Goal: Task Accomplishment & Management: Manage account settings

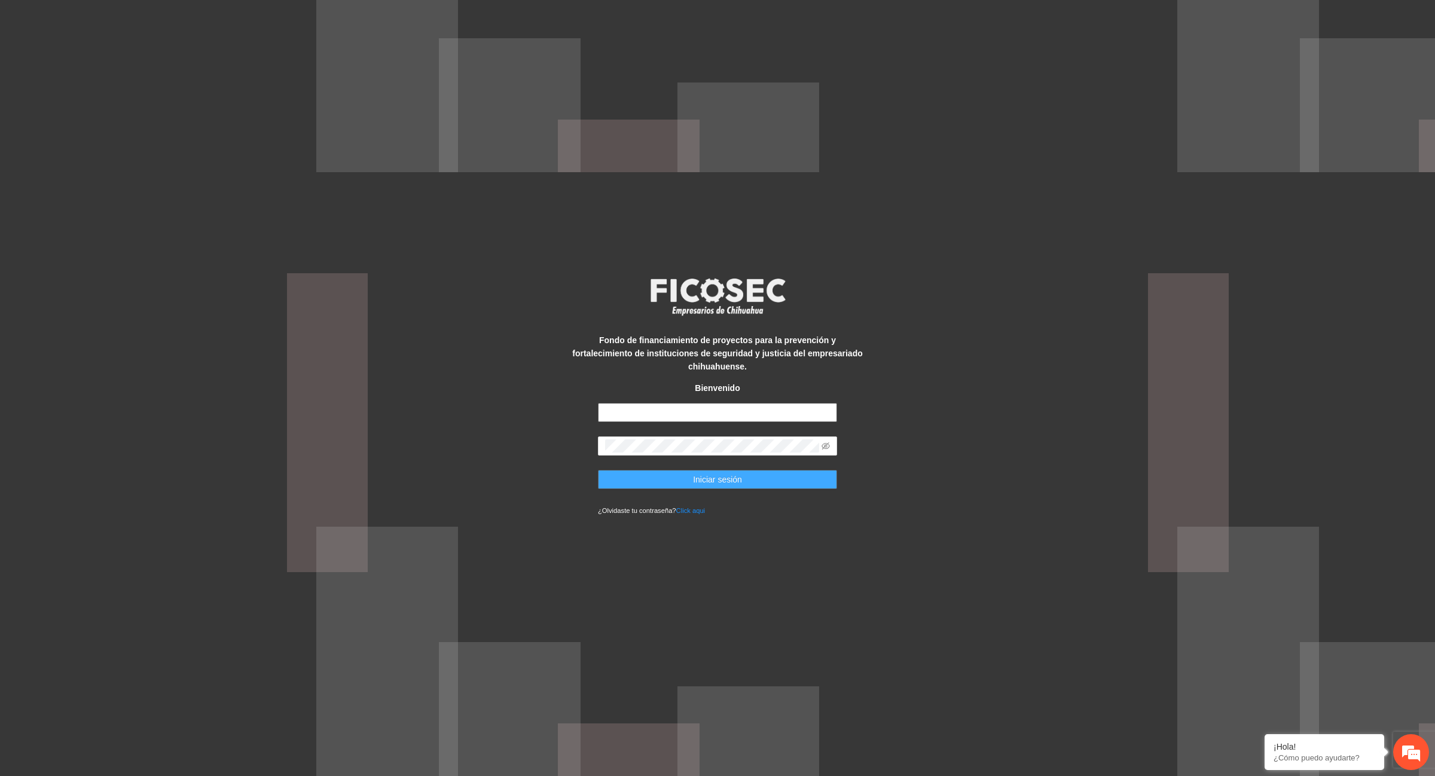
type input "**********"
click at [732, 476] on span "Iniciar sesión" at bounding box center [717, 479] width 49 height 13
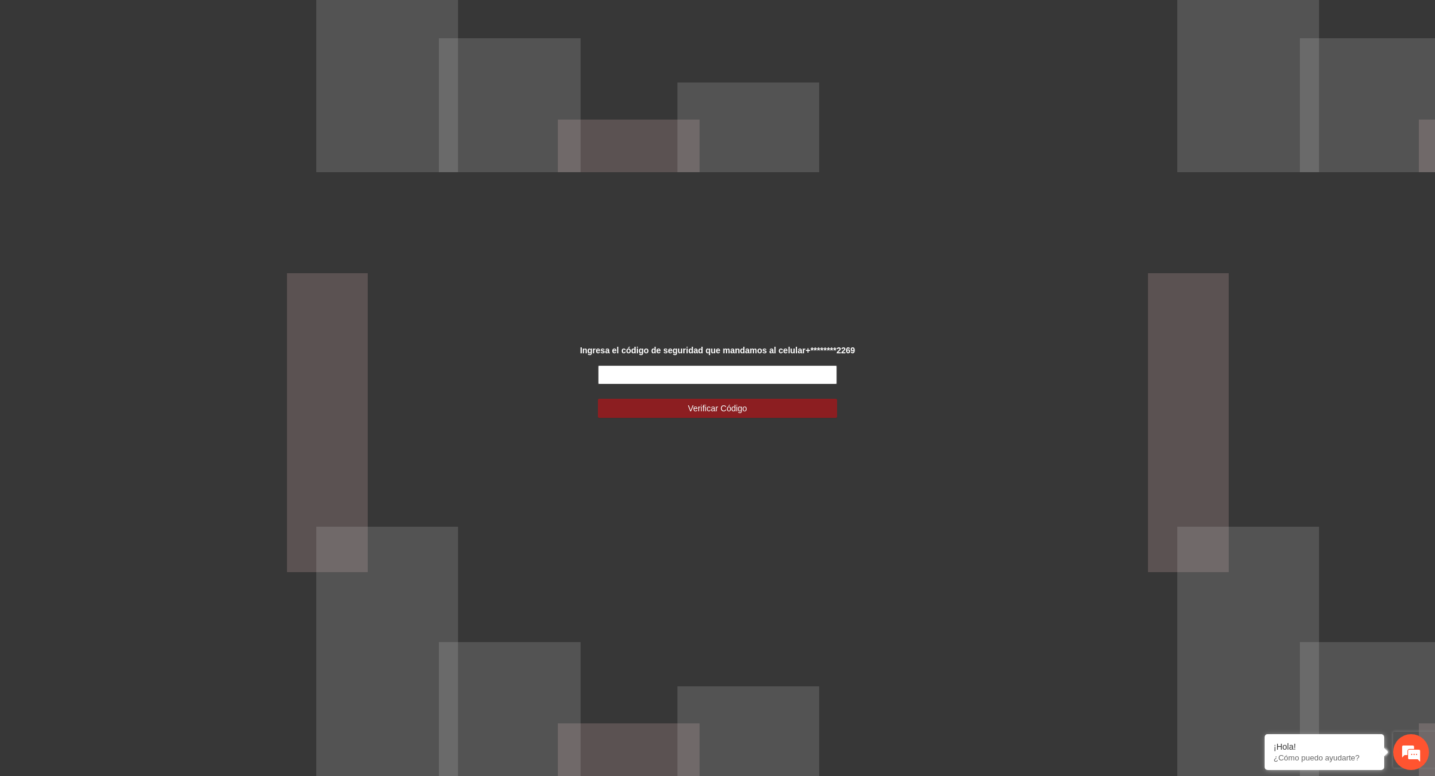
click at [763, 377] on input "text" at bounding box center [717, 374] width 239 height 19
type input "******"
click at [721, 407] on span "Verificar Código" at bounding box center [717, 408] width 59 height 13
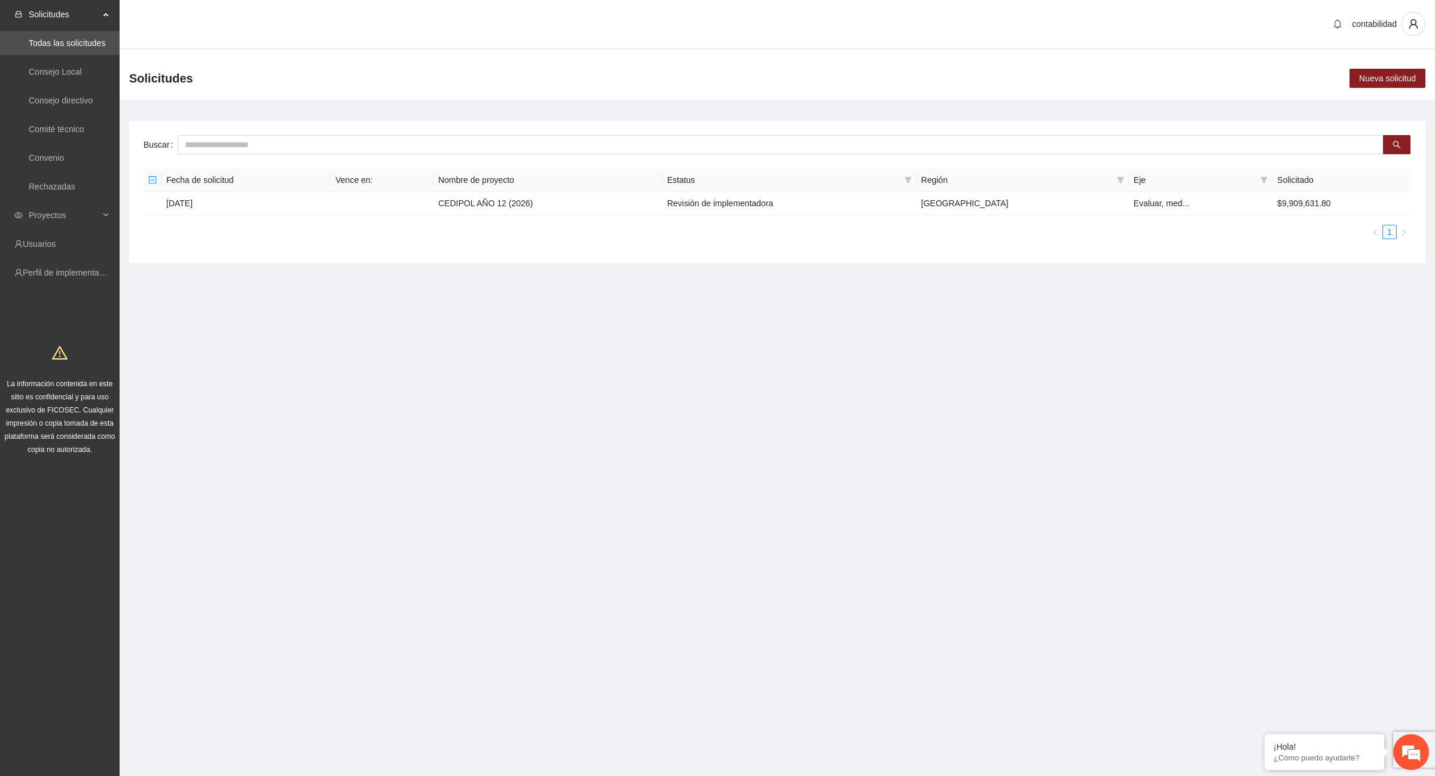
click at [106, 10] on div "Solicitudes" at bounding box center [60, 14] width 120 height 24
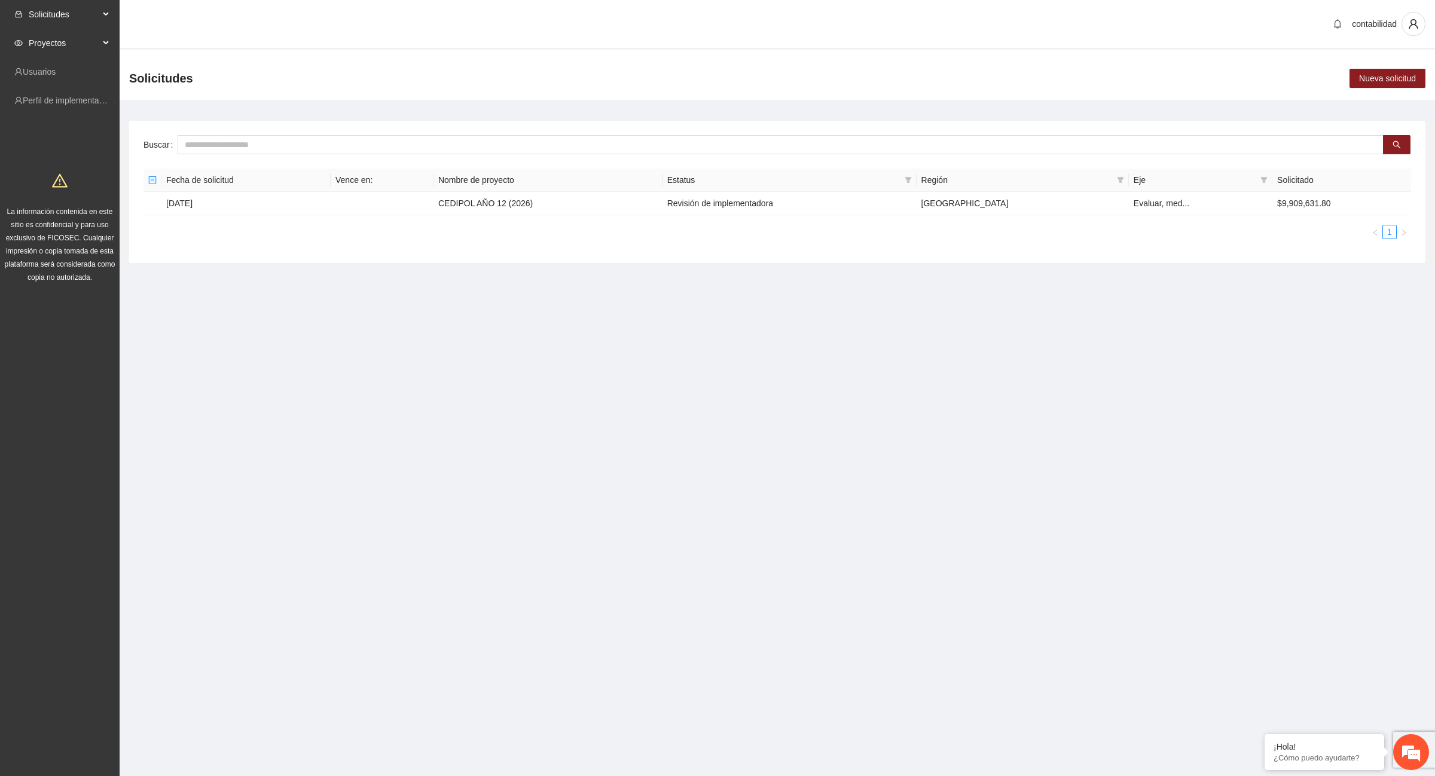
click at [87, 40] on span "Proyectos" at bounding box center [64, 43] width 71 height 24
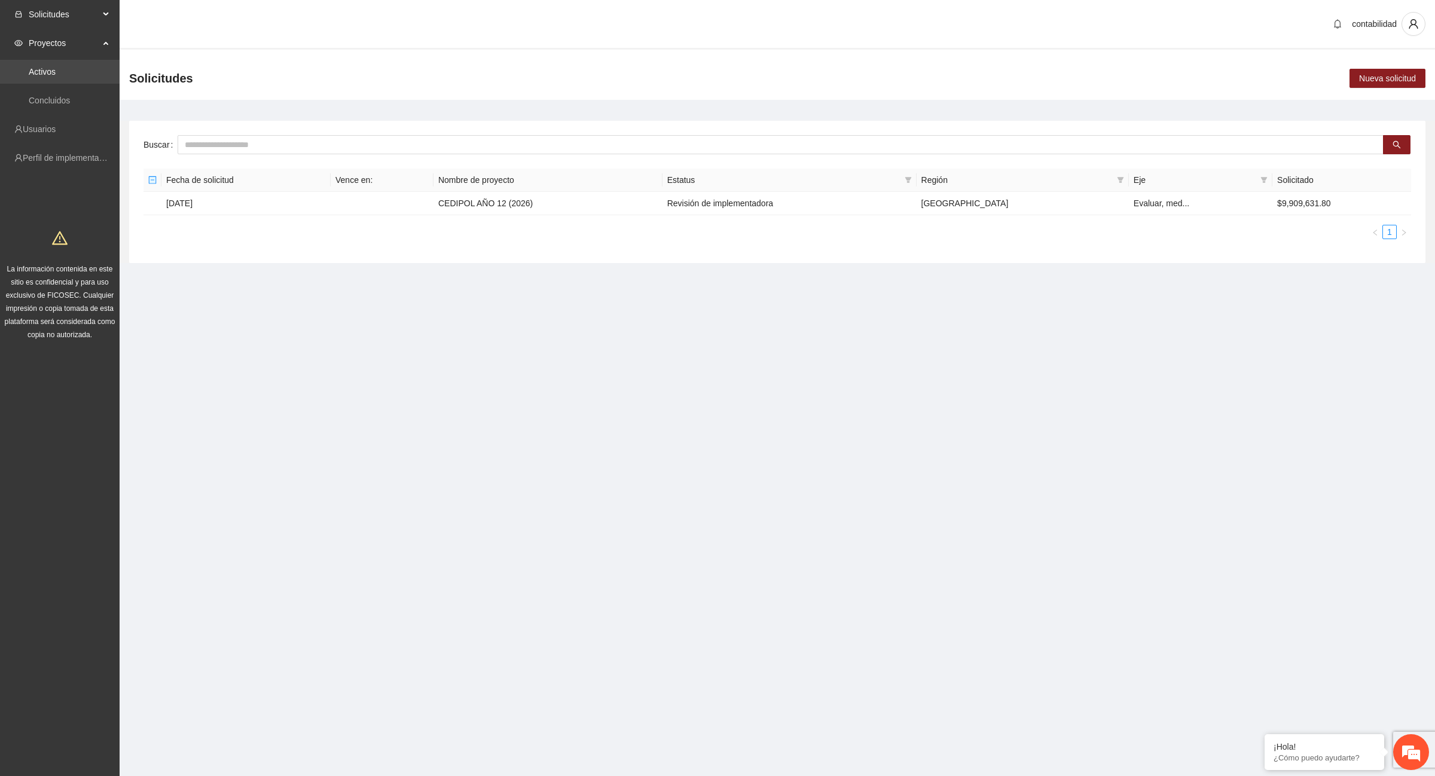
click at [56, 71] on link "Activos" at bounding box center [42, 72] width 27 height 10
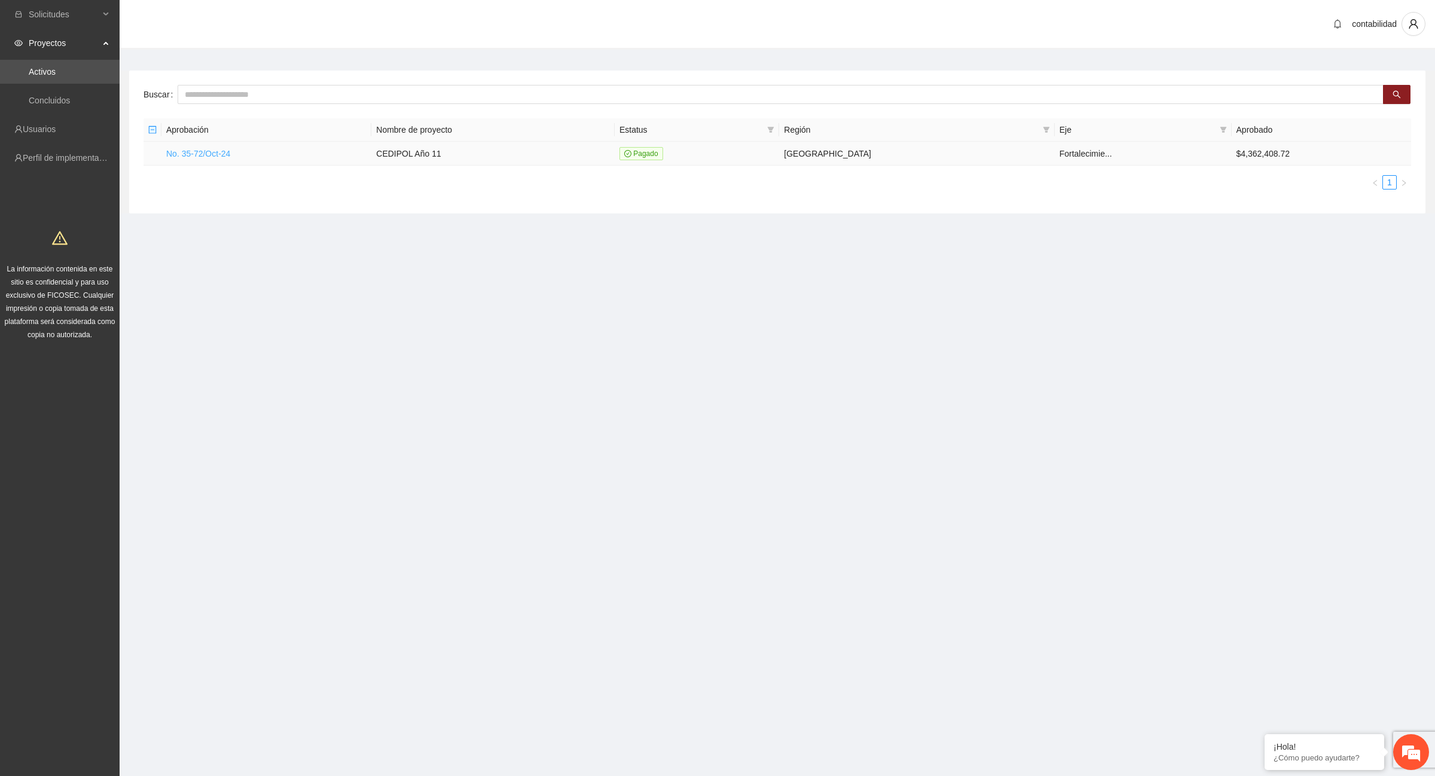
click at [195, 156] on link "No. 35-72/Oct-24" at bounding box center [198, 154] width 64 height 10
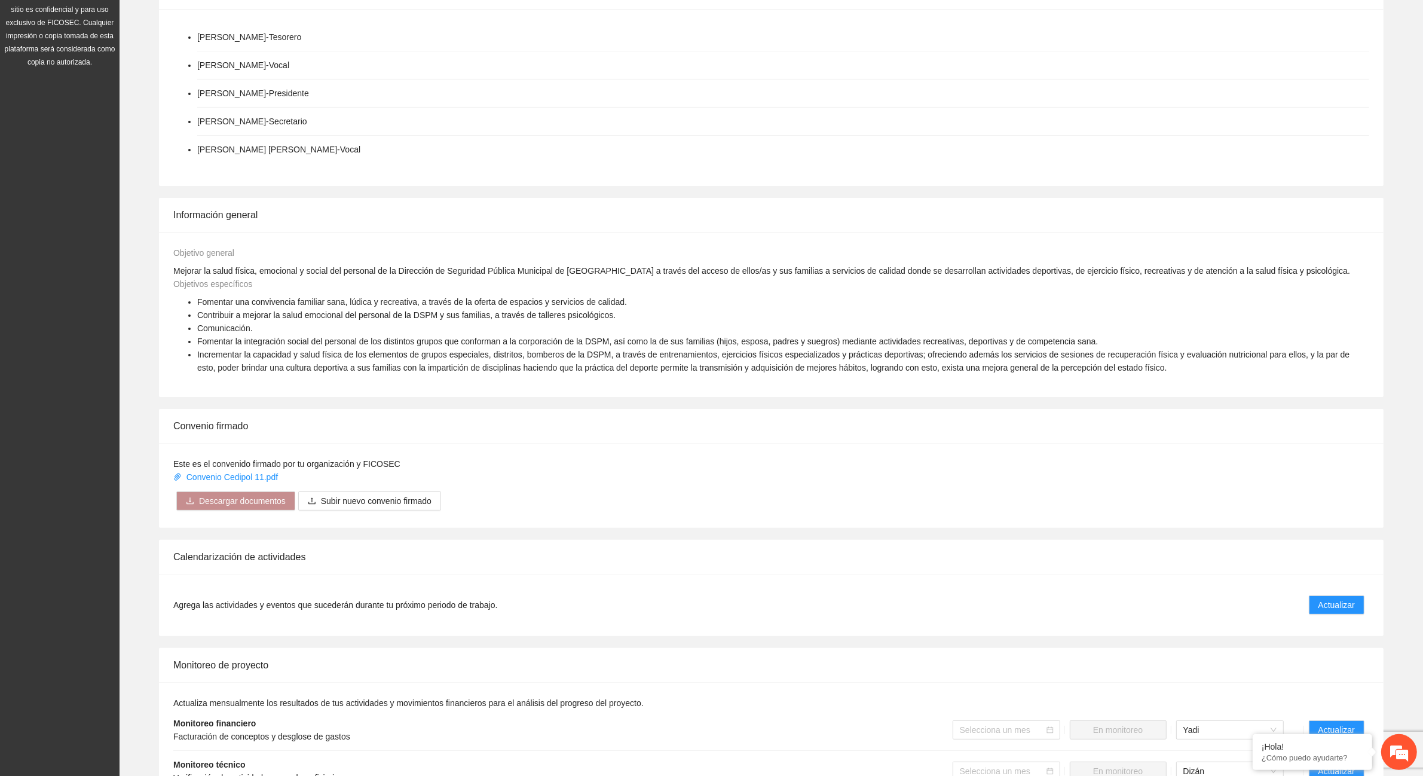
scroll to position [299, 0]
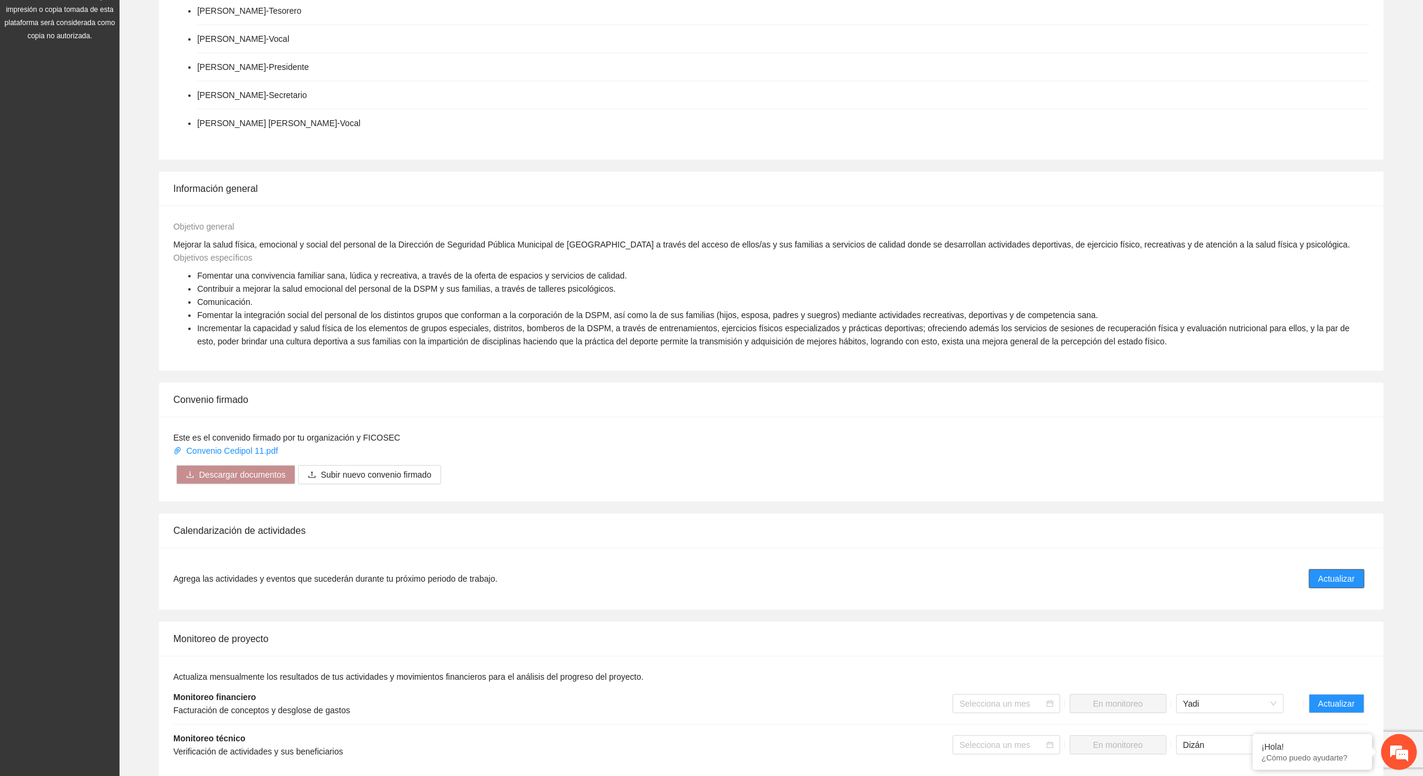
click at [1336, 583] on span "Actualizar" at bounding box center [1337, 578] width 36 height 13
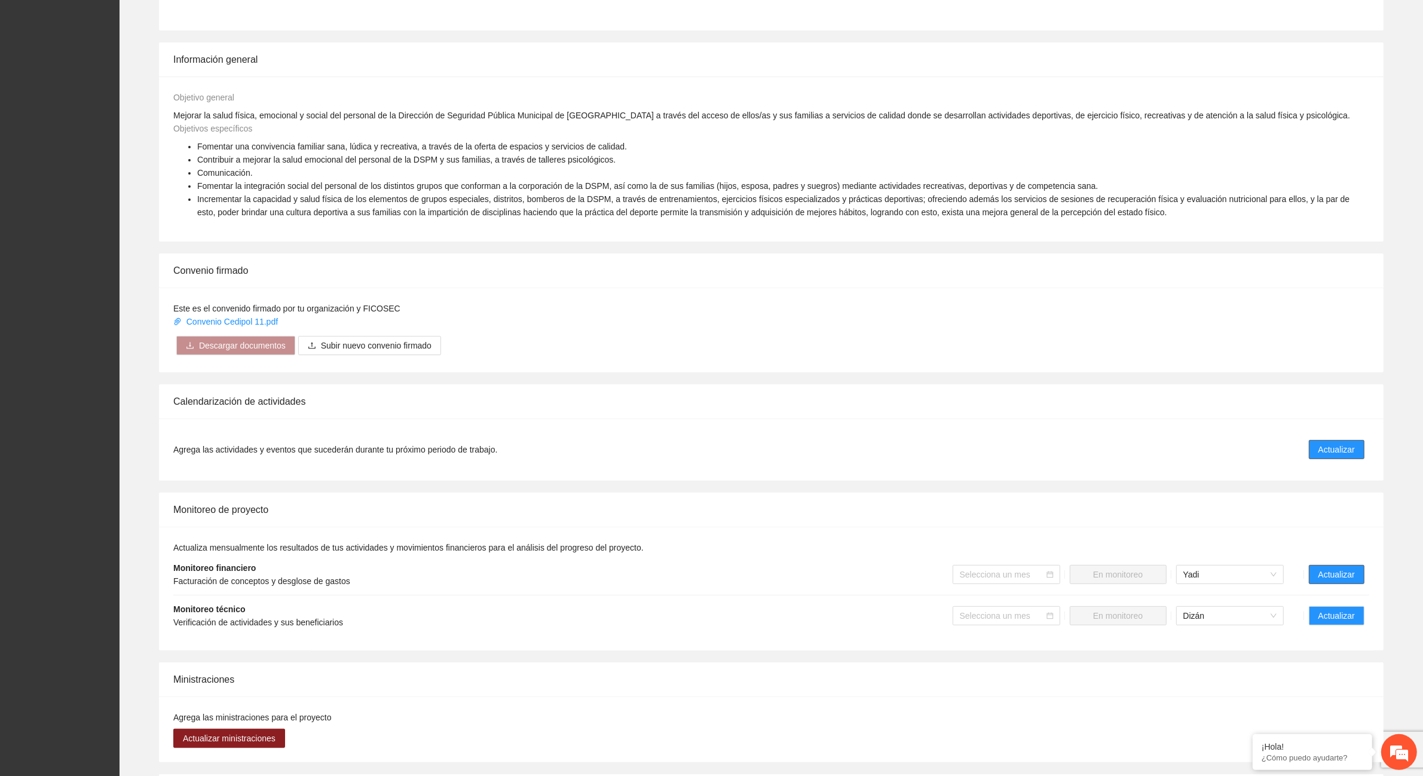
scroll to position [448, 0]
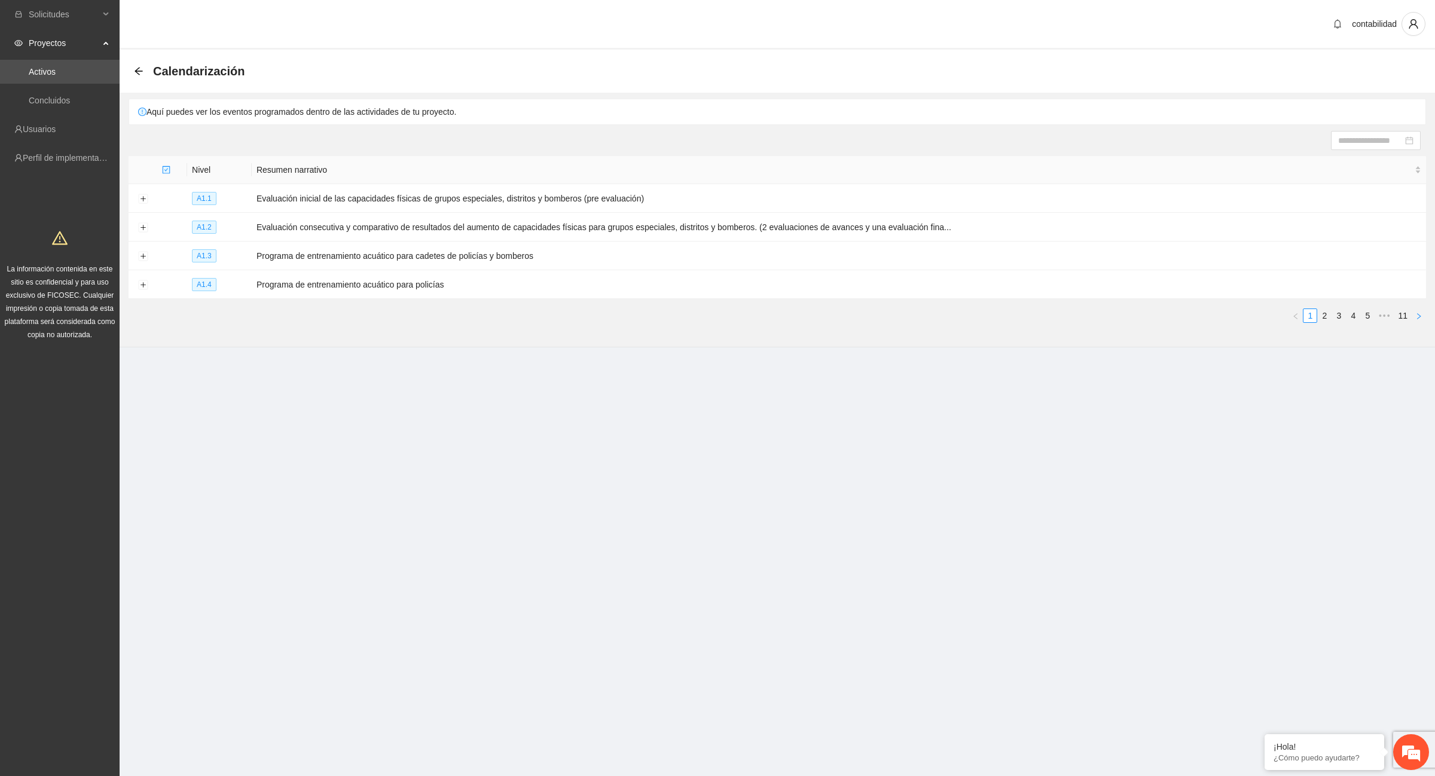
click at [1424, 318] on button "button" at bounding box center [1418, 315] width 14 height 14
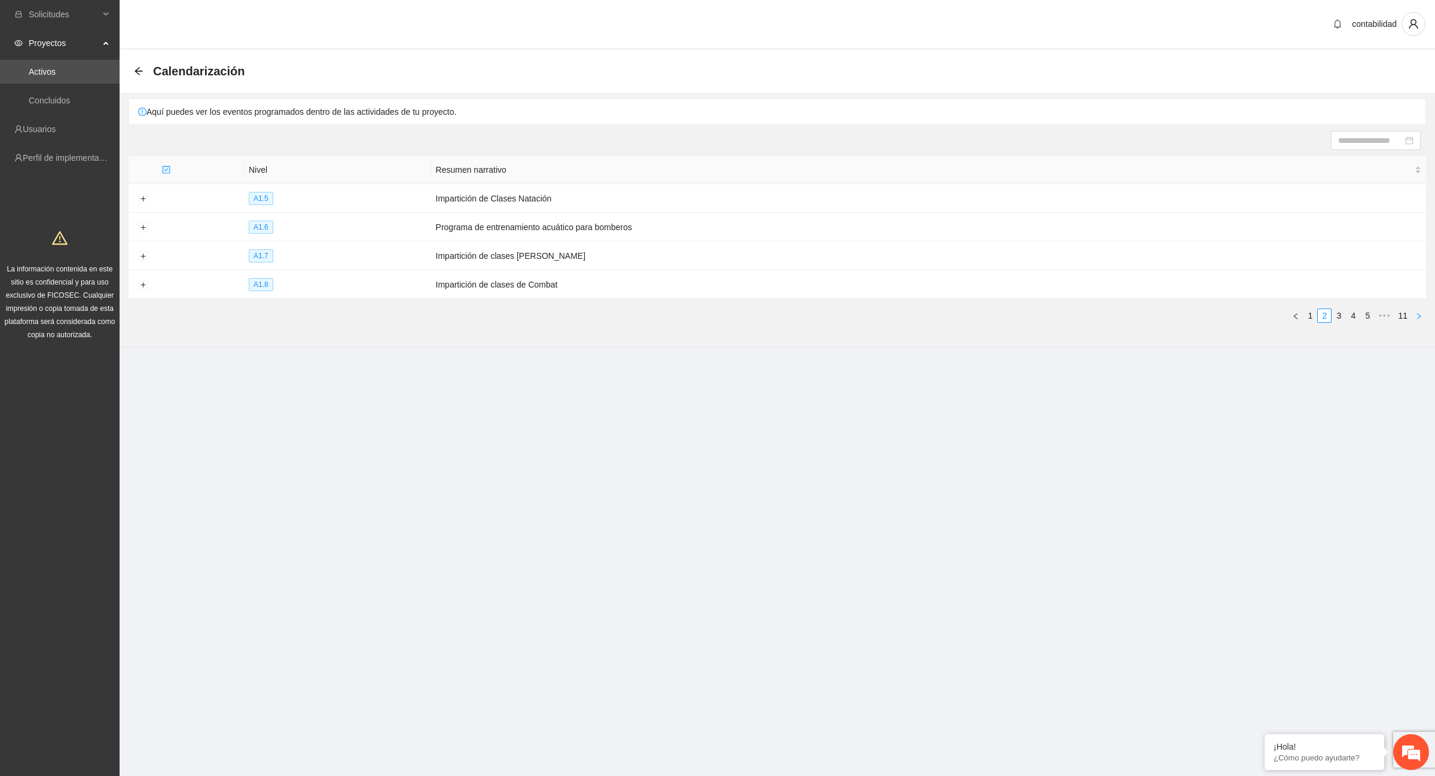
click at [1424, 317] on button "button" at bounding box center [1418, 315] width 14 height 14
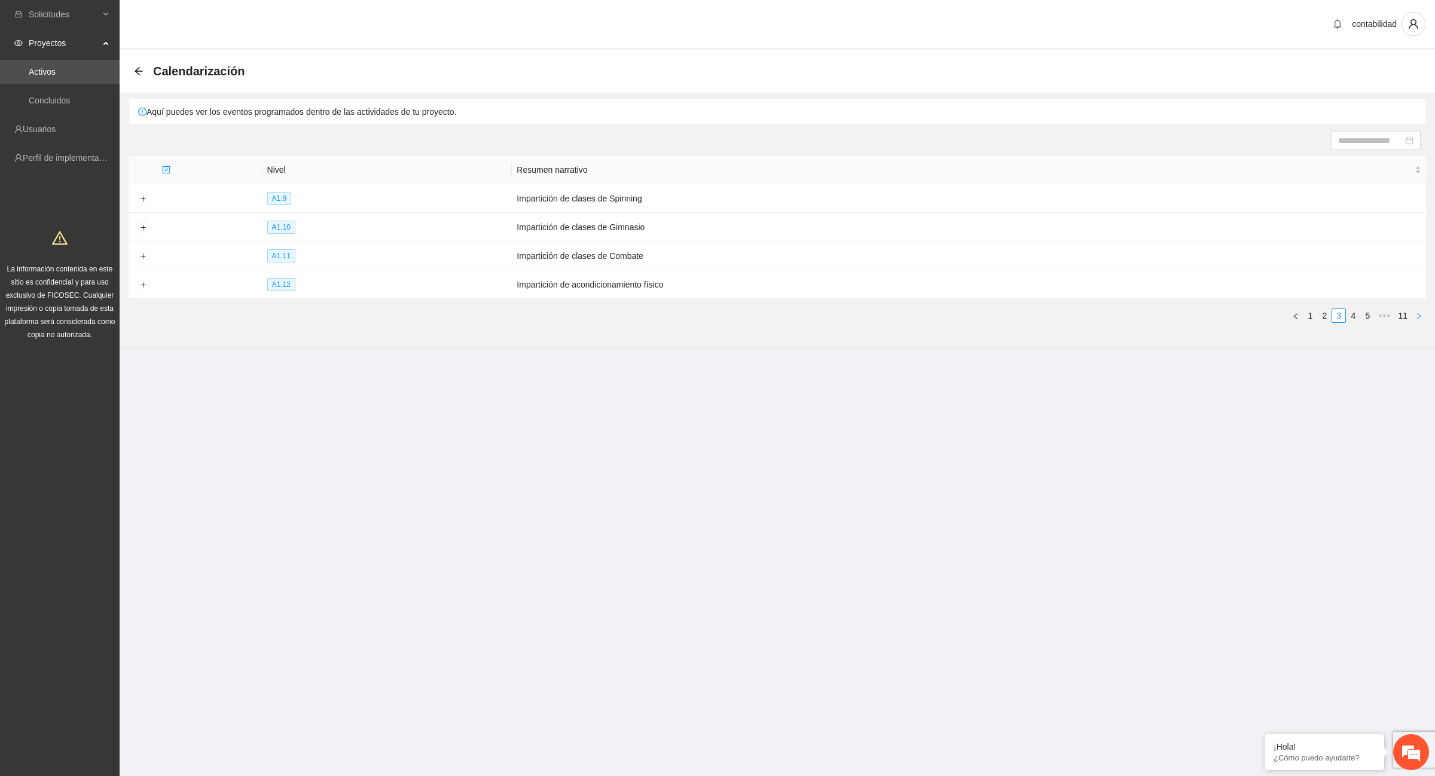
click at [1424, 317] on button "button" at bounding box center [1418, 315] width 14 height 14
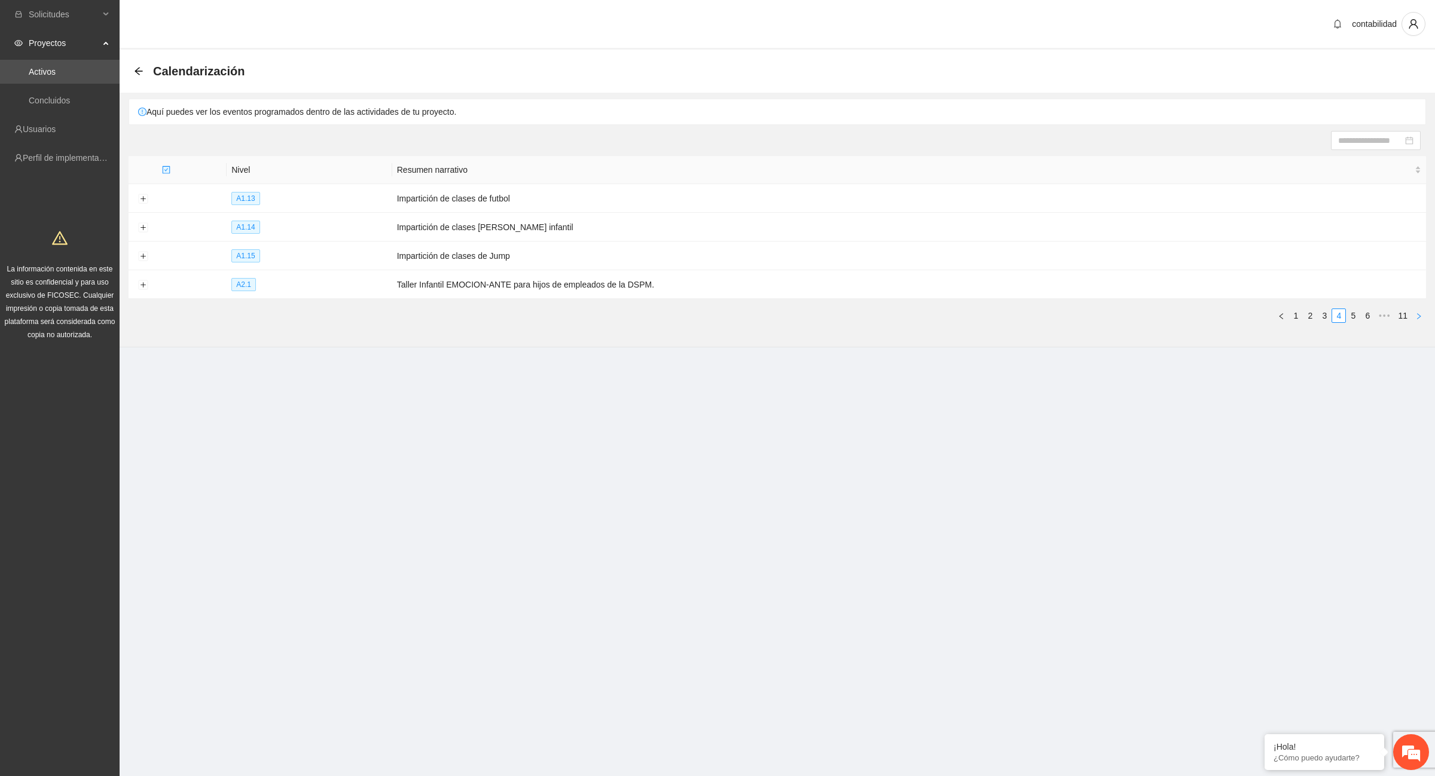
click at [1424, 316] on button "button" at bounding box center [1418, 315] width 14 height 14
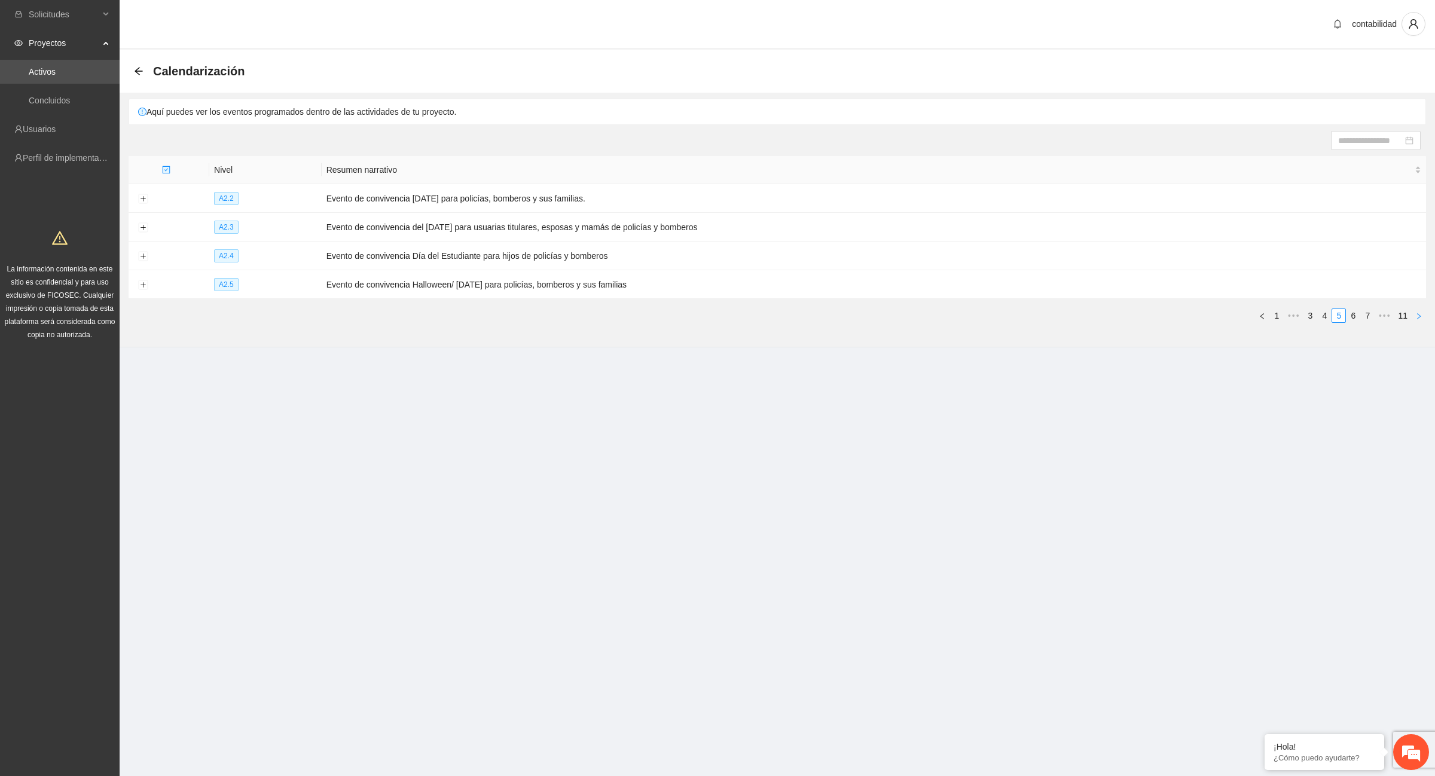
click at [1425, 315] on button "button" at bounding box center [1418, 315] width 14 height 14
click at [1263, 311] on button "button" at bounding box center [1262, 315] width 14 height 14
click at [1264, 311] on button "button" at bounding box center [1262, 315] width 14 height 14
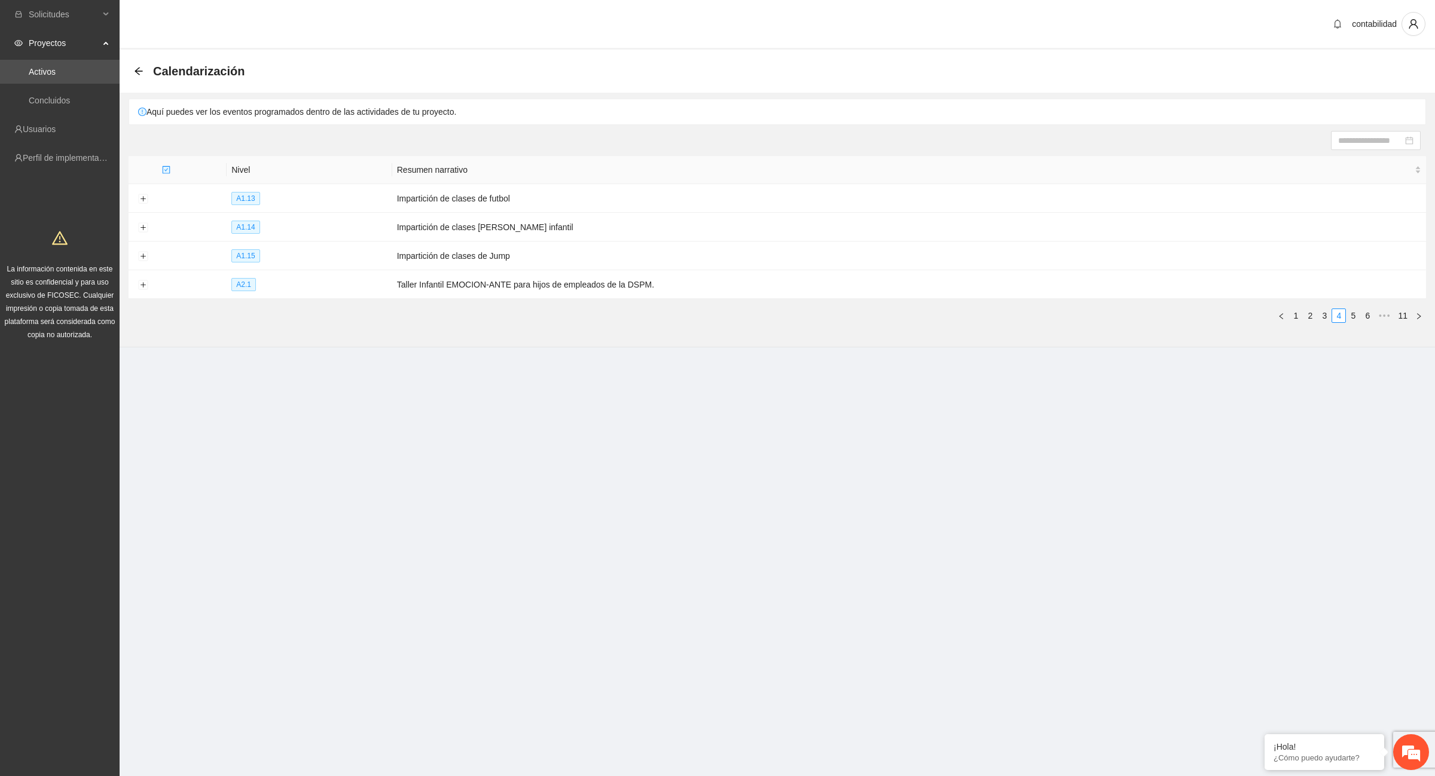
click at [1264, 311] on ul "1 2 3 4 5 6 ••• 11" at bounding box center [777, 315] width 1297 height 14
click at [1283, 318] on icon "left" at bounding box center [1281, 316] width 7 height 7
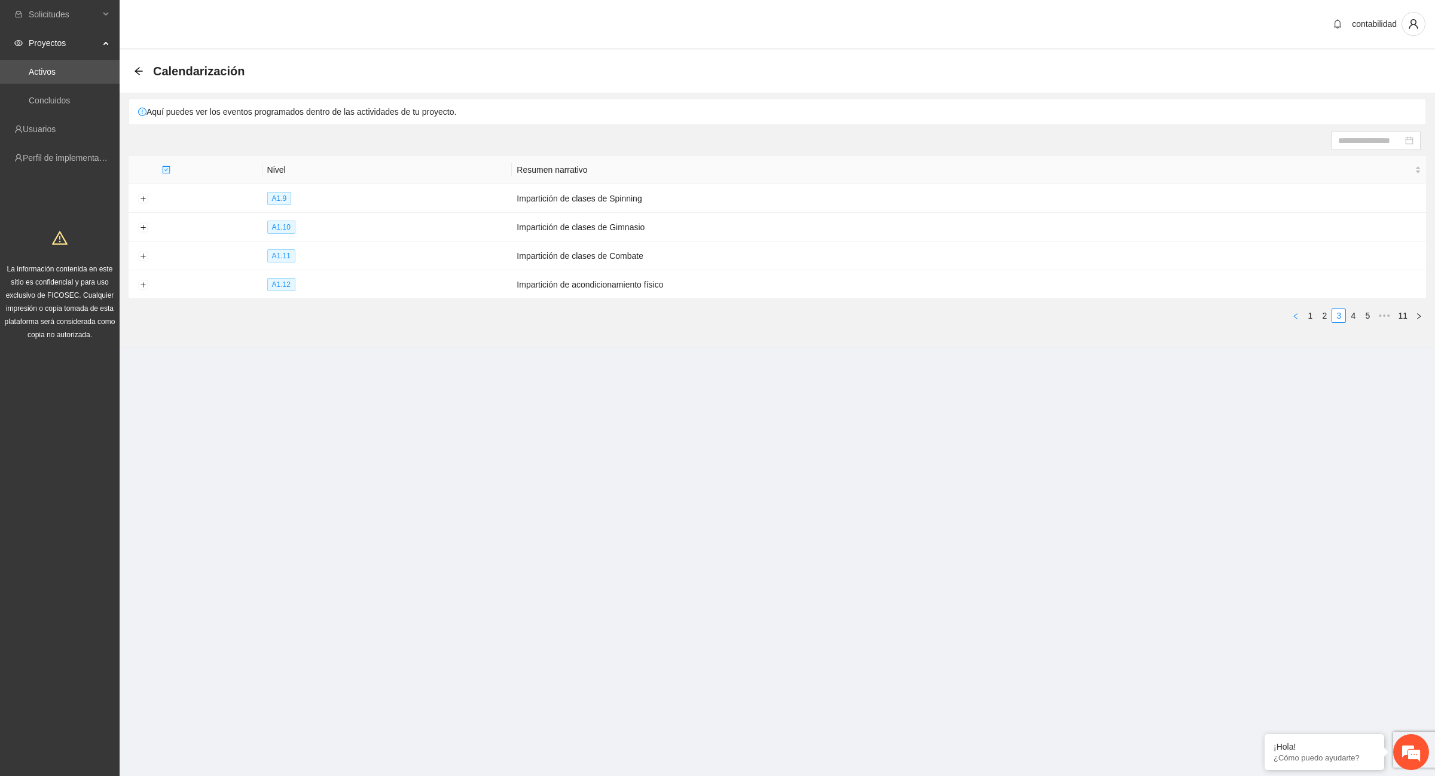
click at [1298, 316] on icon "left" at bounding box center [1295, 316] width 7 height 7
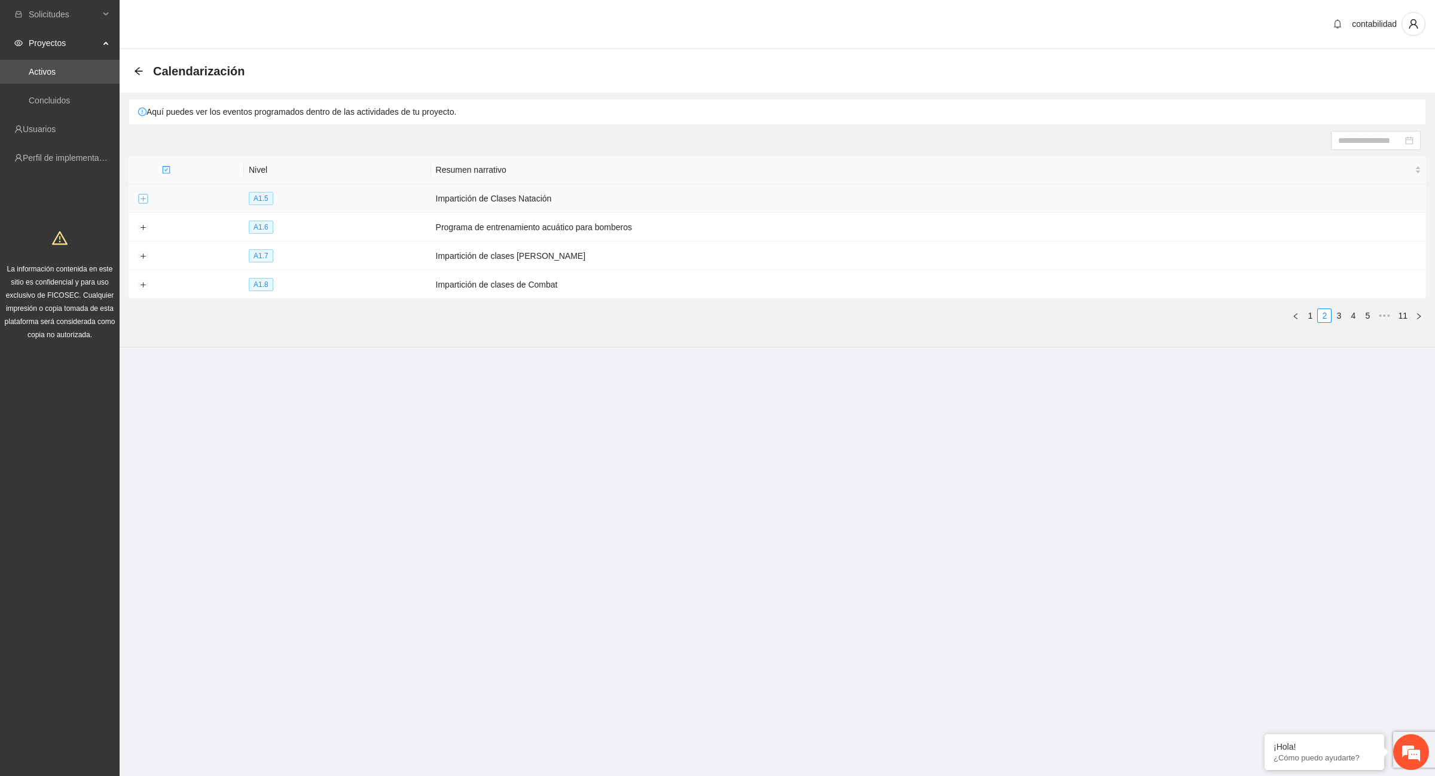
click at [143, 198] on button "Expand row" at bounding box center [143, 199] width 10 height 10
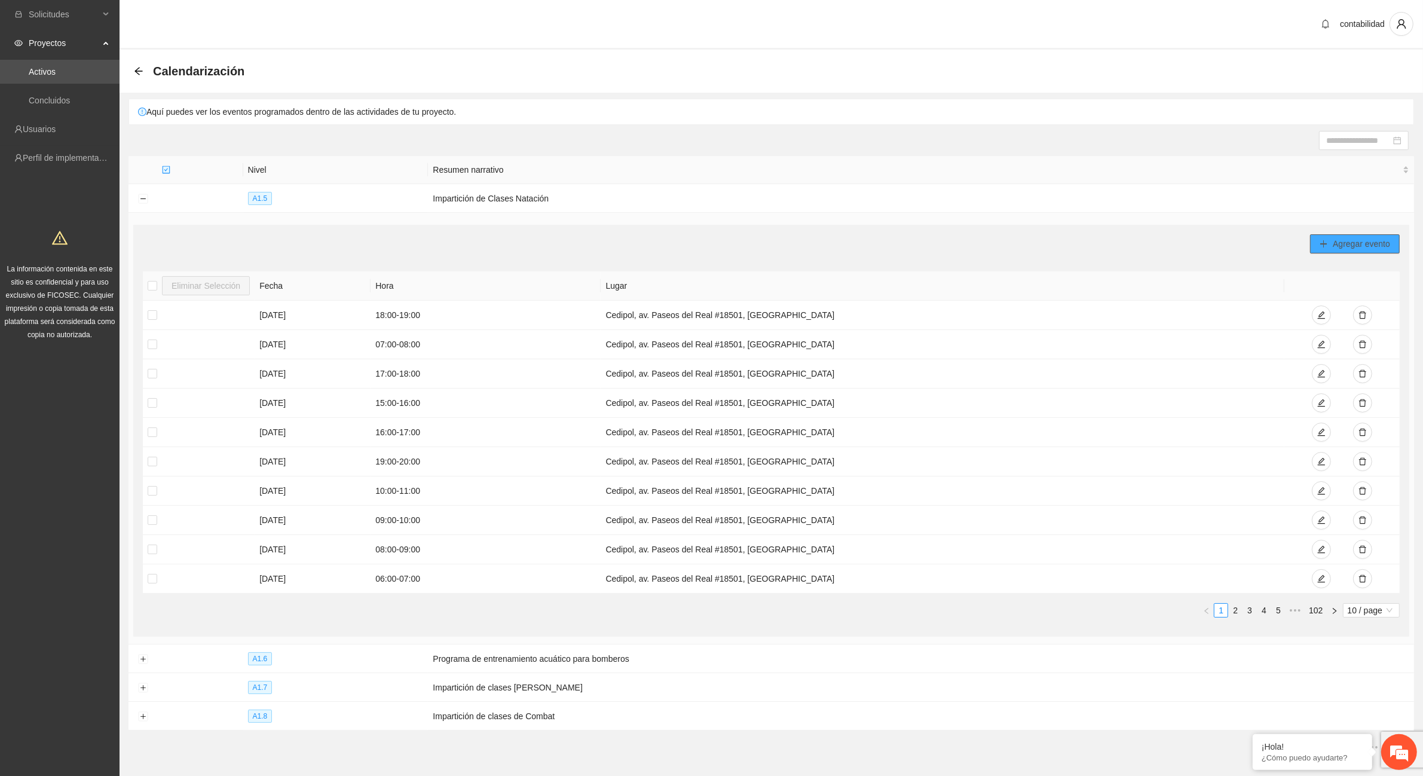
click at [1352, 242] on span "Agregar evento" at bounding box center [1361, 243] width 57 height 13
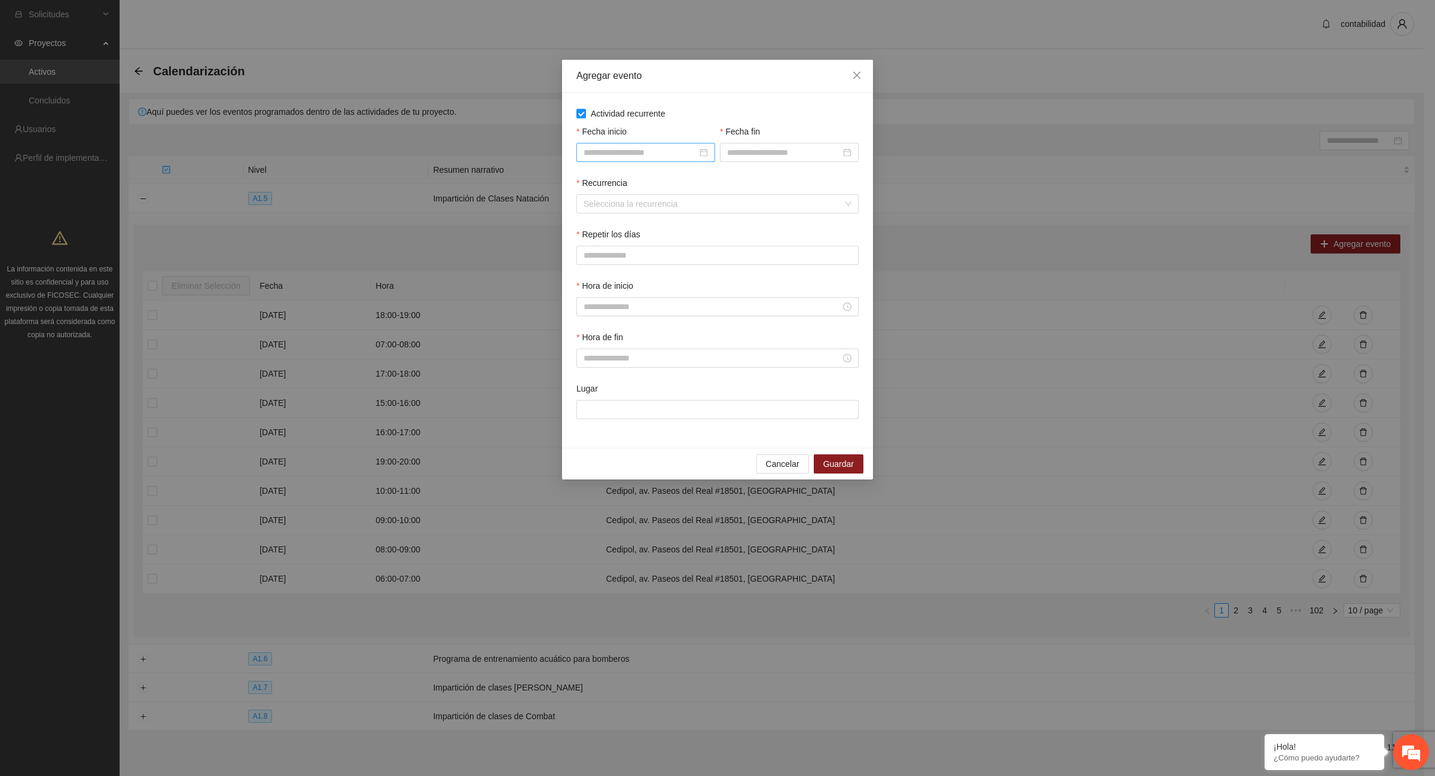
click at [704, 153] on div at bounding box center [645, 152] width 124 height 13
click at [603, 179] on button "button" at bounding box center [600, 177] width 13 height 24
type input "**********"
click at [702, 225] on div "1" at bounding box center [701, 222] width 14 height 14
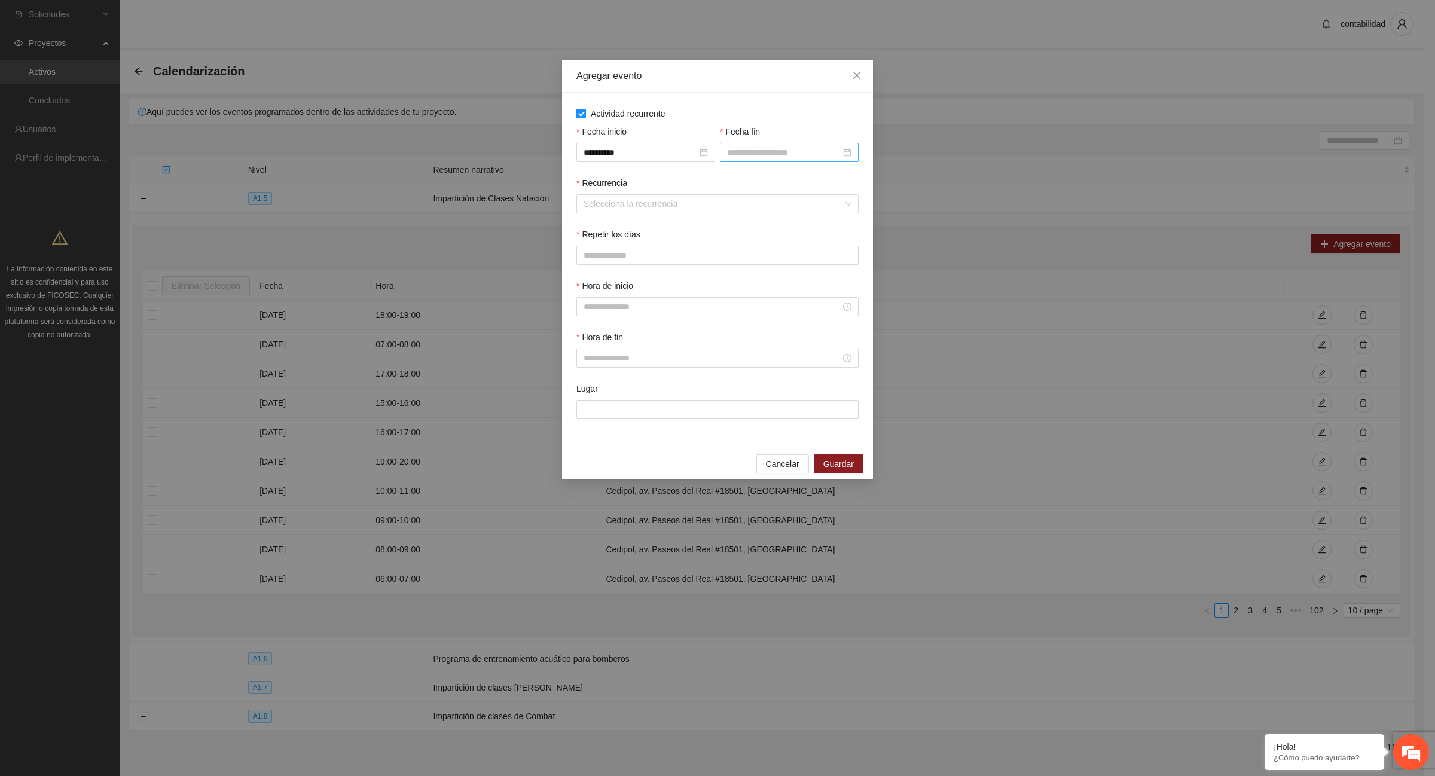
click at [849, 157] on div at bounding box center [789, 152] width 124 height 13
type input "**********"
click at [744, 180] on span "button" at bounding box center [744, 178] width 6 height 6
type input "**********"
click at [738, 311] on div "31" at bounding box center [737, 312] width 14 height 14
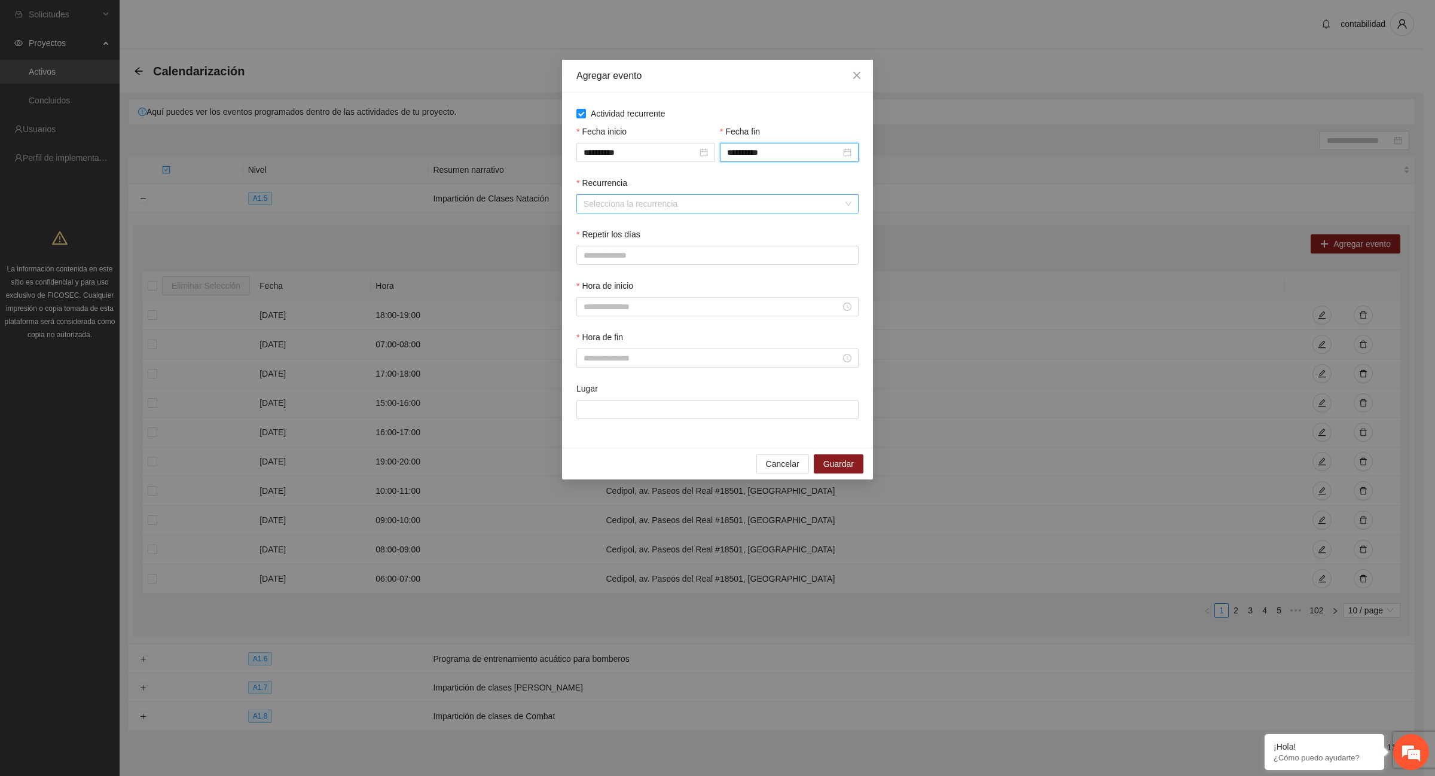
click at [668, 206] on input "Recurrencia" at bounding box center [712, 204] width 259 height 18
click at [656, 228] on div "Semanalmente" at bounding box center [717, 228] width 268 height 13
click at [593, 256] on button "L" at bounding box center [588, 255] width 24 height 19
click at [618, 257] on span "M" at bounding box center [618, 255] width 7 height 13
click at [646, 259] on span "X" at bounding box center [647, 255] width 5 height 13
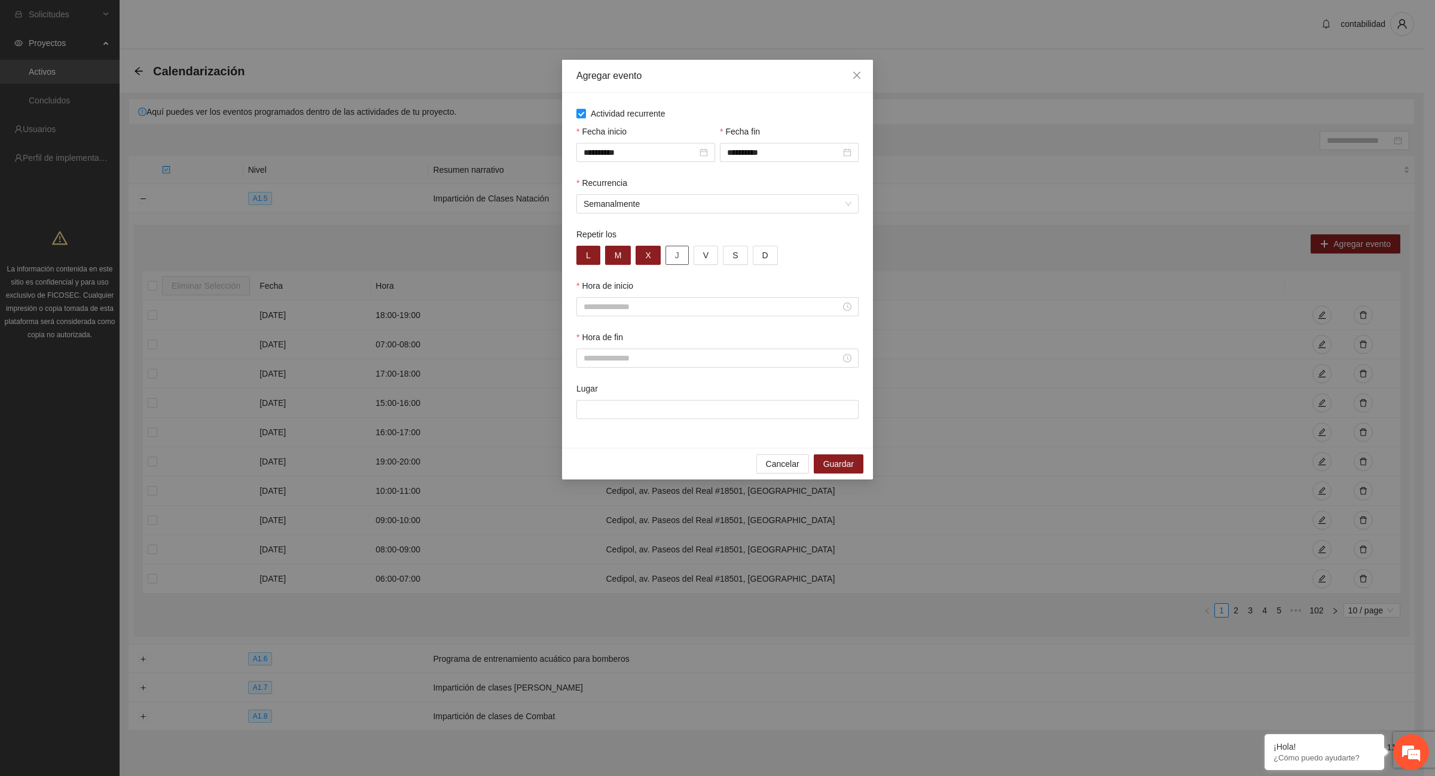
click at [676, 255] on span "J" at bounding box center [677, 255] width 4 height 13
click at [703, 258] on span "V" at bounding box center [705, 255] width 5 height 13
click at [849, 311] on div at bounding box center [717, 306] width 268 height 13
drag, startPoint x: 584, startPoint y: 398, endPoint x: 591, endPoint y: 421, distance: 24.2
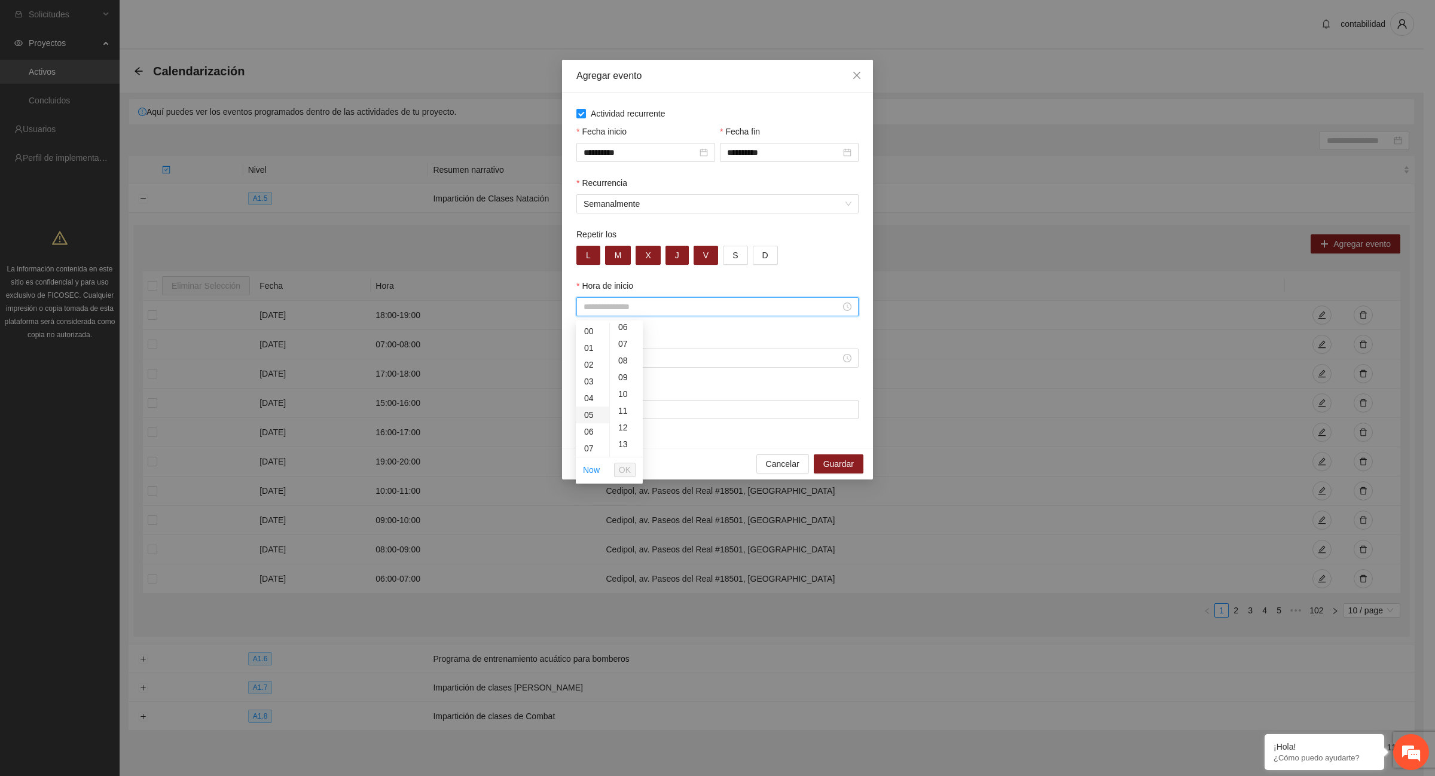
click at [591, 421] on ul "00 01 02 03 04 05 06 07 08 09 10 11 12 13 14 15 16 17 18 19 20 21 22 23" at bounding box center [592, 390] width 33 height 134
click at [592, 450] on div "09" at bounding box center [592, 452] width 33 height 17
click at [590, 341] on div "06" at bounding box center [592, 340] width 33 height 17
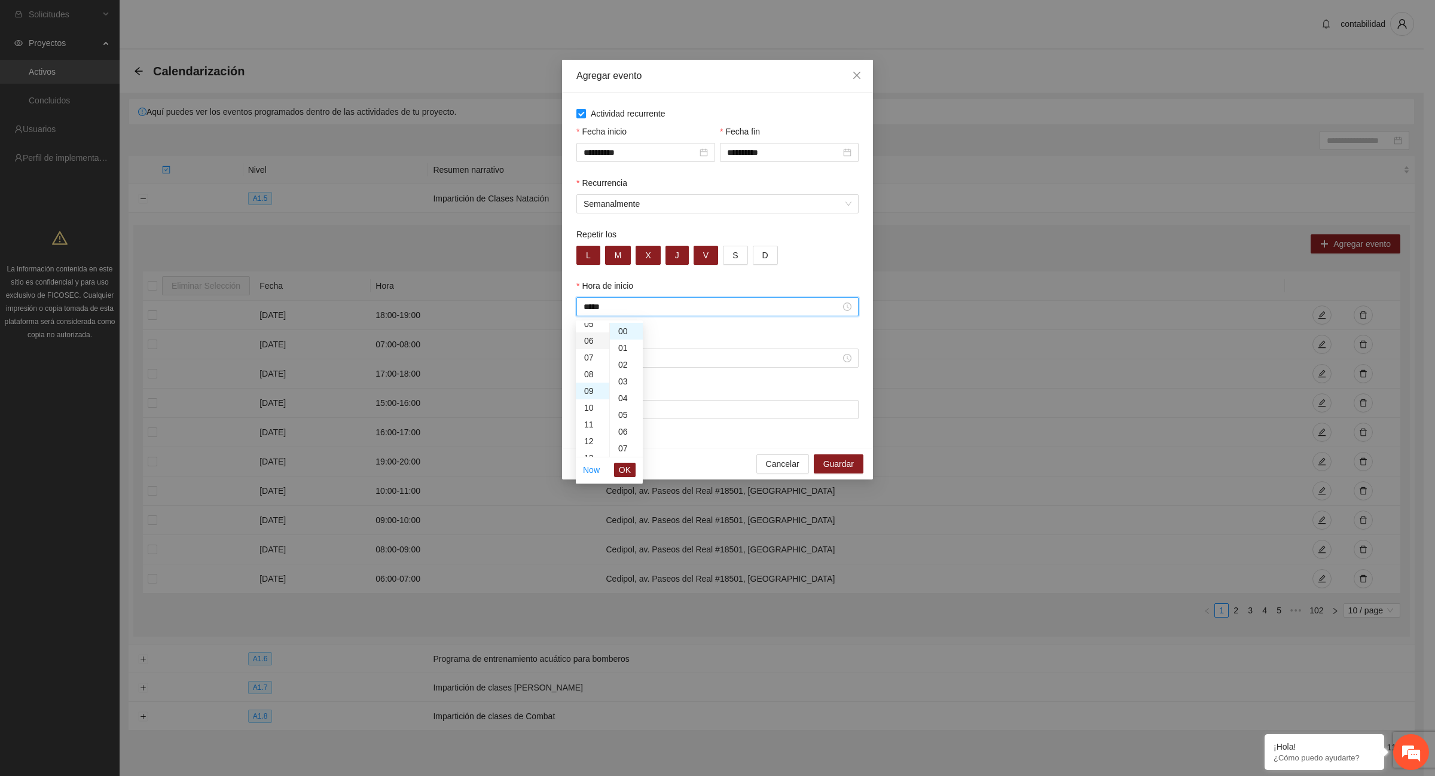
type input "*****"
click at [624, 333] on div "00" at bounding box center [626, 331] width 33 height 17
click at [818, 281] on div "Hora de inicio" at bounding box center [717, 288] width 282 height 18
click at [775, 308] on input "Hora de inicio" at bounding box center [711, 306] width 257 height 13
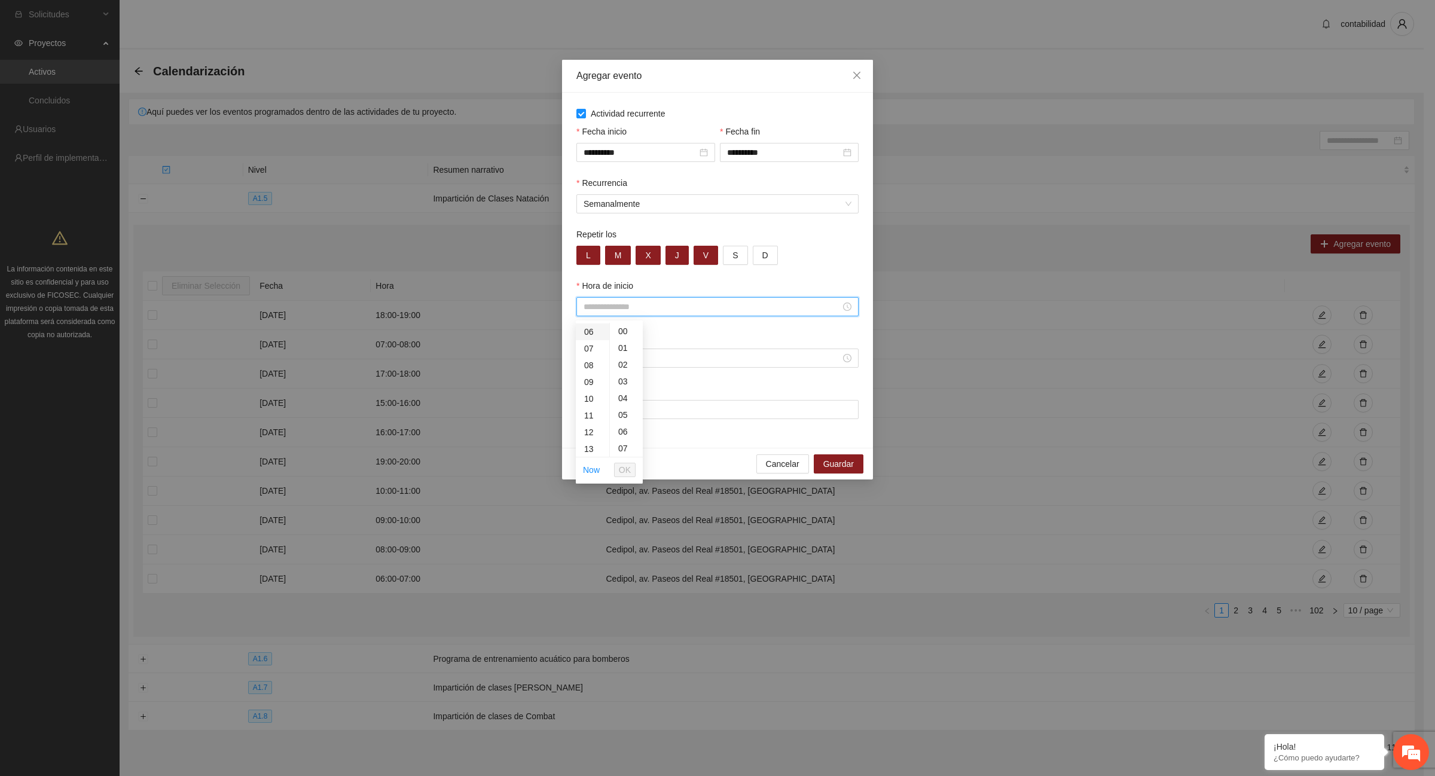
click at [589, 336] on div "06" at bounding box center [592, 331] width 33 height 17
type input "*****"
click at [625, 473] on span "OK" at bounding box center [625, 469] width 12 height 13
click at [610, 362] on input "Hora de fin" at bounding box center [711, 358] width 257 height 13
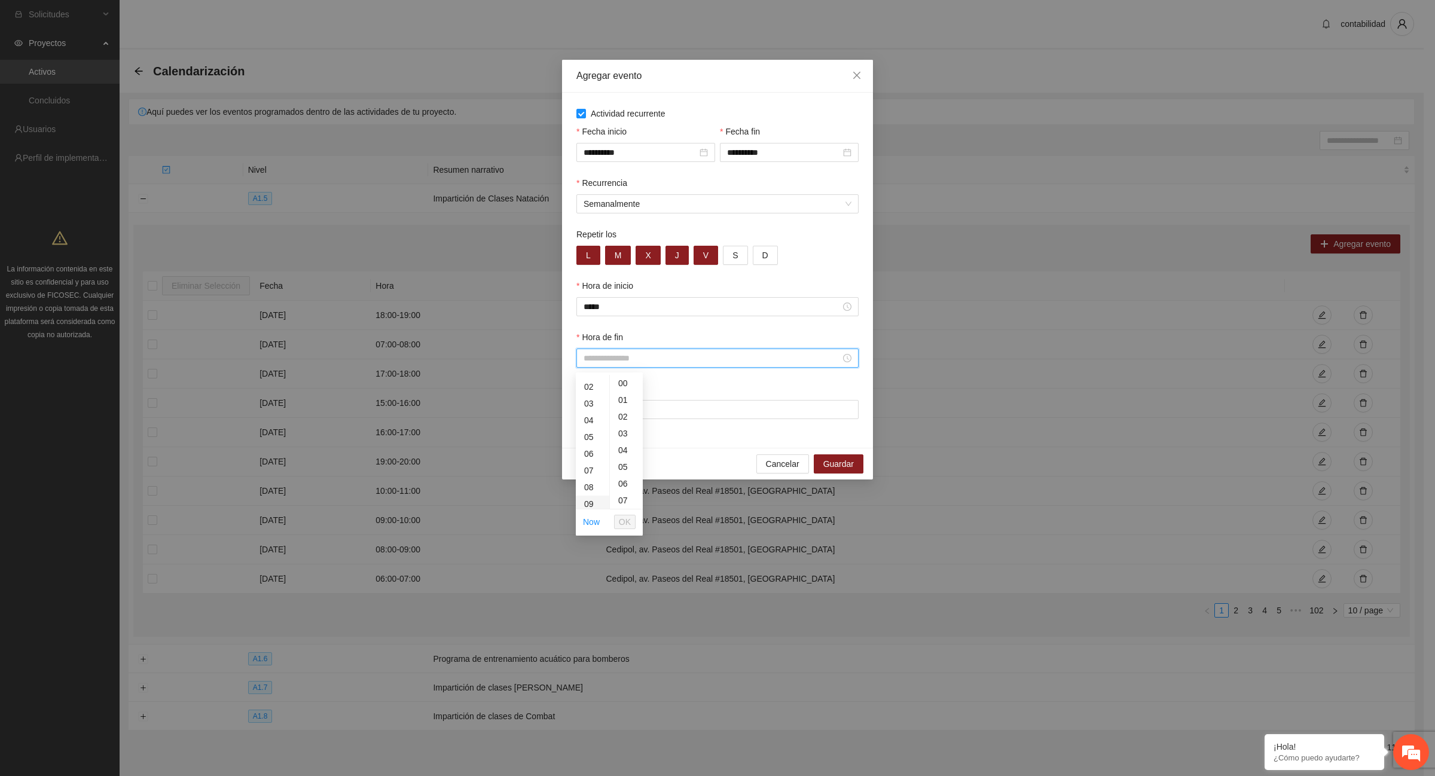
click at [592, 499] on div "09" at bounding box center [592, 504] width 33 height 17
type input "*****"
click at [622, 526] on span "OK" at bounding box center [625, 521] width 12 height 13
click at [725, 411] on input "Lugar" at bounding box center [717, 409] width 282 height 19
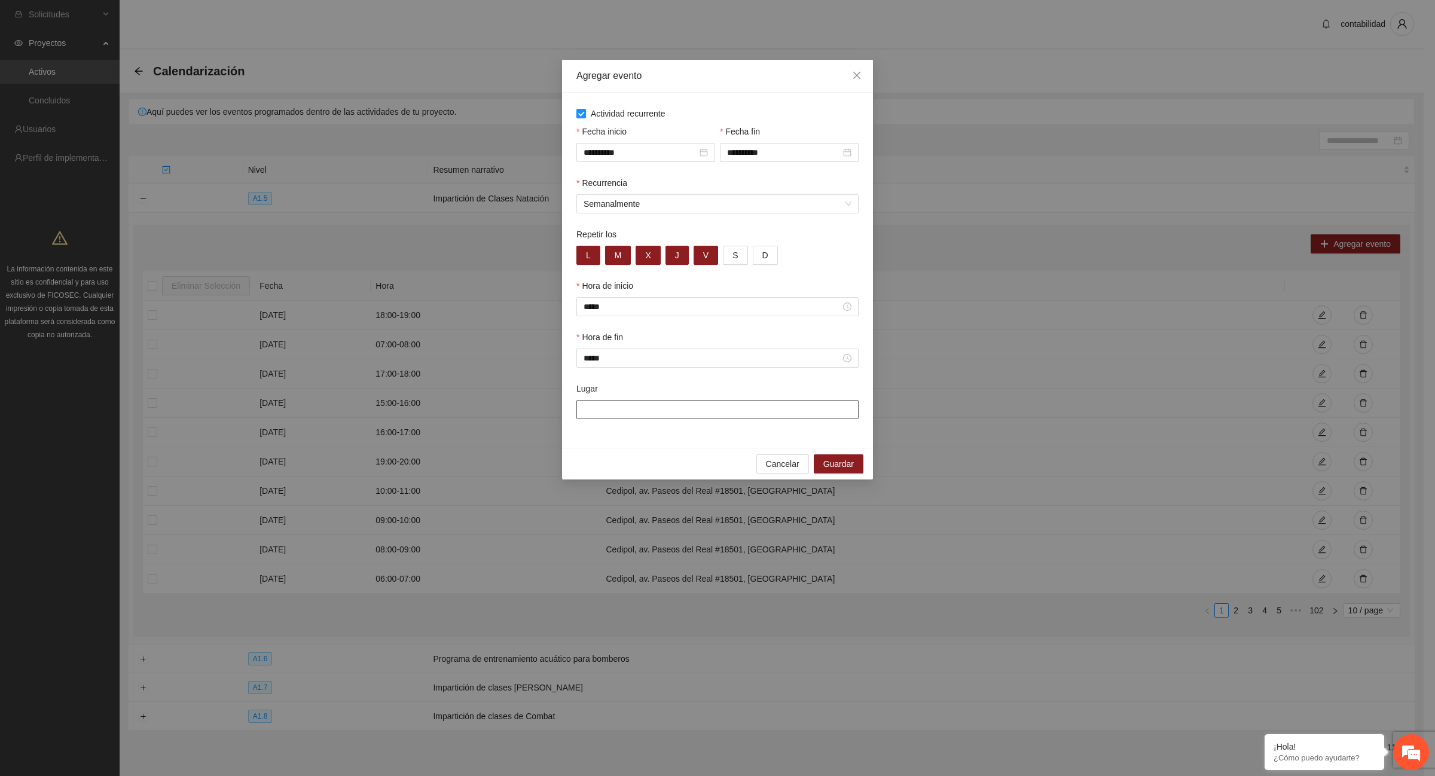
type input "**********"
click at [641, 354] on input "Hora de fin" at bounding box center [711, 358] width 257 height 13
click at [593, 491] on div "21" at bounding box center [592, 493] width 33 height 17
type input "*****"
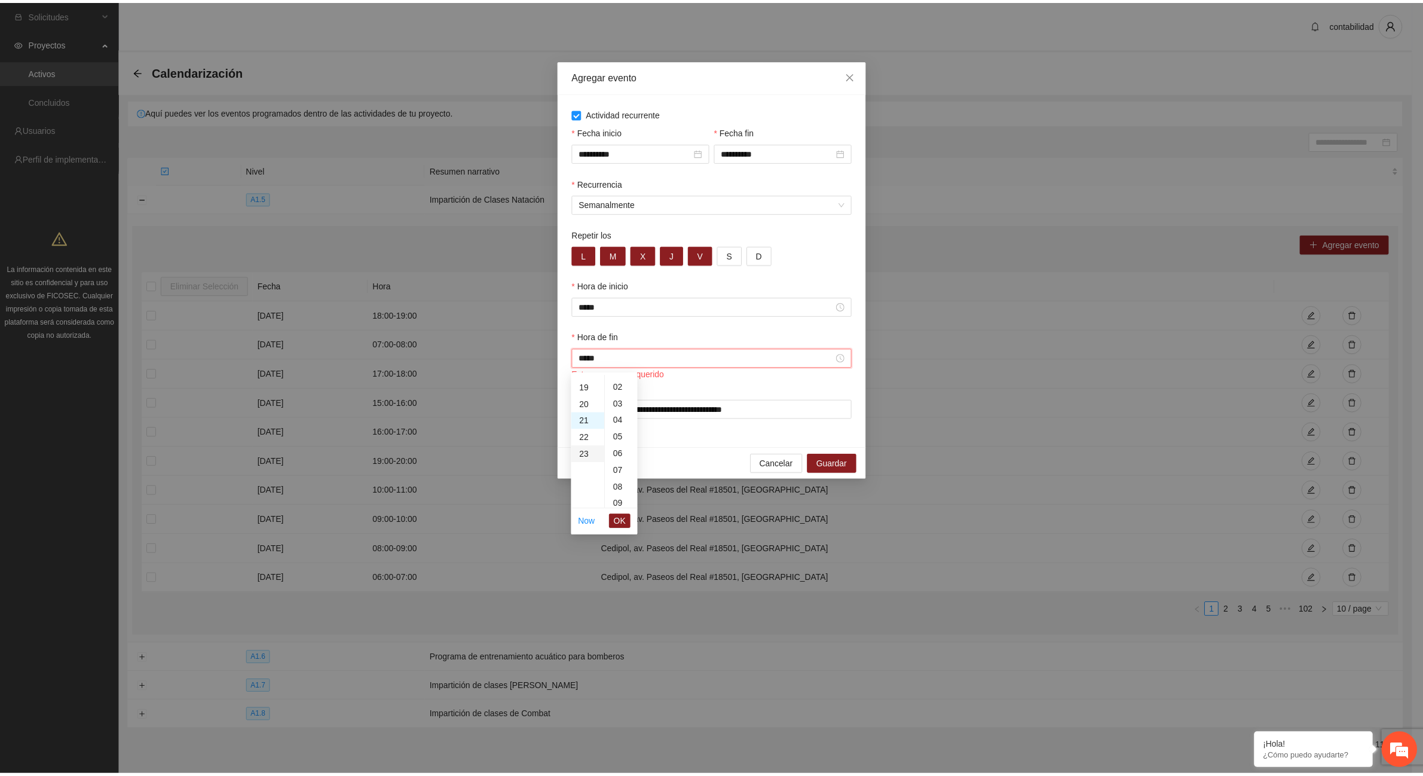
scroll to position [0, 0]
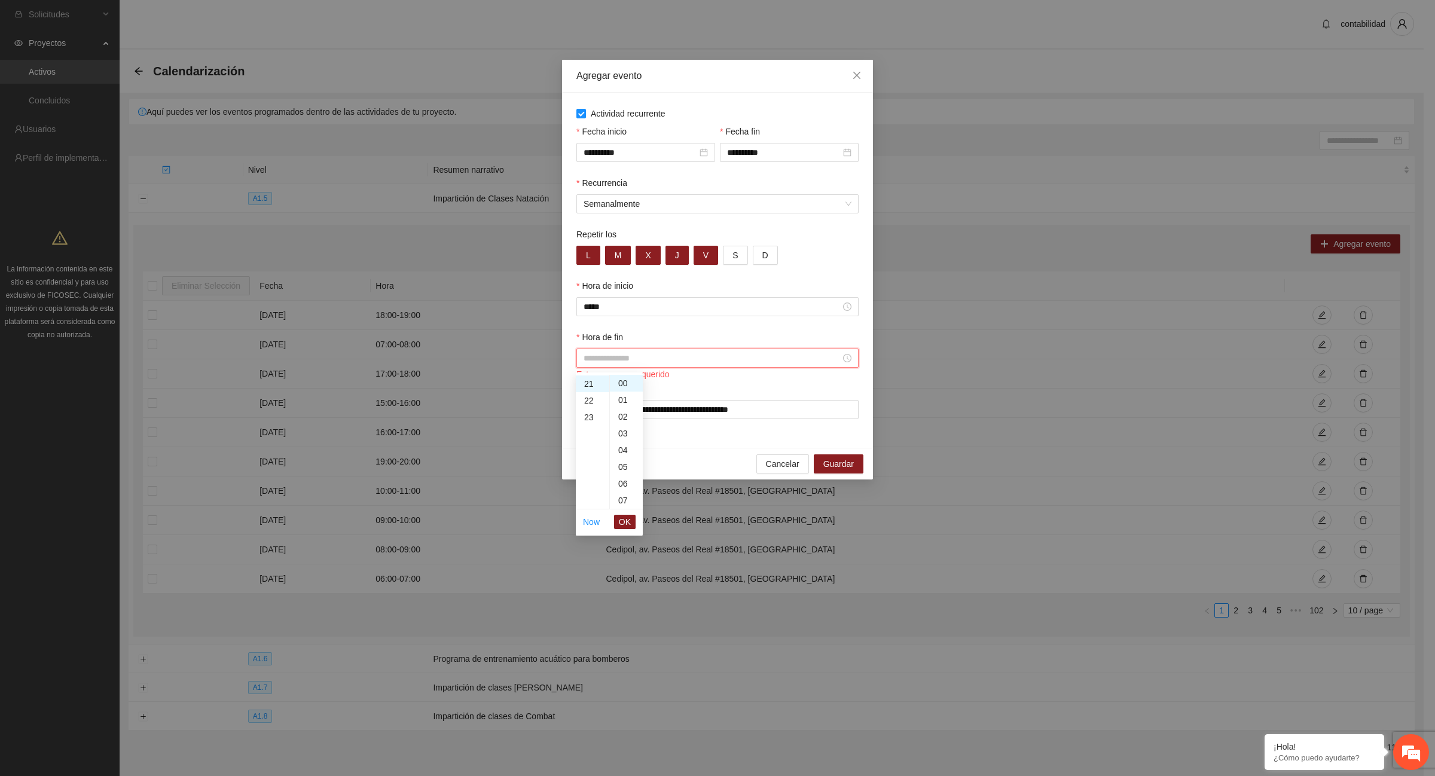
click at [795, 390] on div "Lugar" at bounding box center [717, 391] width 282 height 18
click at [852, 360] on div at bounding box center [717, 358] width 282 height 19
click at [590, 386] on div "21" at bounding box center [592, 383] width 33 height 17
type input "*****"
click at [631, 517] on button "OK" at bounding box center [625, 522] width 22 height 14
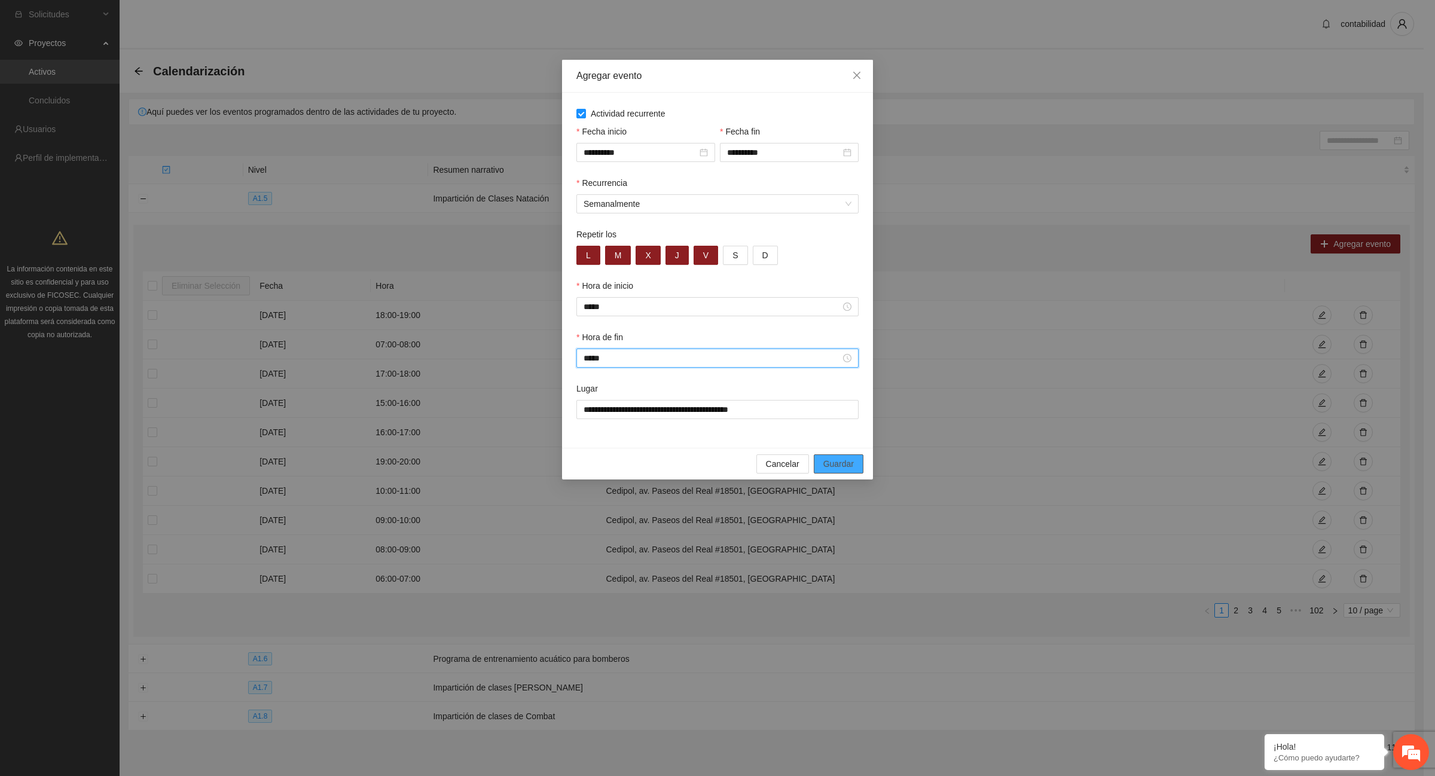
click at [836, 469] on span "Guardar" at bounding box center [838, 463] width 30 height 13
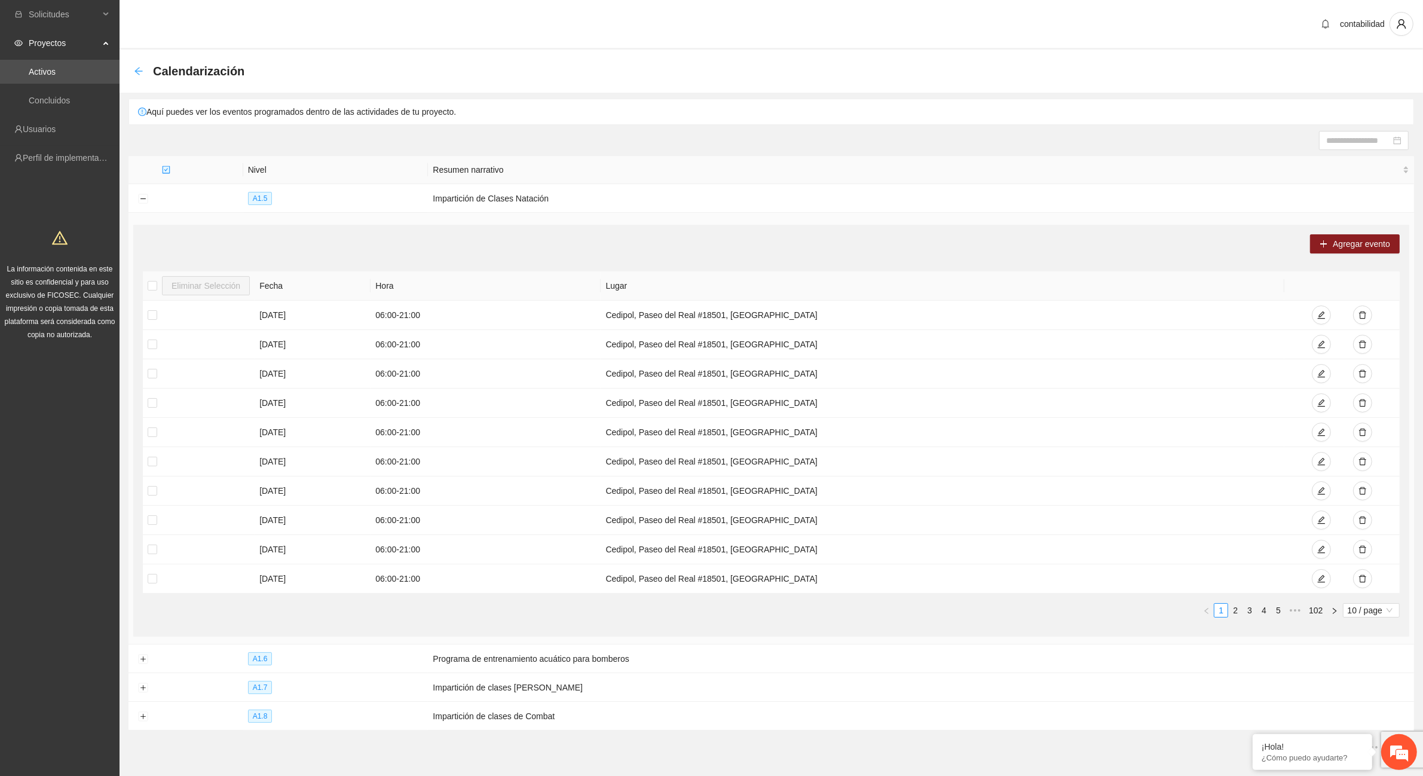
click at [136, 72] on icon "arrow-left" at bounding box center [139, 71] width 8 height 8
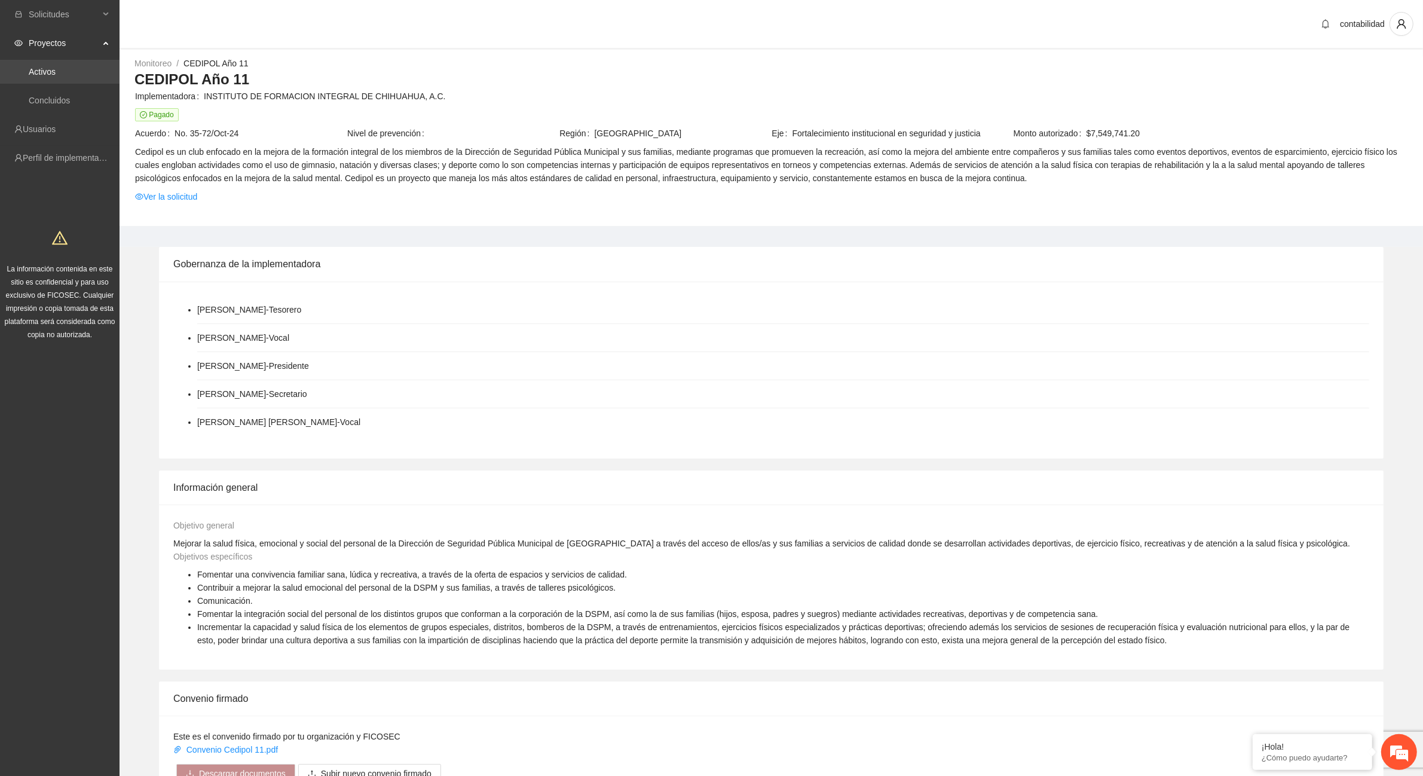
click at [38, 72] on link "Activos" at bounding box center [42, 72] width 27 height 10
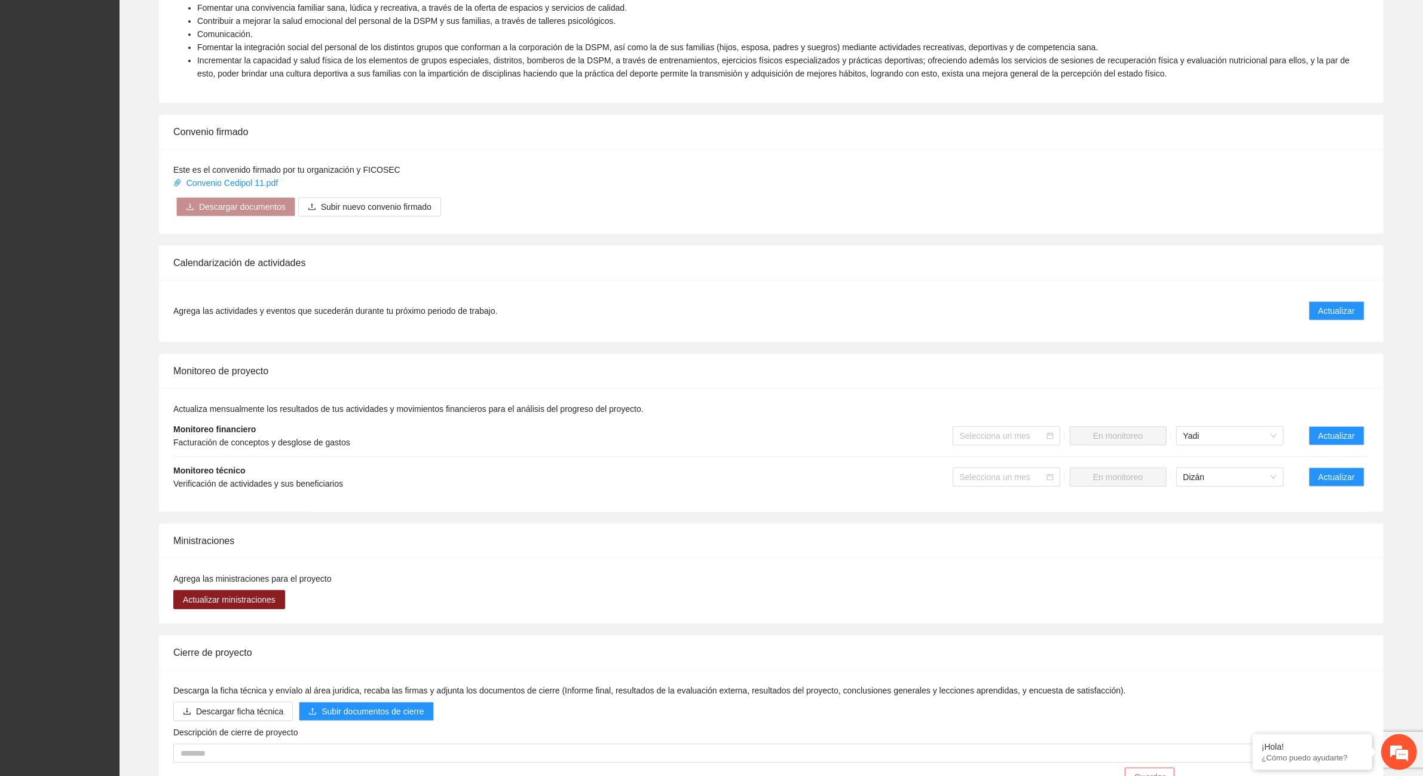
scroll to position [598, 0]
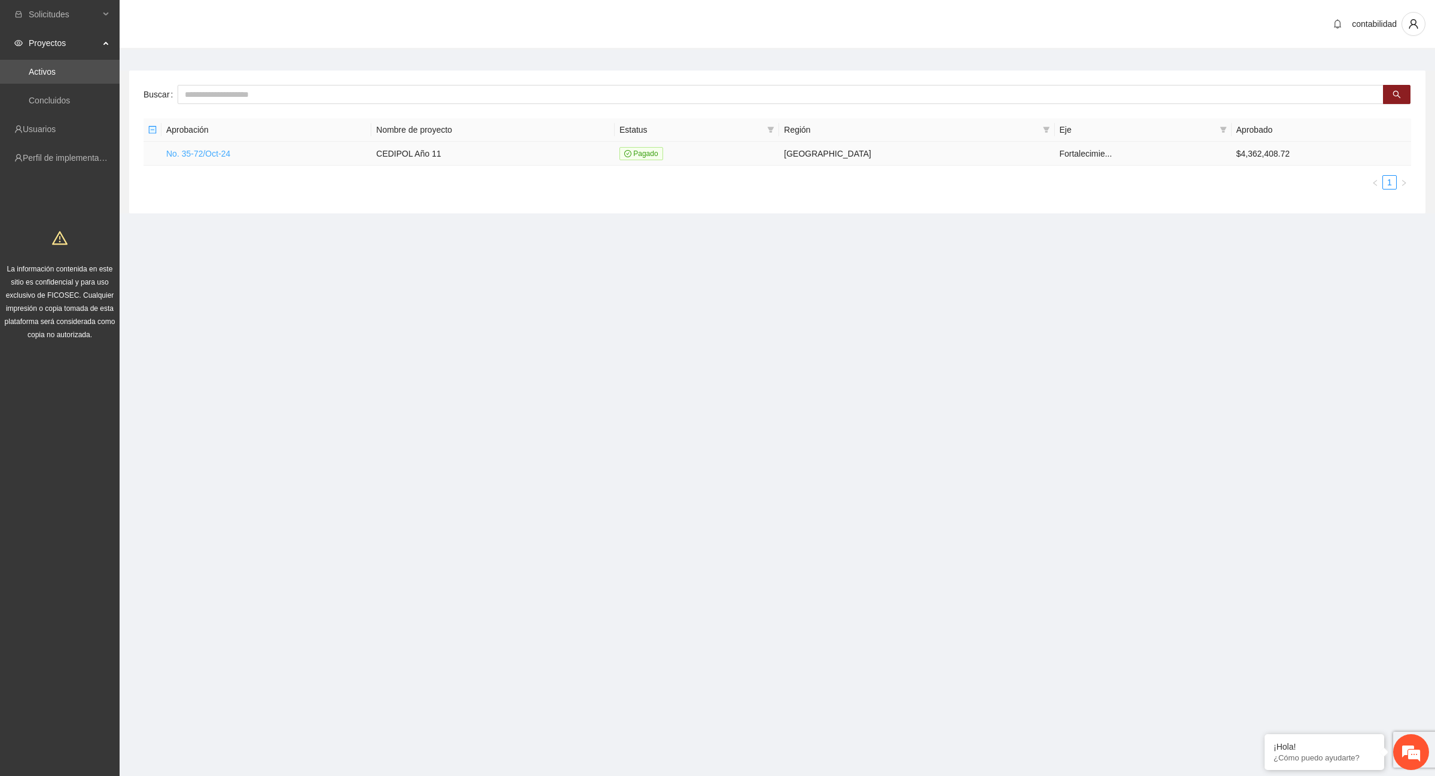
click at [200, 158] on link "No. 35-72/Oct-24" at bounding box center [198, 154] width 64 height 10
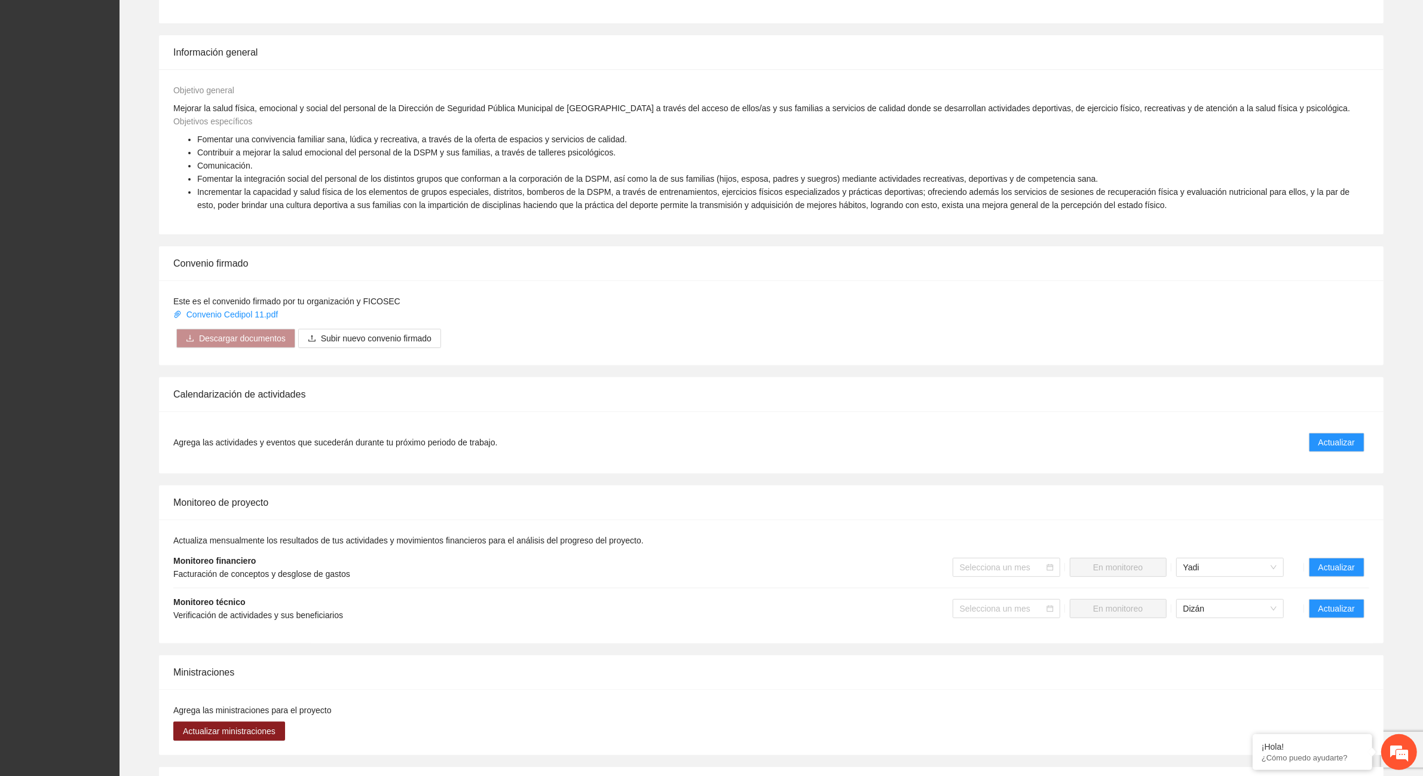
scroll to position [448, 0]
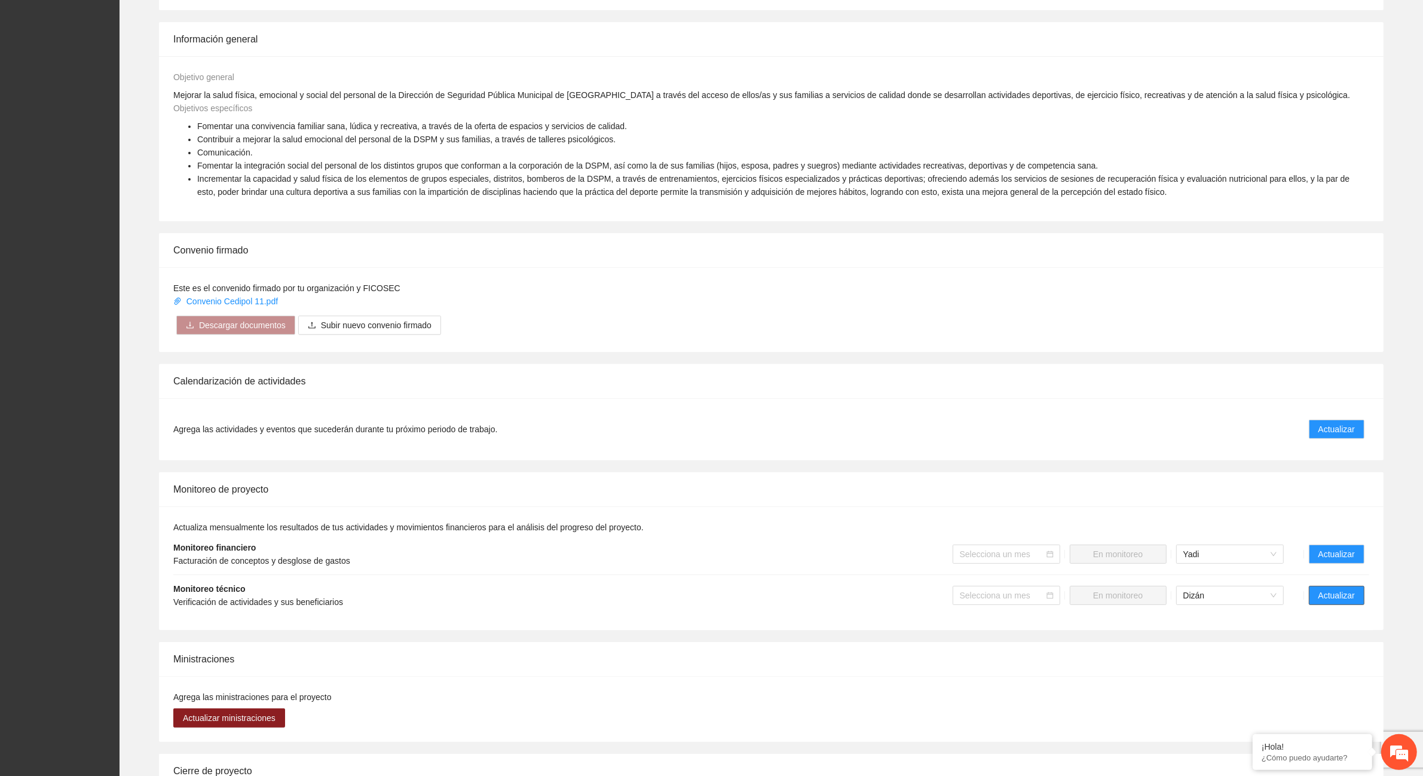
click at [1317, 596] on button "Actualizar" at bounding box center [1337, 595] width 56 height 19
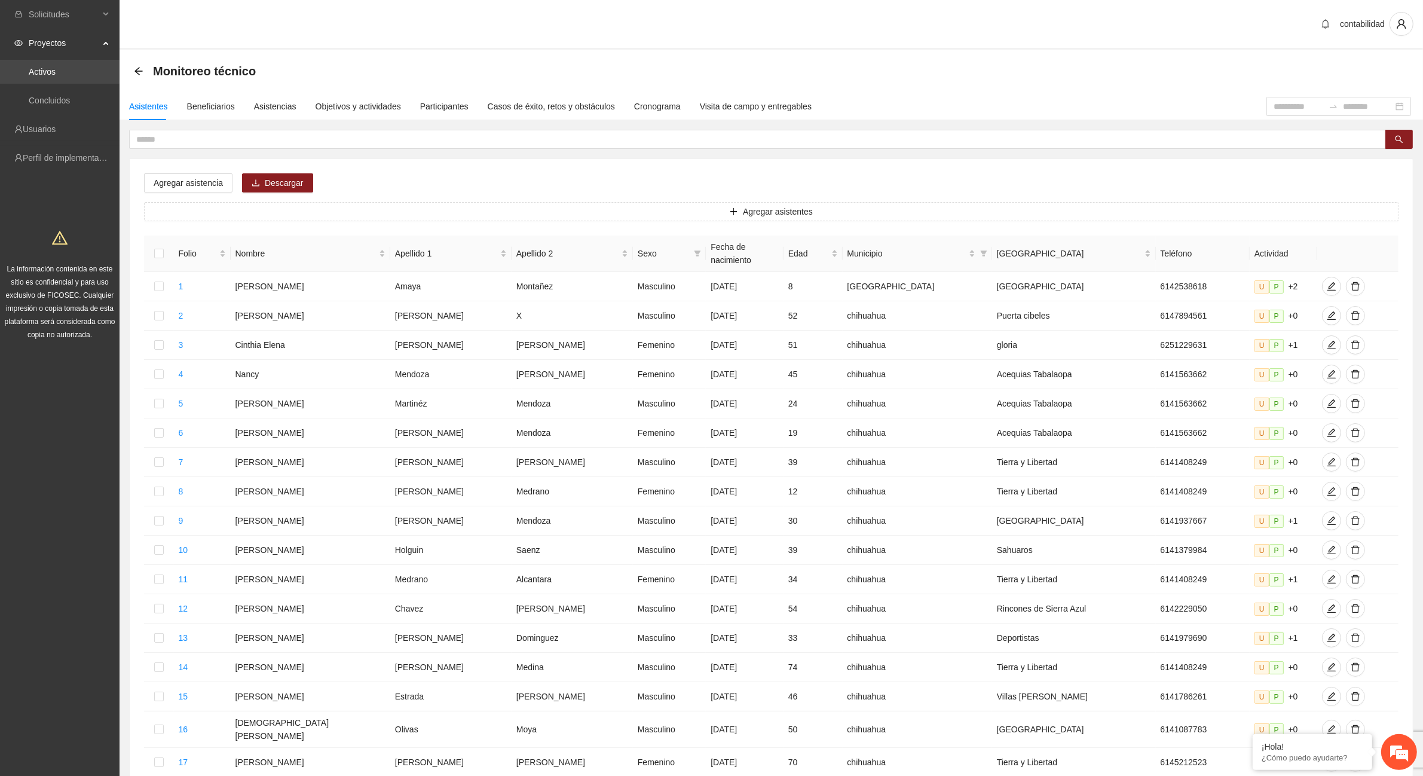
click at [56, 67] on link "Activos" at bounding box center [42, 72] width 27 height 10
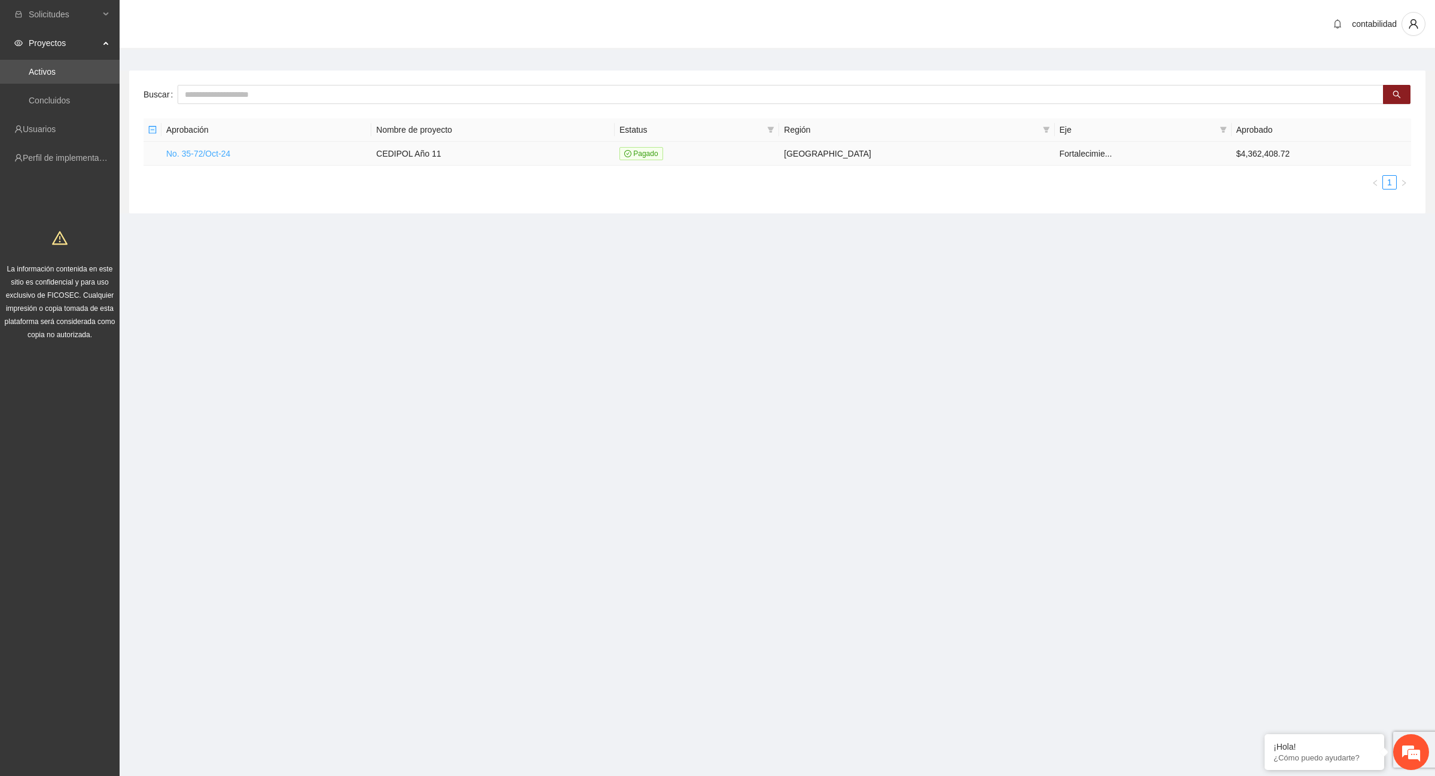
click at [187, 154] on link "No. 35-72/Oct-24" at bounding box center [198, 154] width 64 height 10
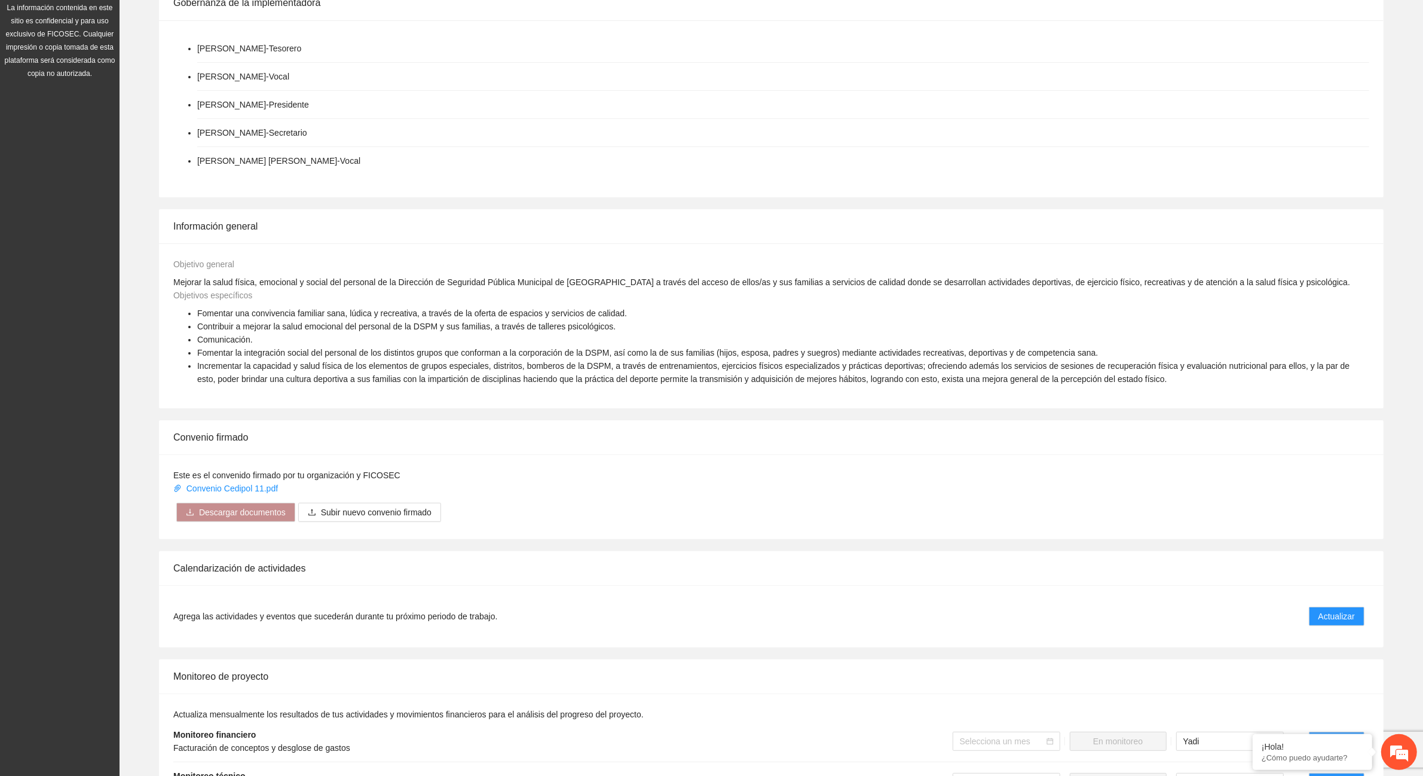
scroll to position [299, 0]
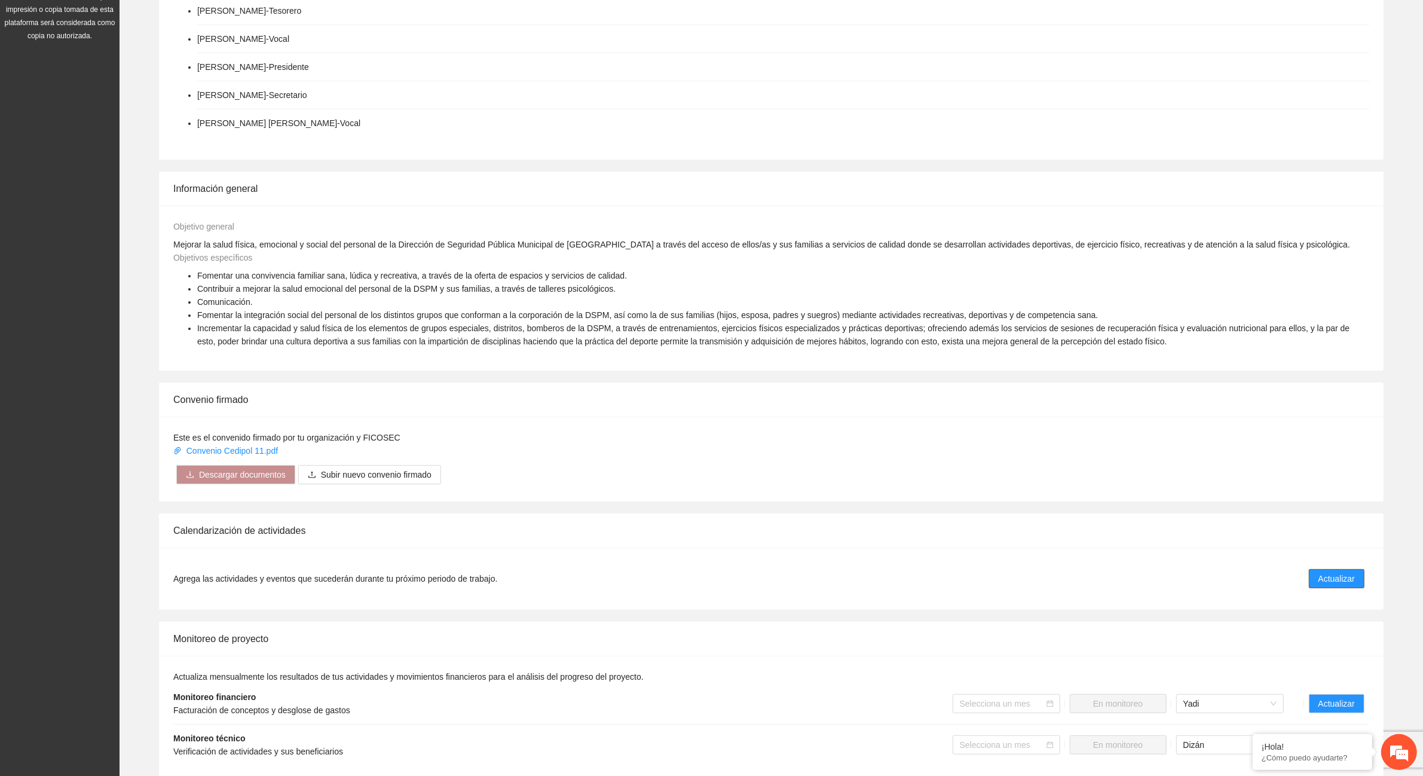
click at [1337, 575] on span "Actualizar" at bounding box center [1337, 578] width 36 height 13
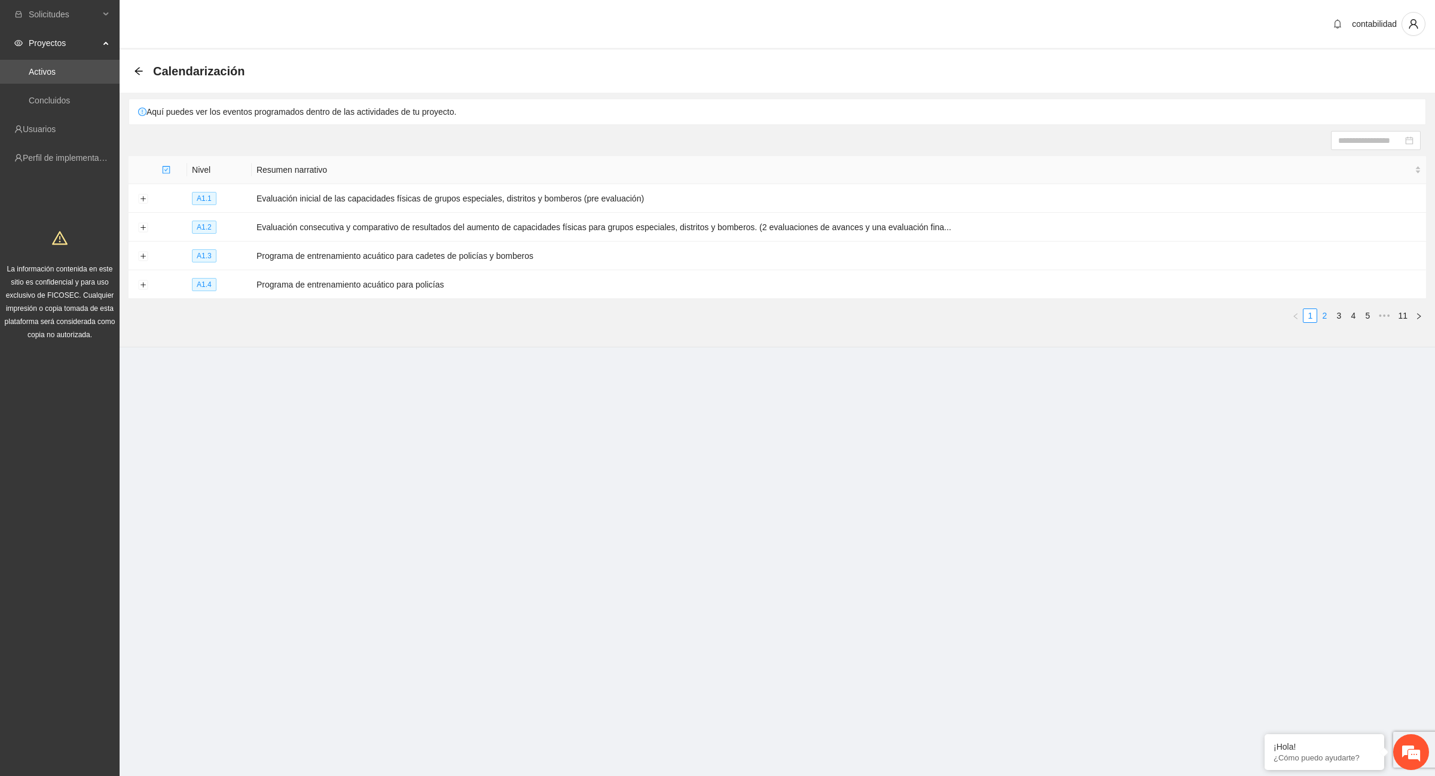
click at [1326, 317] on link "2" at bounding box center [1324, 315] width 13 height 13
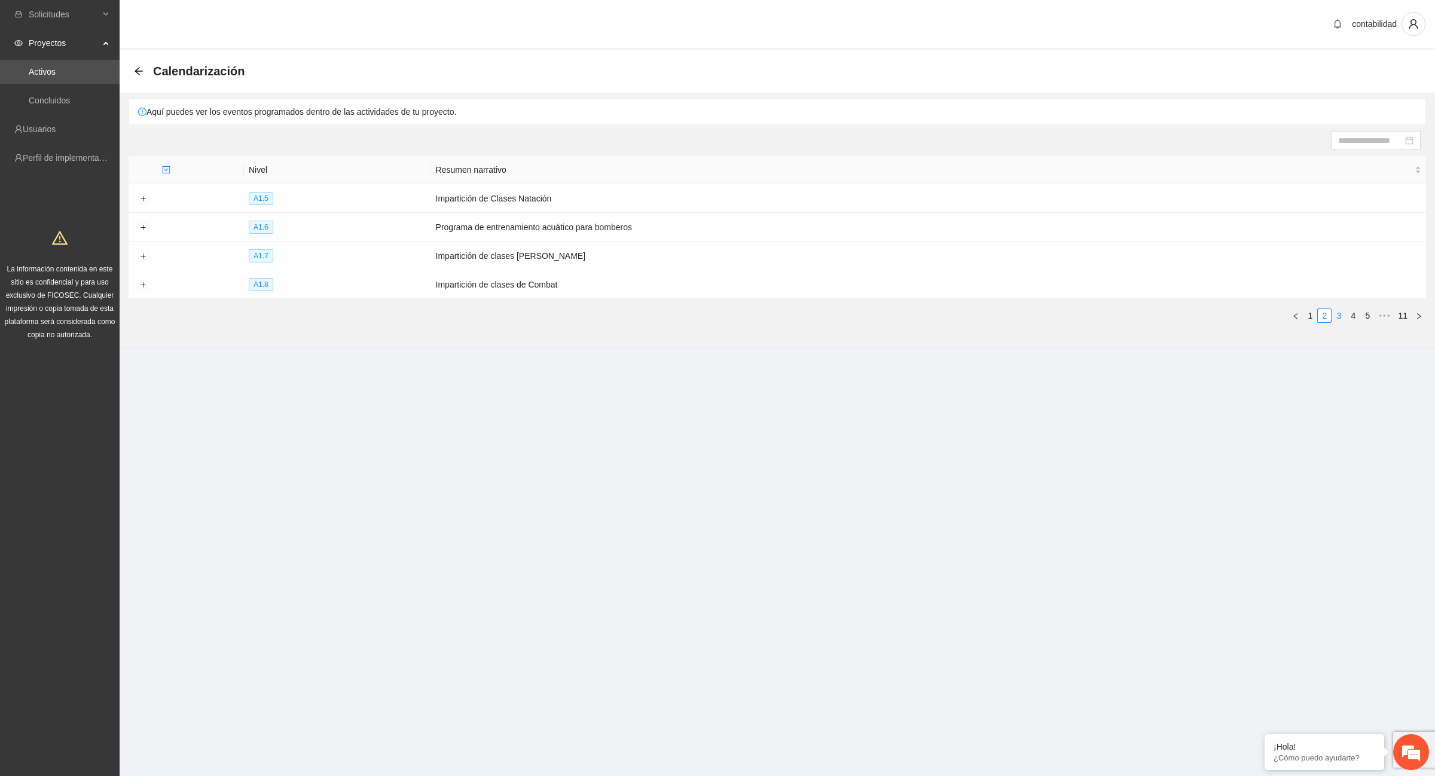
click at [1337, 315] on link "3" at bounding box center [1338, 315] width 13 height 13
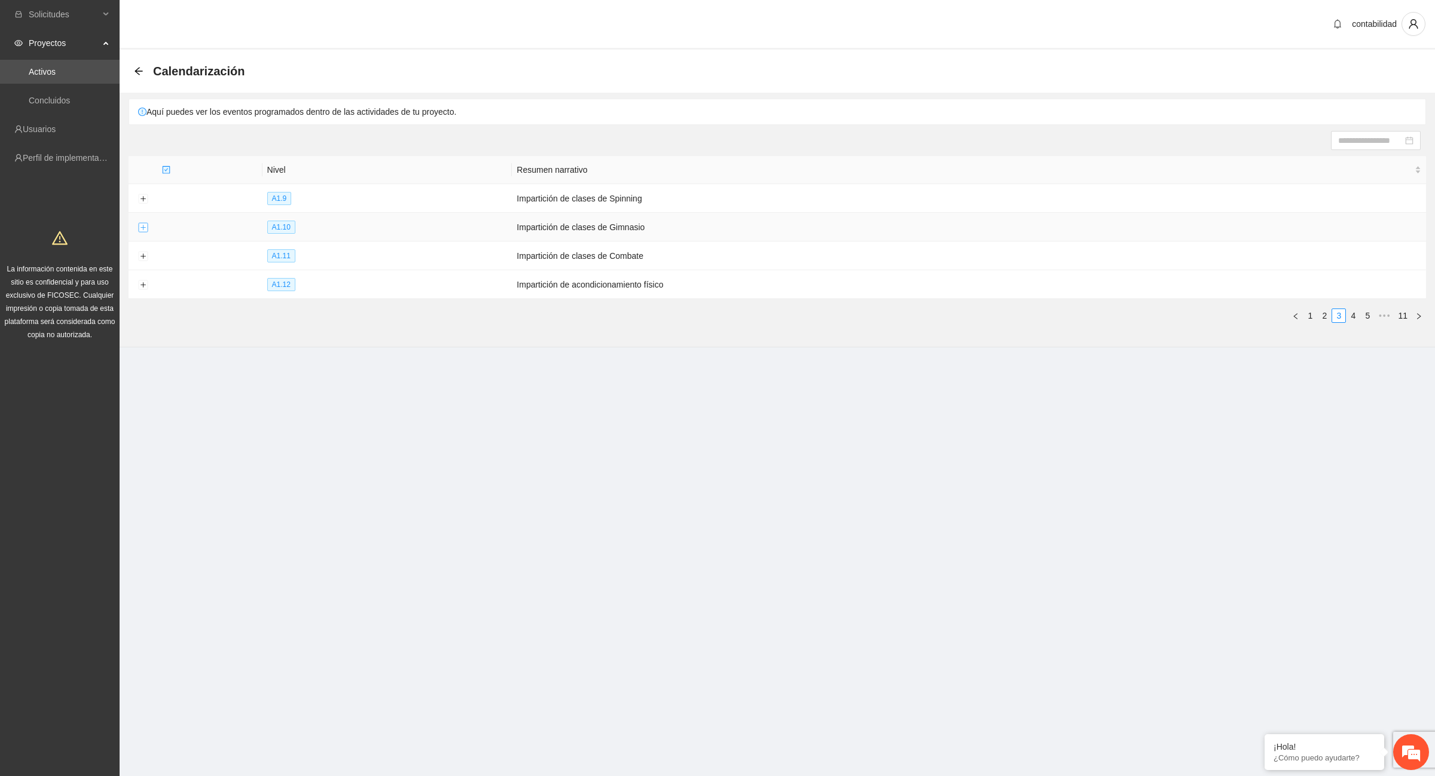
click at [141, 227] on button "Expand row" at bounding box center [143, 228] width 10 height 10
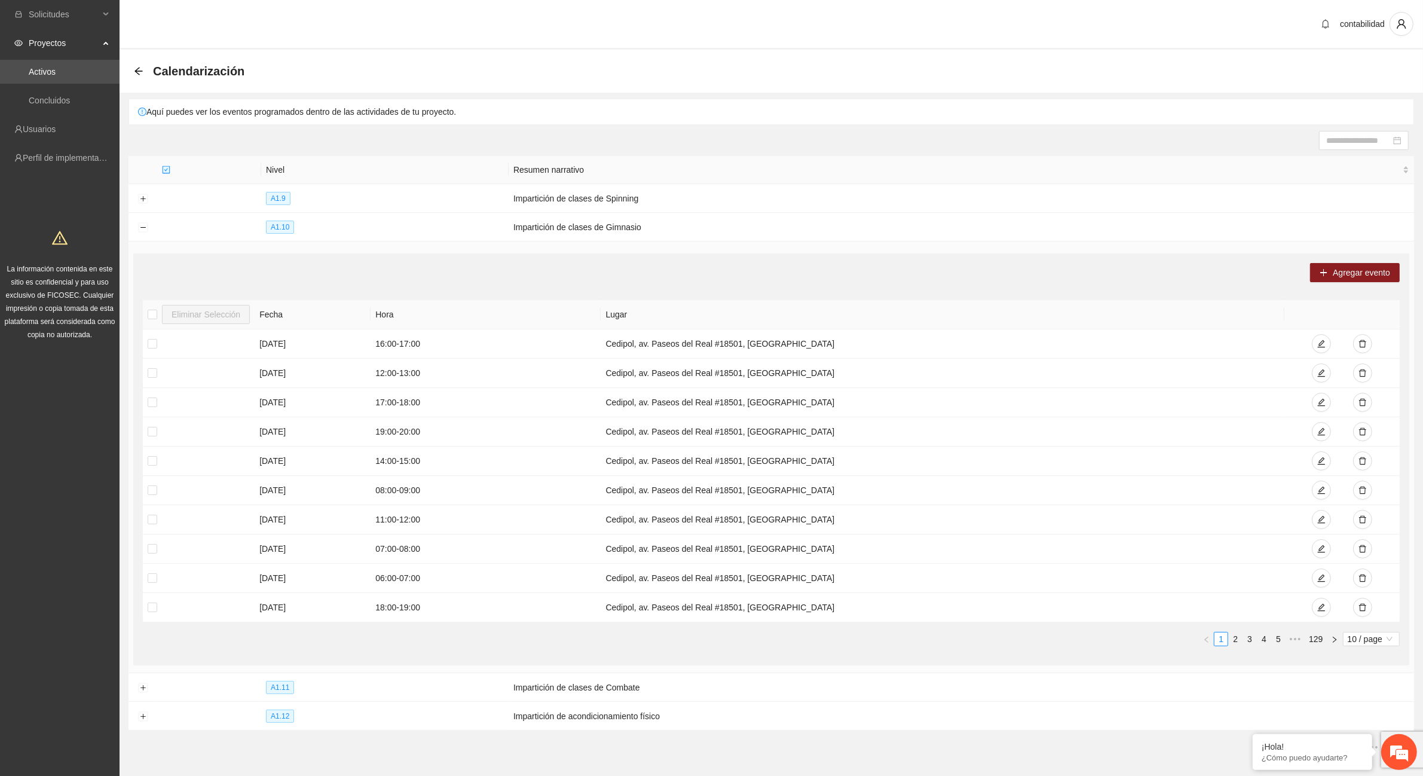
click at [139, 72] on icon "arrow-left" at bounding box center [139, 71] width 10 height 10
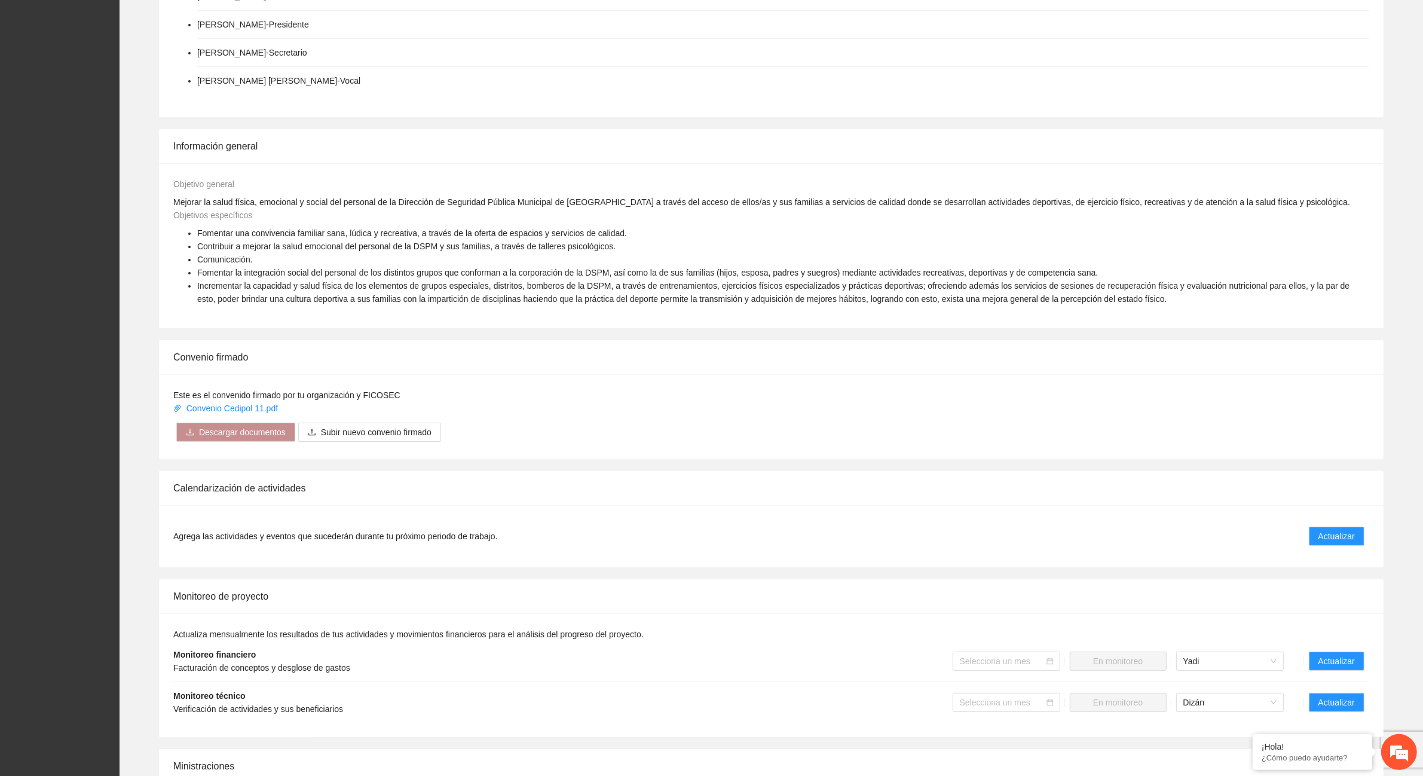
scroll to position [374, 0]
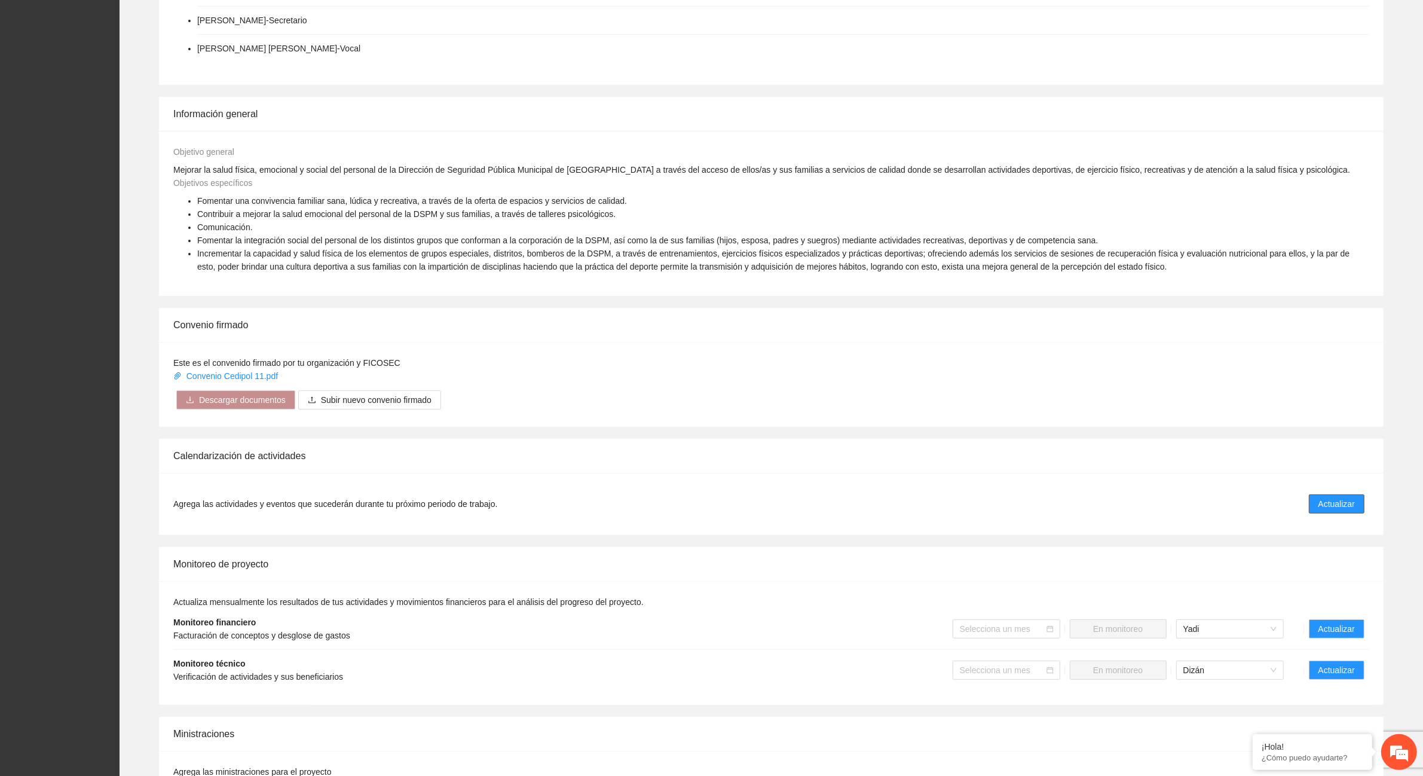
click at [1342, 503] on span "Actualizar" at bounding box center [1337, 503] width 36 height 13
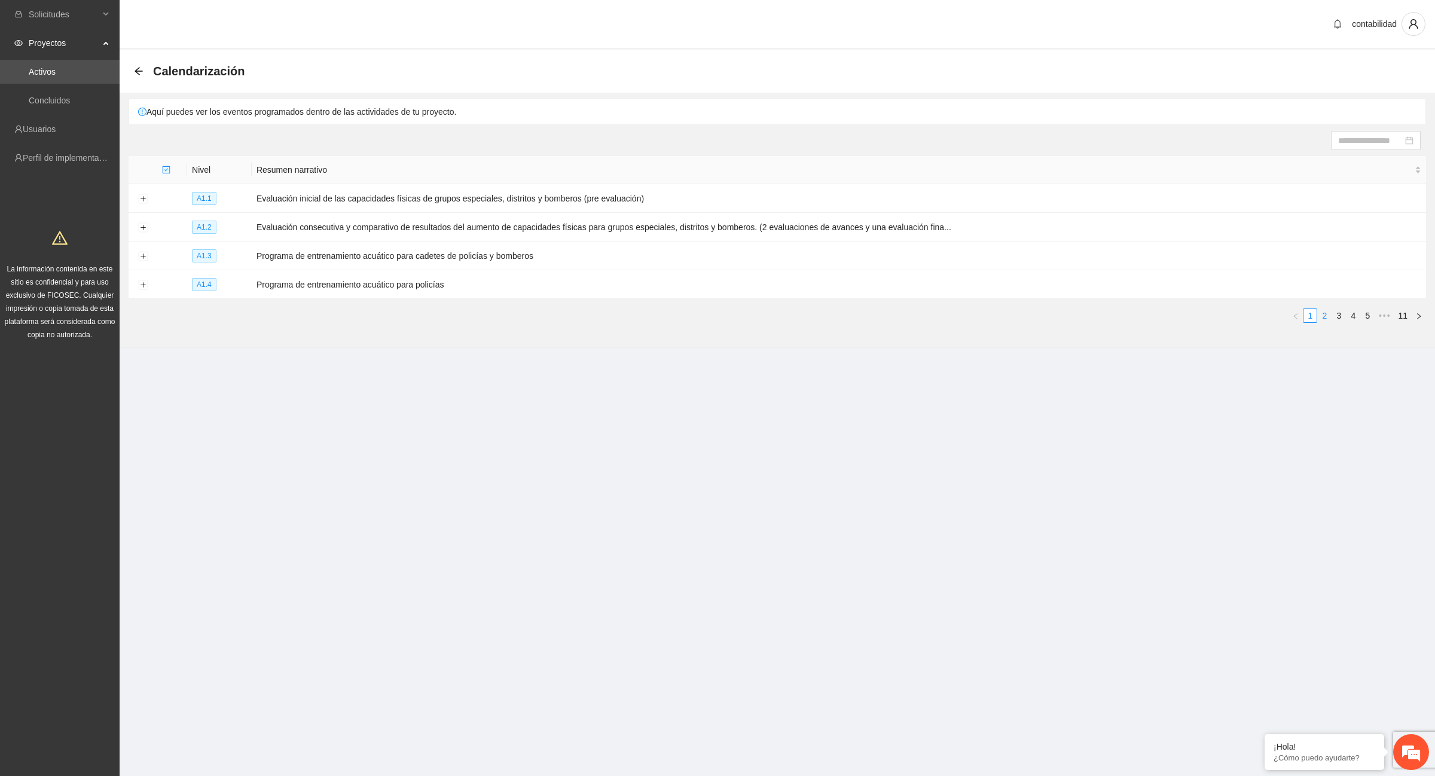
click at [1324, 316] on link "2" at bounding box center [1324, 315] width 13 height 13
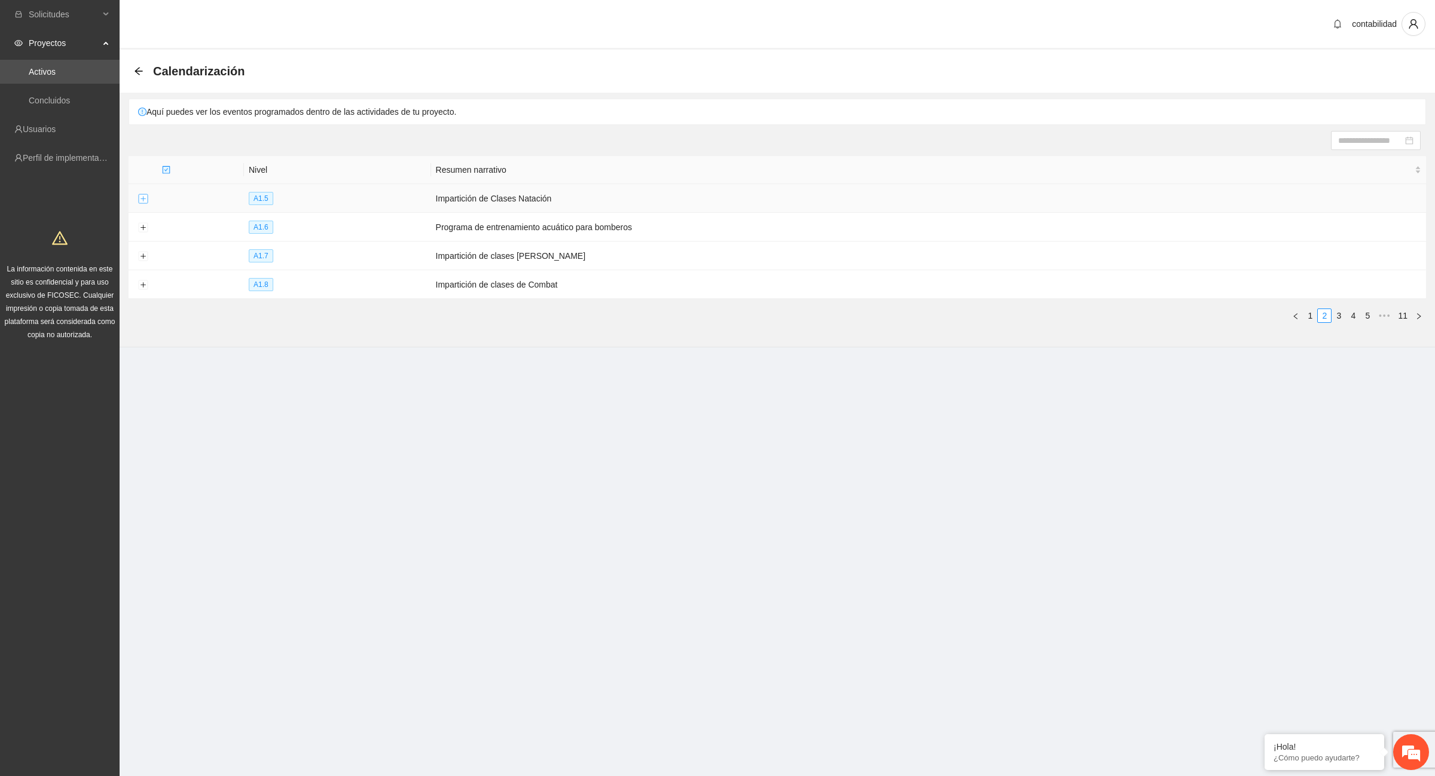
click at [145, 199] on button "Expand row" at bounding box center [143, 199] width 10 height 10
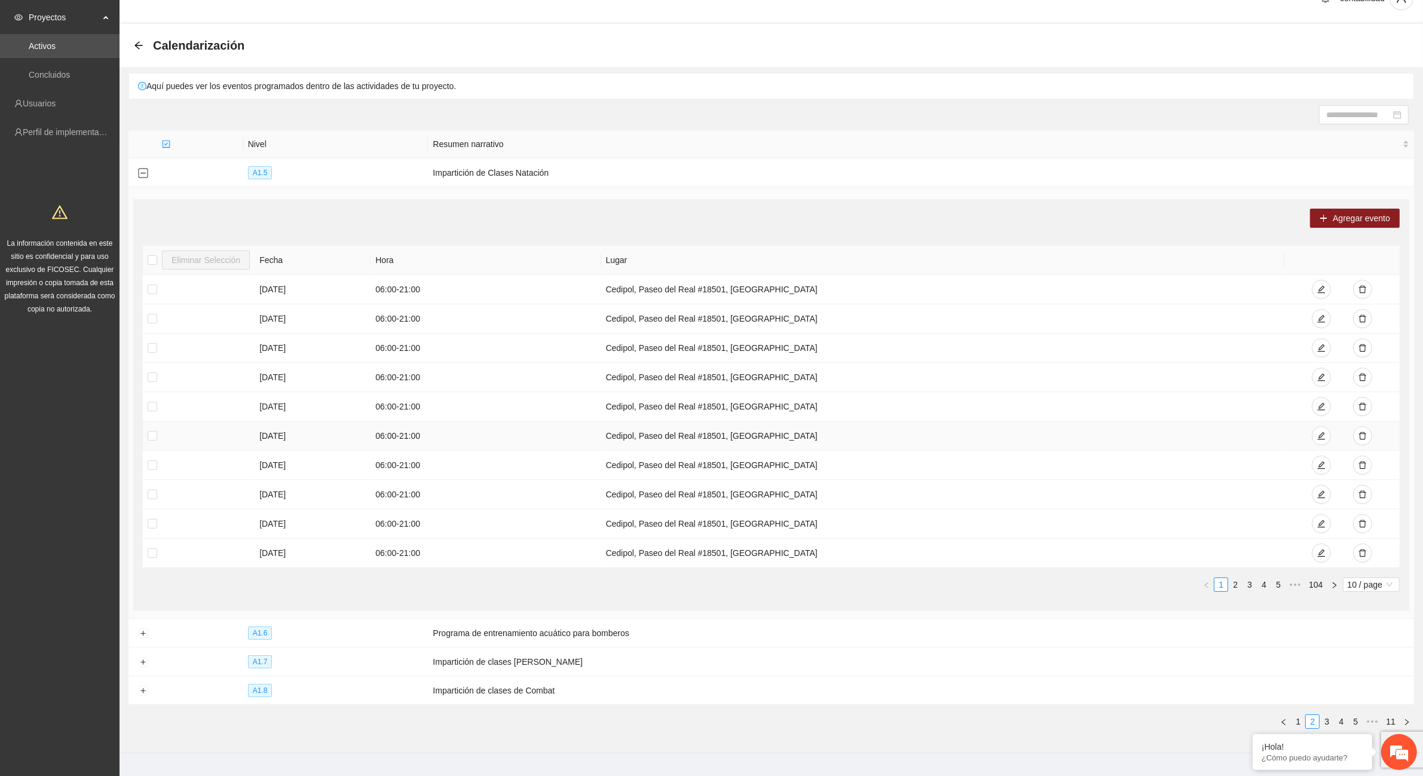
scroll to position [51, 0]
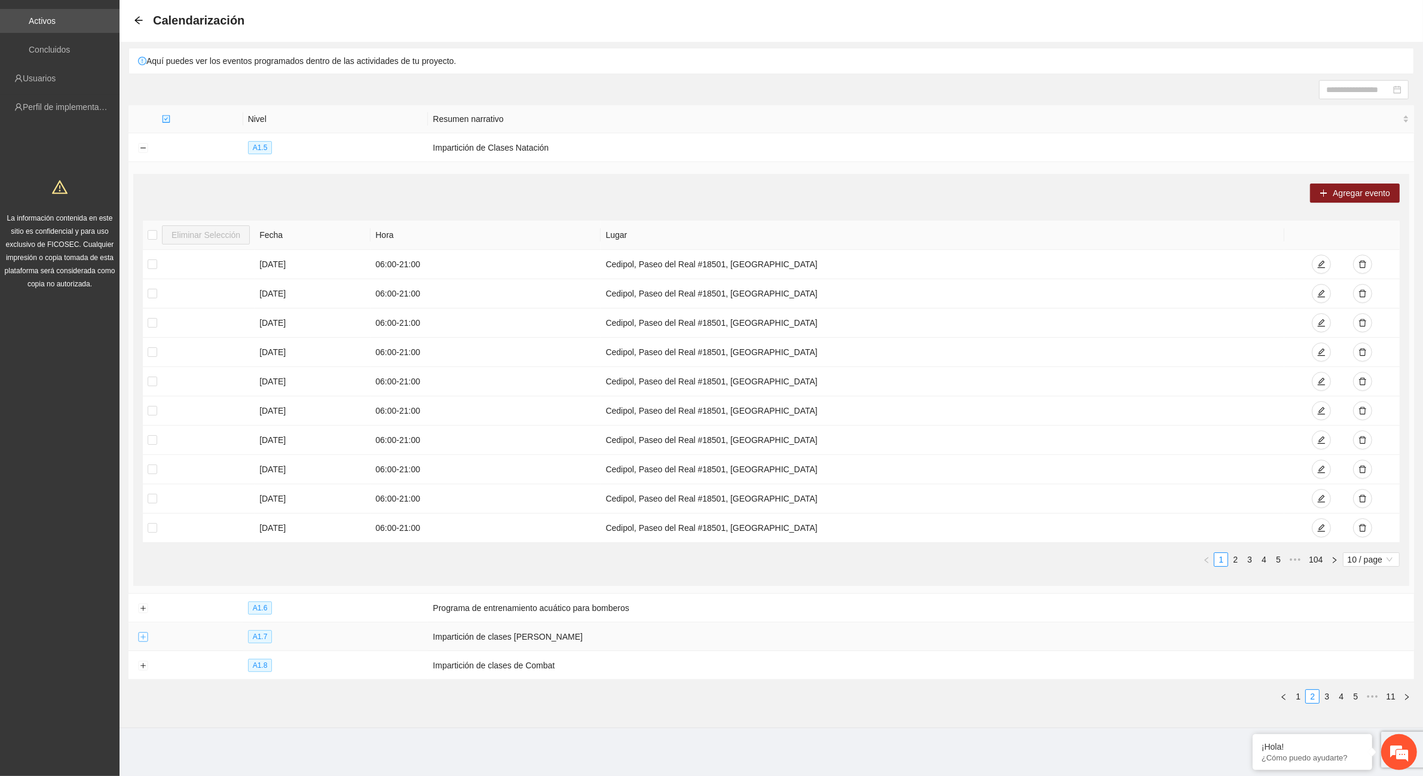
click at [144, 638] on button "Expand row" at bounding box center [143, 637] width 10 height 10
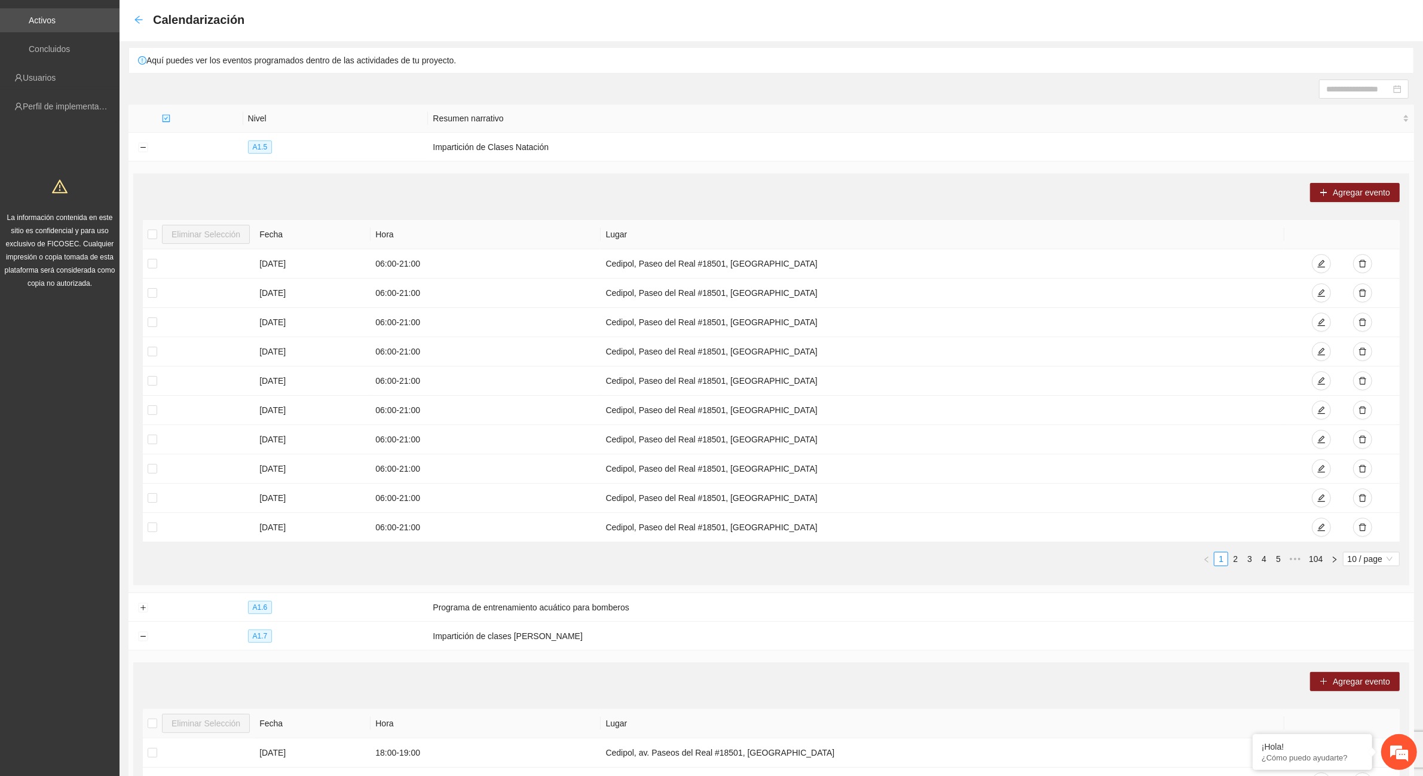
click at [138, 19] on icon "arrow-left" at bounding box center [139, 20] width 8 height 8
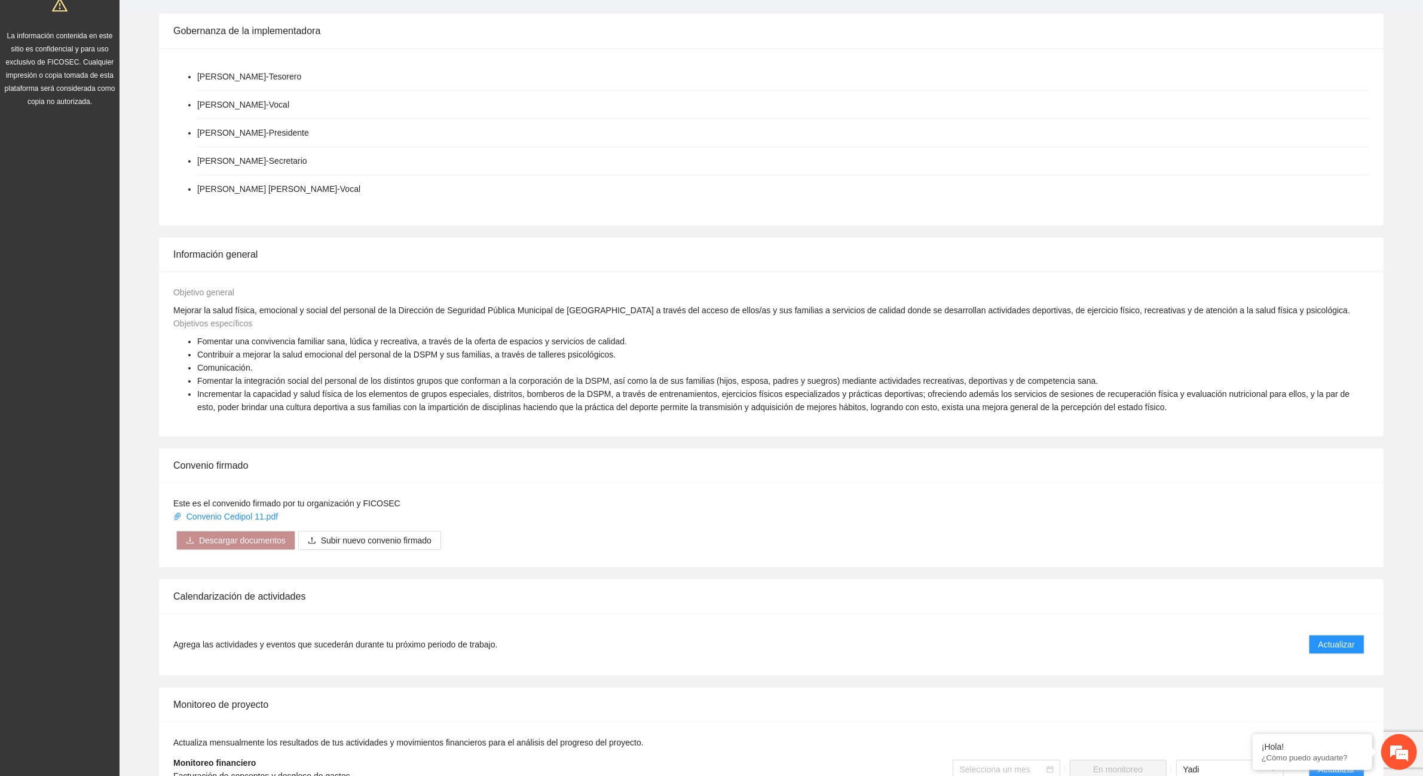
scroll to position [374, 0]
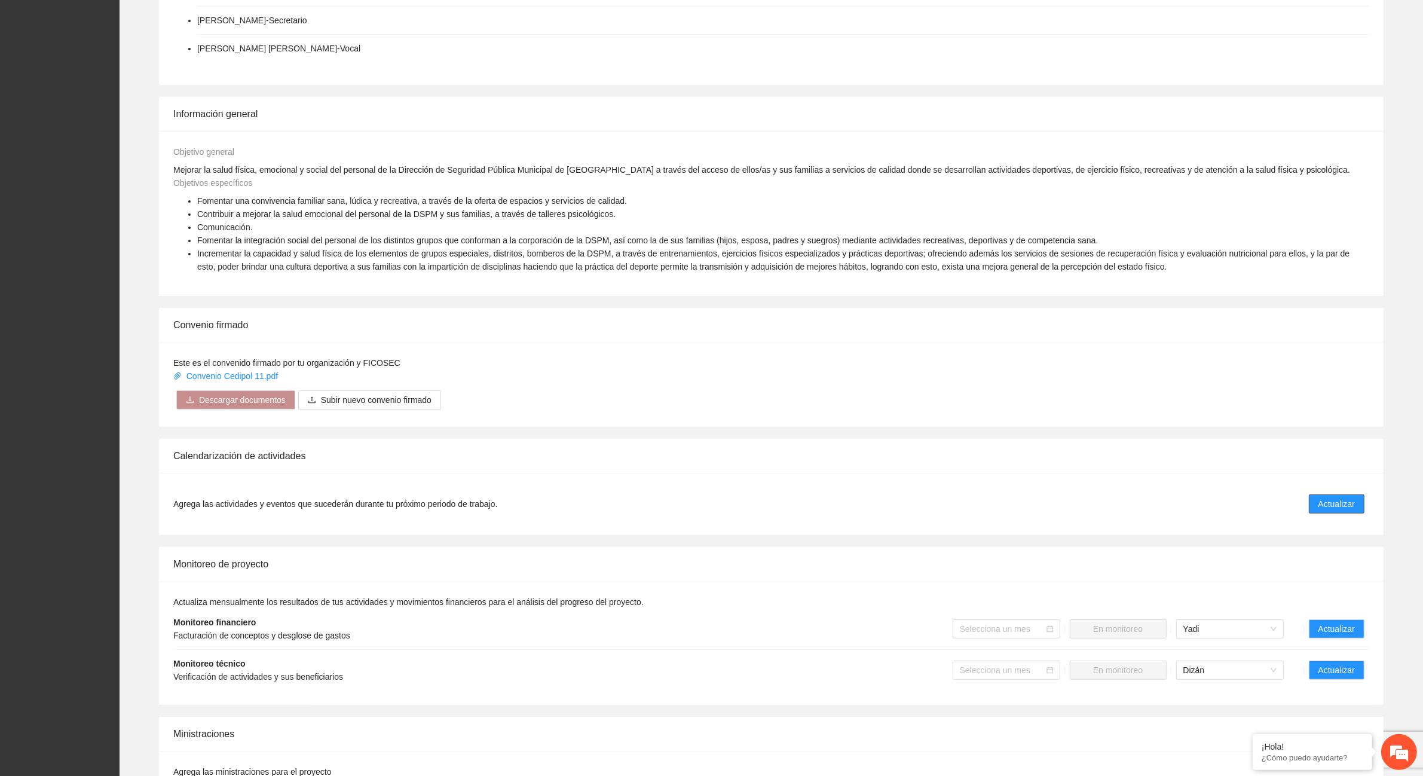
click at [1331, 507] on span "Actualizar" at bounding box center [1337, 503] width 36 height 13
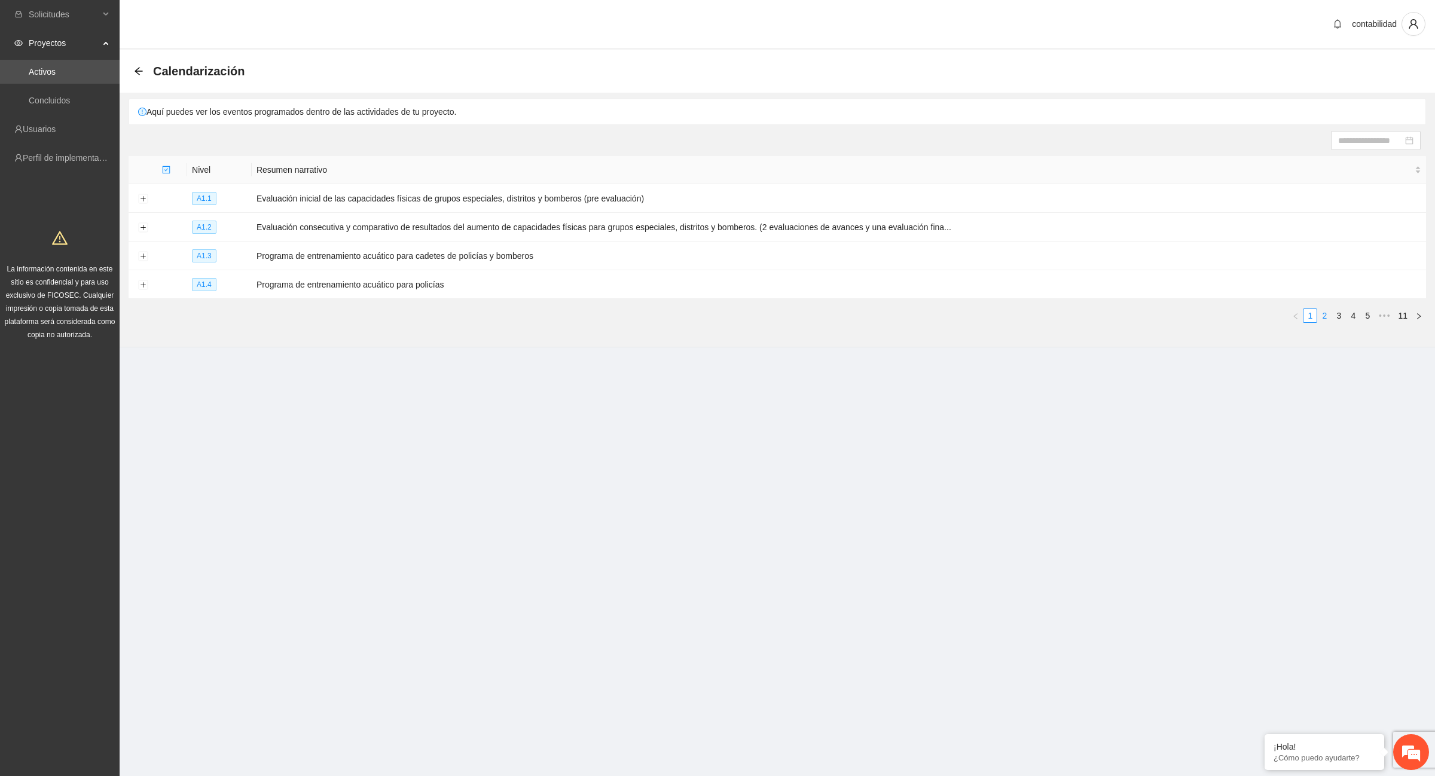
click at [1326, 315] on link "2" at bounding box center [1324, 315] width 13 height 13
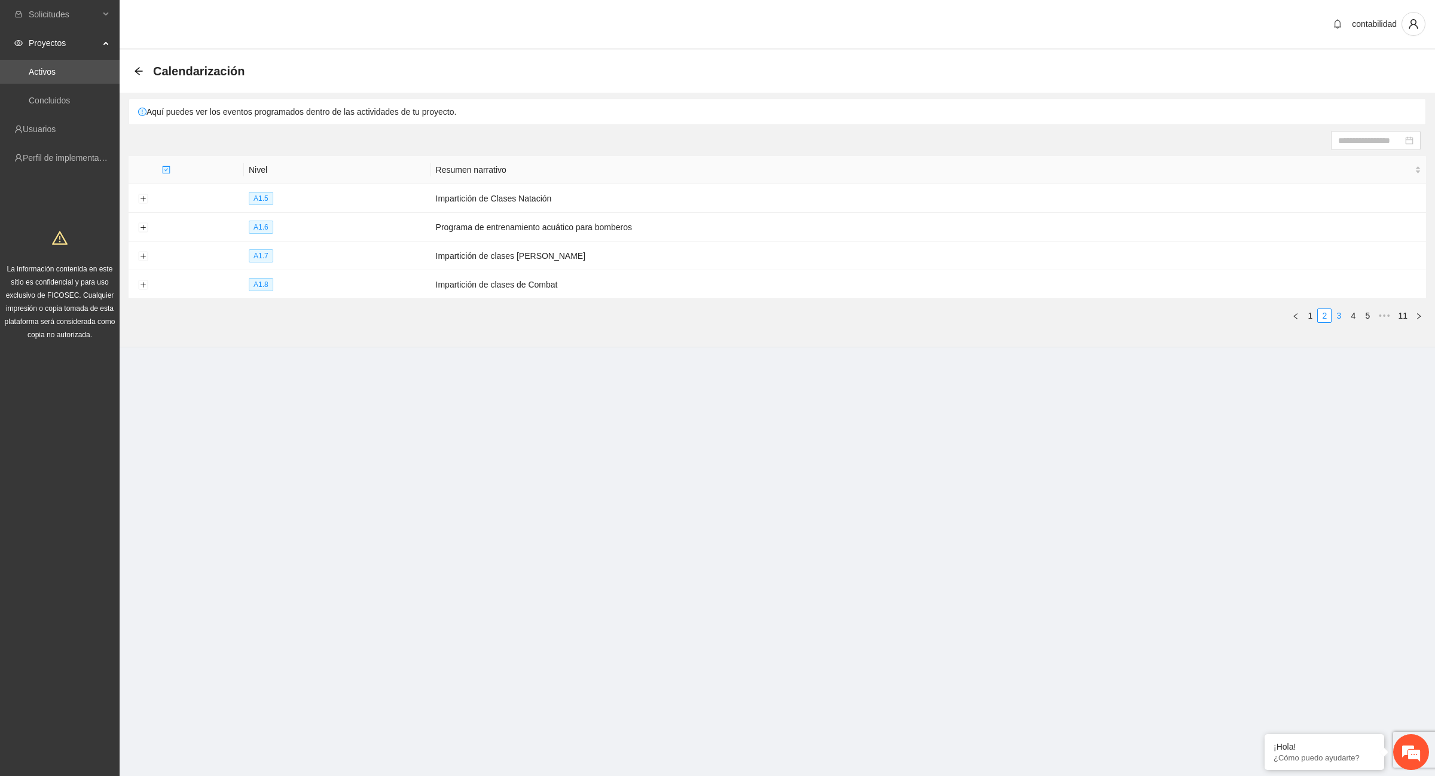
click at [1337, 317] on link "3" at bounding box center [1338, 315] width 13 height 13
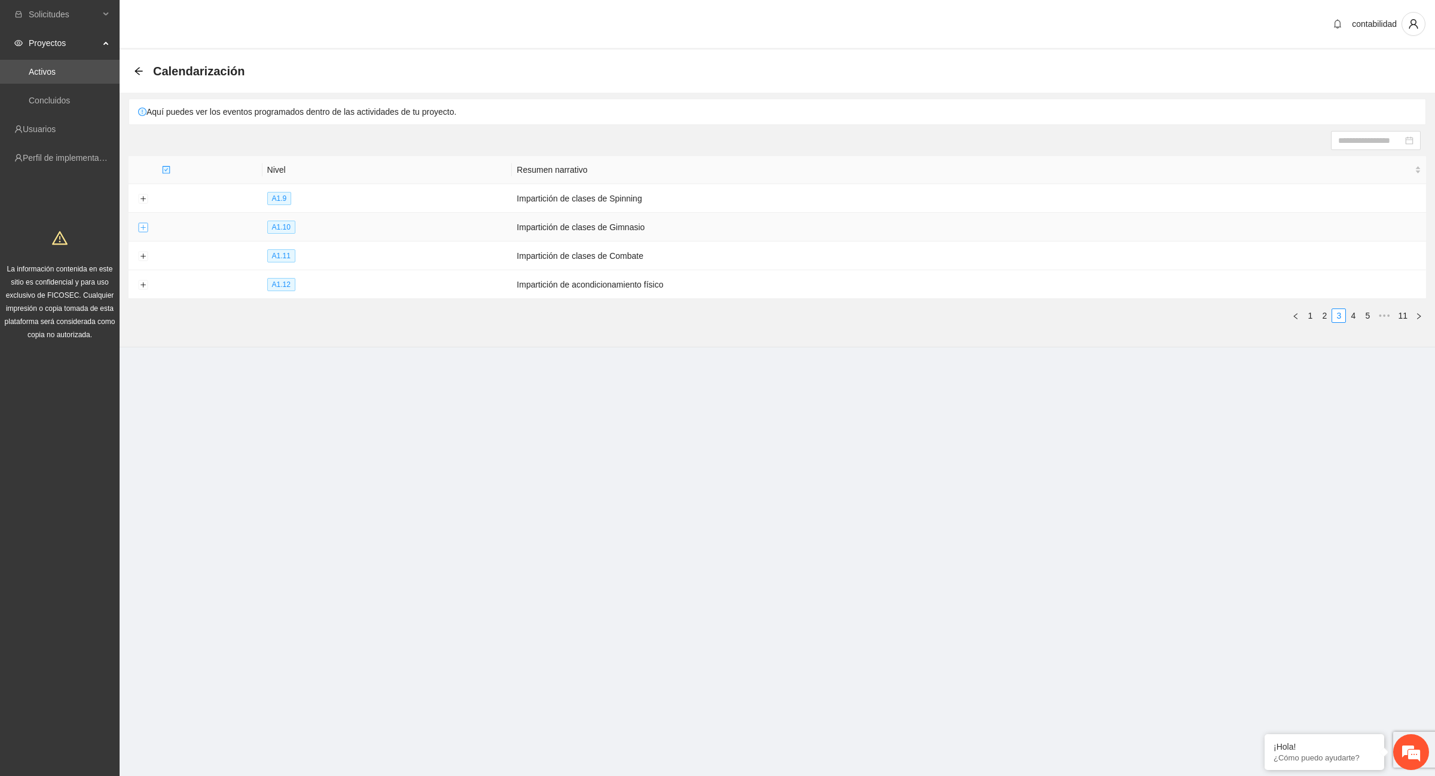
click at [142, 232] on button "Expand row" at bounding box center [143, 228] width 10 height 10
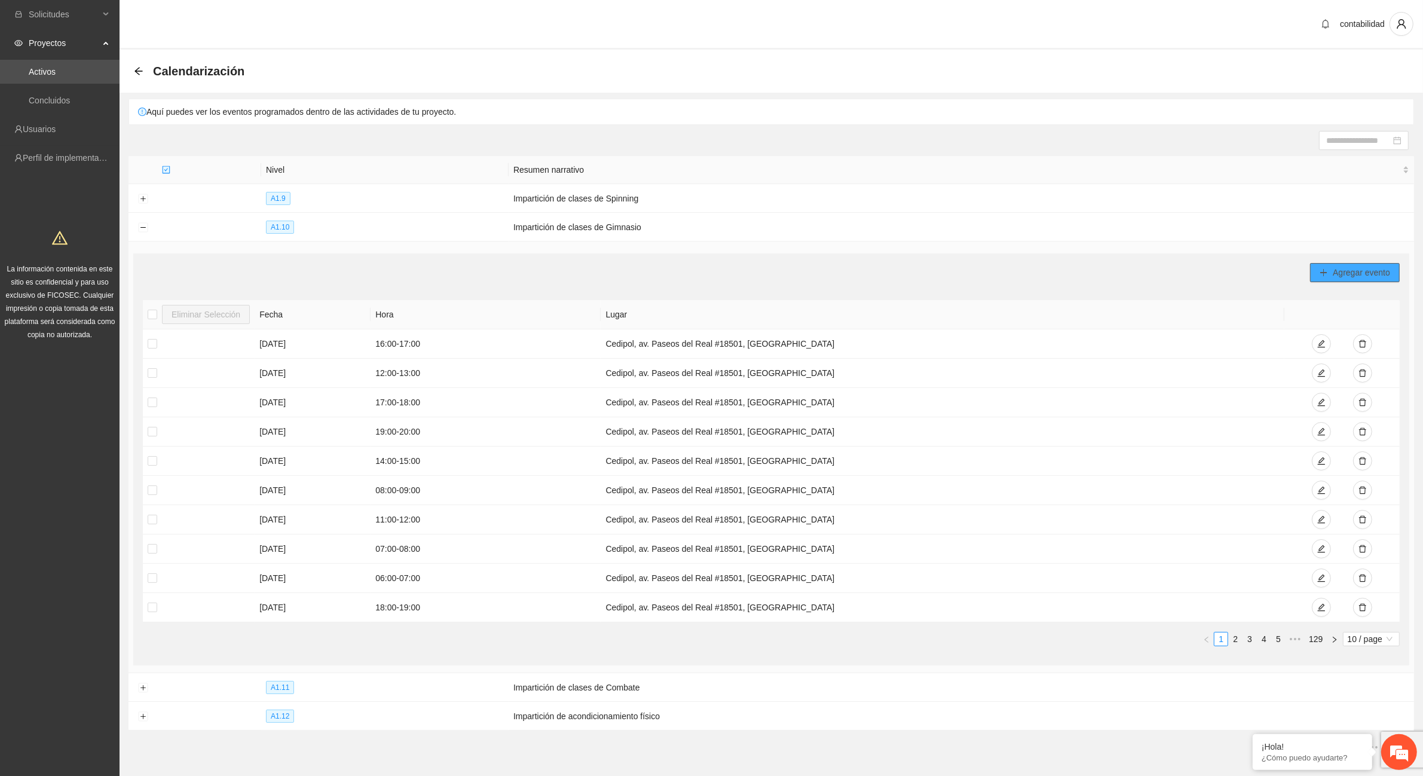
click at [1362, 276] on span "Agregar evento" at bounding box center [1361, 272] width 57 height 13
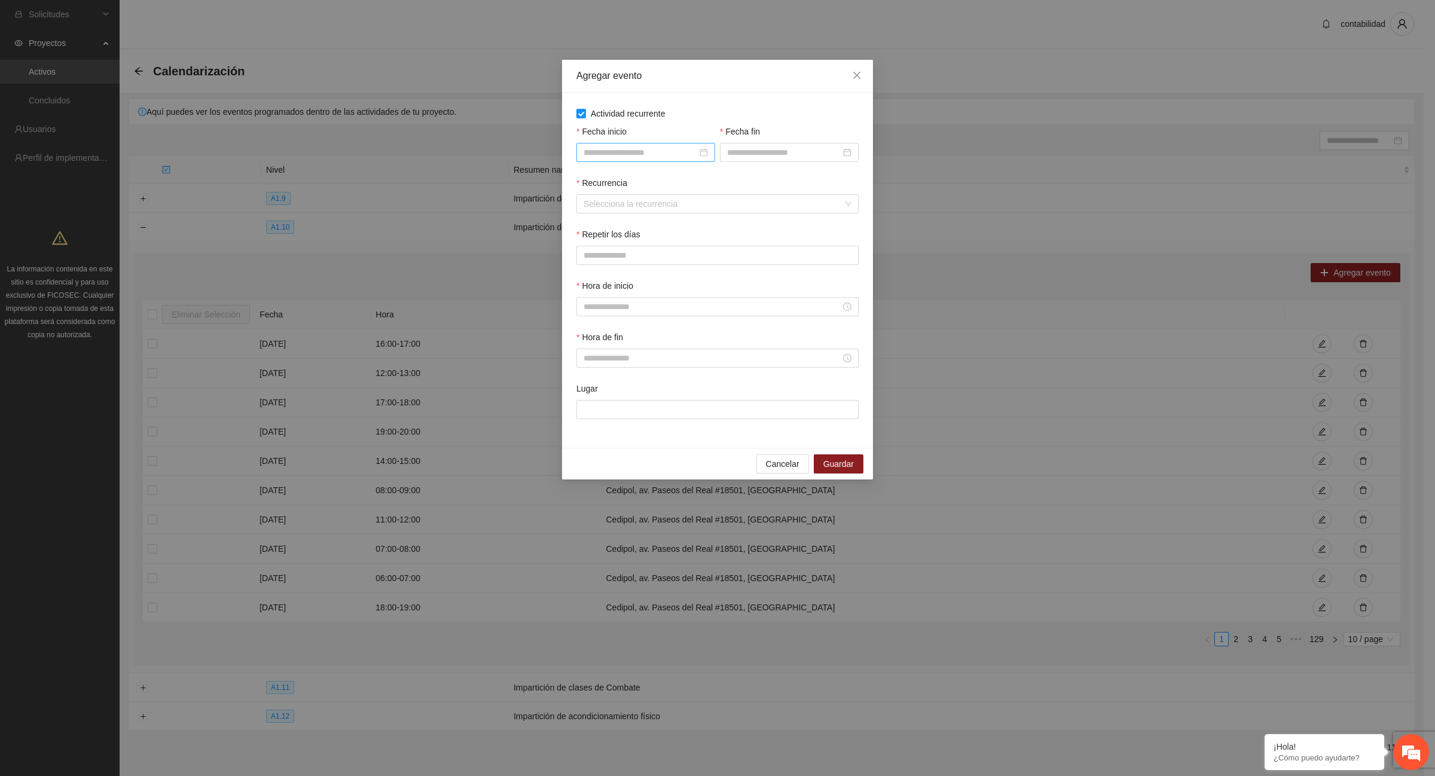
click at [708, 154] on div at bounding box center [645, 152] width 139 height 19
click at [601, 178] on span "button" at bounding box center [601, 178] width 6 height 6
type input "**********"
click at [701, 219] on div "1" at bounding box center [701, 222] width 14 height 14
click at [847, 155] on div at bounding box center [789, 152] width 124 height 13
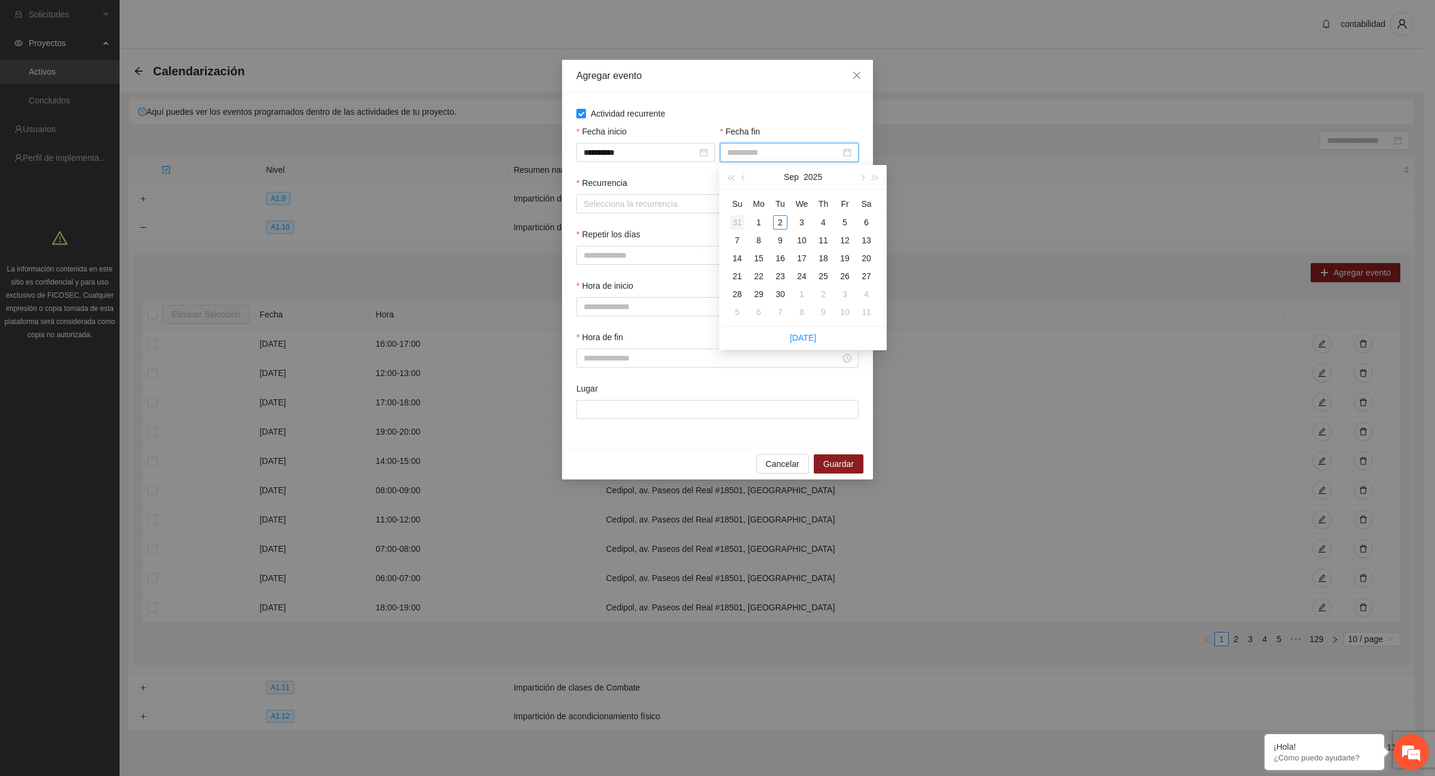
type input "**********"
click at [746, 178] on span "button" at bounding box center [744, 178] width 6 height 6
type input "**********"
click at [868, 295] on div "30" at bounding box center [866, 294] width 14 height 14
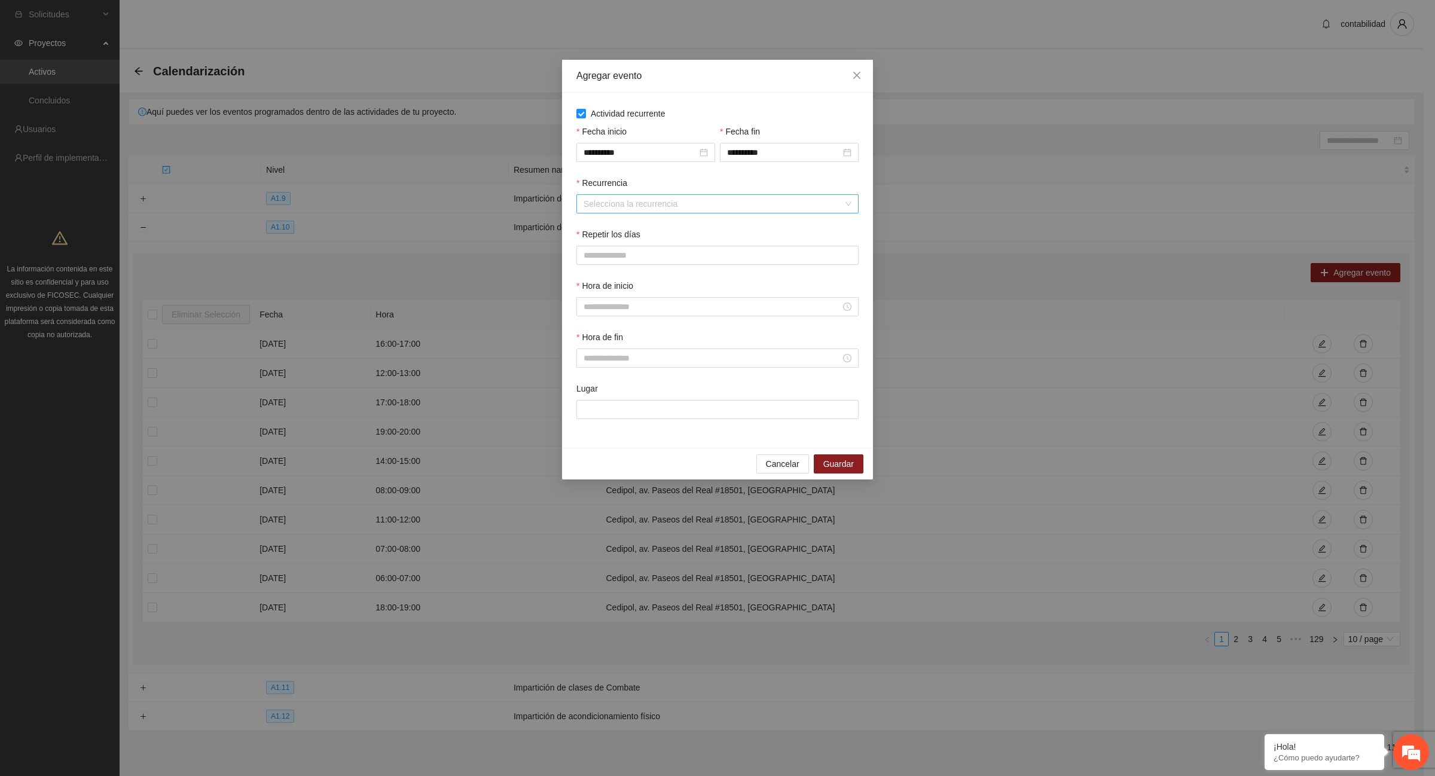
click at [661, 208] on input "Recurrencia" at bounding box center [712, 204] width 259 height 18
click at [637, 232] on div "Semanalmente" at bounding box center [717, 228] width 268 height 13
click at [589, 257] on span "L" at bounding box center [588, 255] width 5 height 13
drag, startPoint x: 615, startPoint y: 262, endPoint x: 622, endPoint y: 262, distance: 7.2
click at [616, 262] on span "M" at bounding box center [618, 255] width 7 height 13
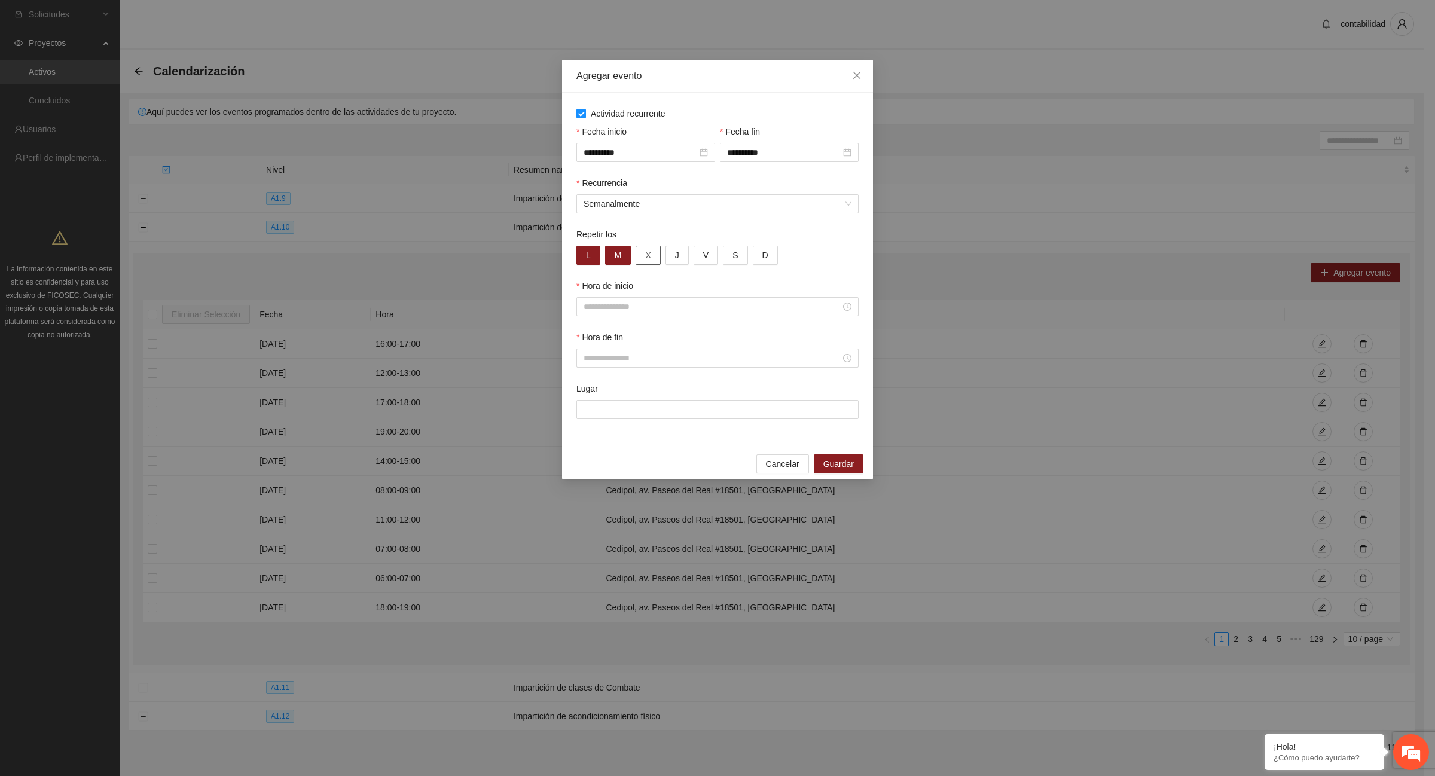
click at [646, 262] on button "X" at bounding box center [647, 255] width 25 height 19
click at [671, 262] on button "J" at bounding box center [676, 255] width 23 height 19
click at [702, 261] on button "V" at bounding box center [705, 255] width 25 height 19
click at [683, 304] on input "Hora de inicio" at bounding box center [711, 306] width 257 height 13
click at [592, 435] on div "06" at bounding box center [592, 431] width 33 height 17
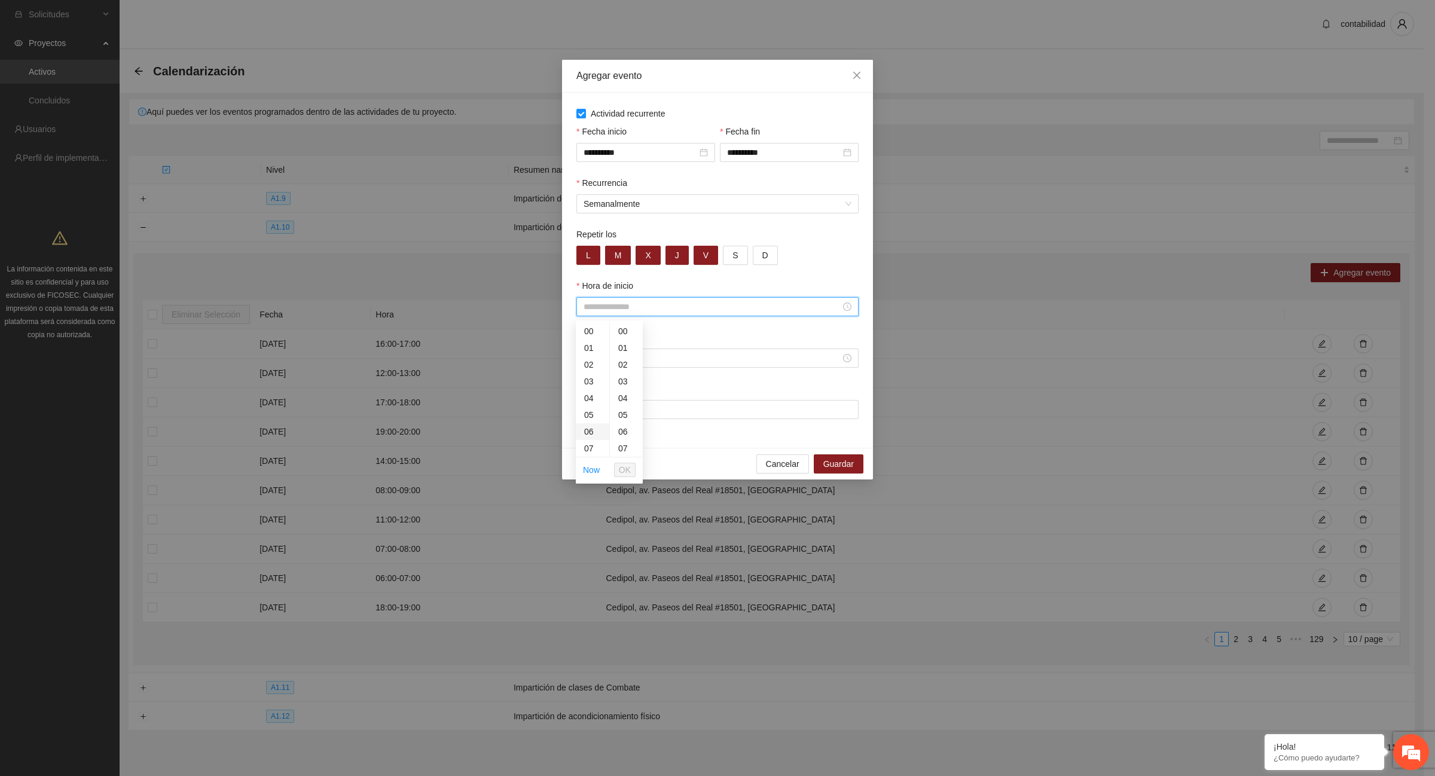
type input "*****"
click at [629, 465] on span "OK" at bounding box center [625, 469] width 12 height 13
click at [607, 362] on input "Hora de fin" at bounding box center [711, 358] width 257 height 13
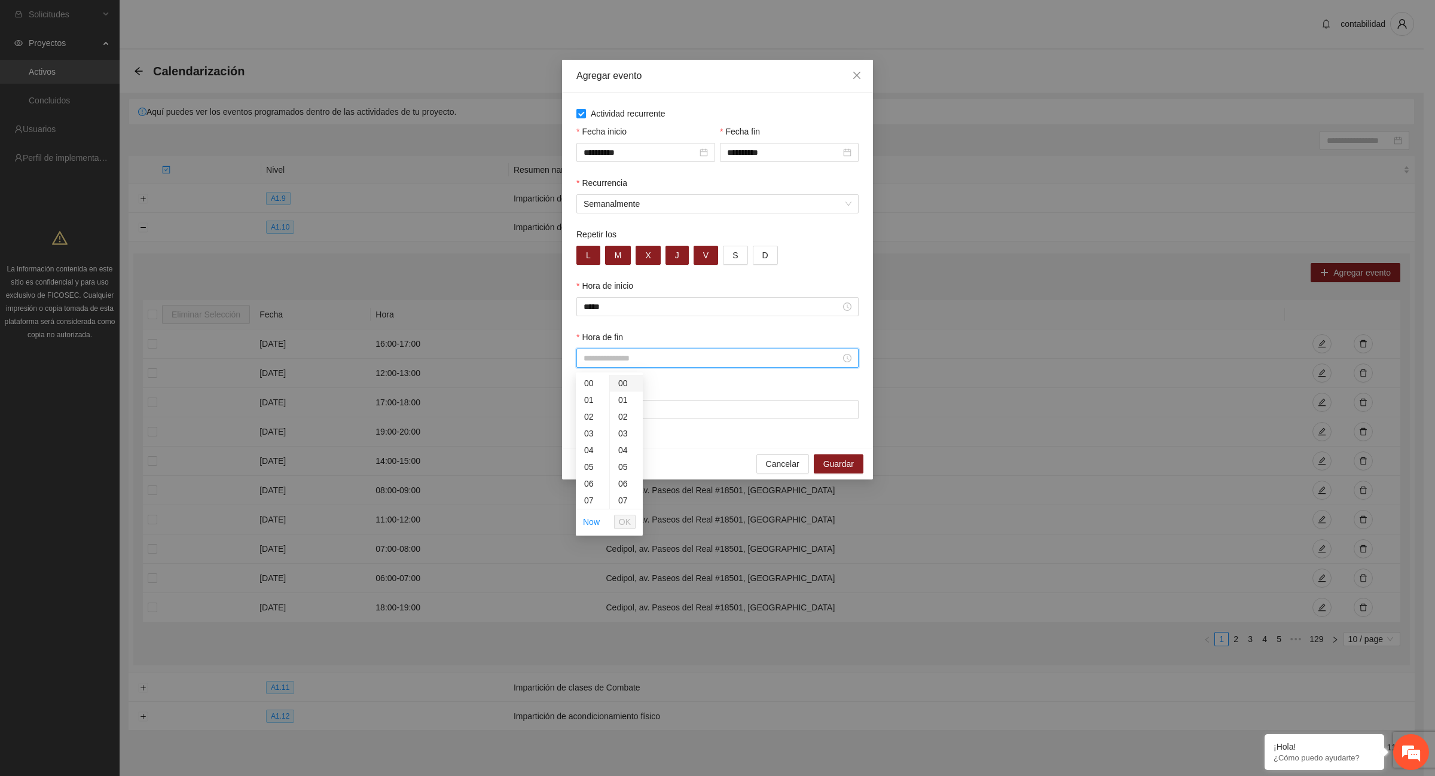
click at [625, 383] on div "00" at bounding box center [626, 383] width 33 height 17
click at [594, 434] on div "21" at bounding box center [592, 435] width 33 height 17
type input "*****"
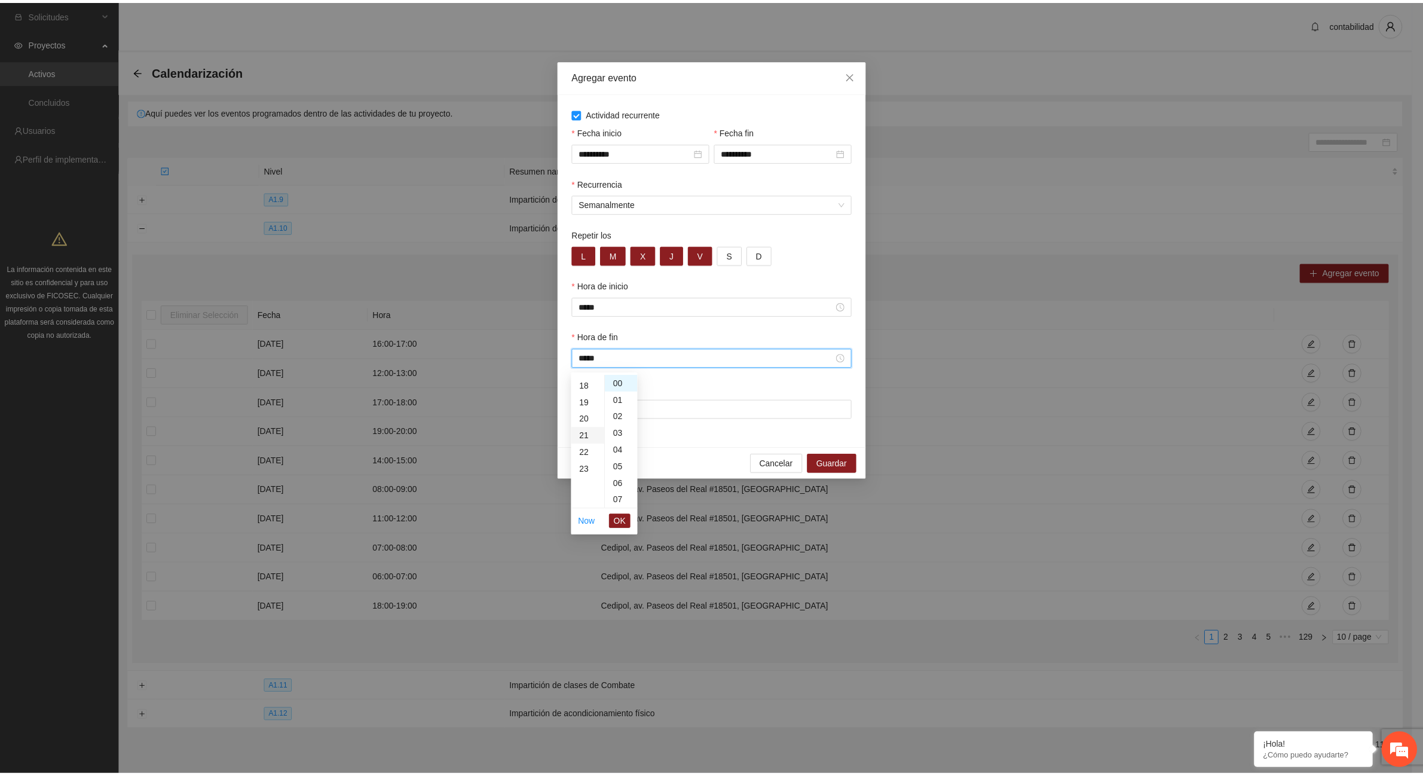
scroll to position [351, 0]
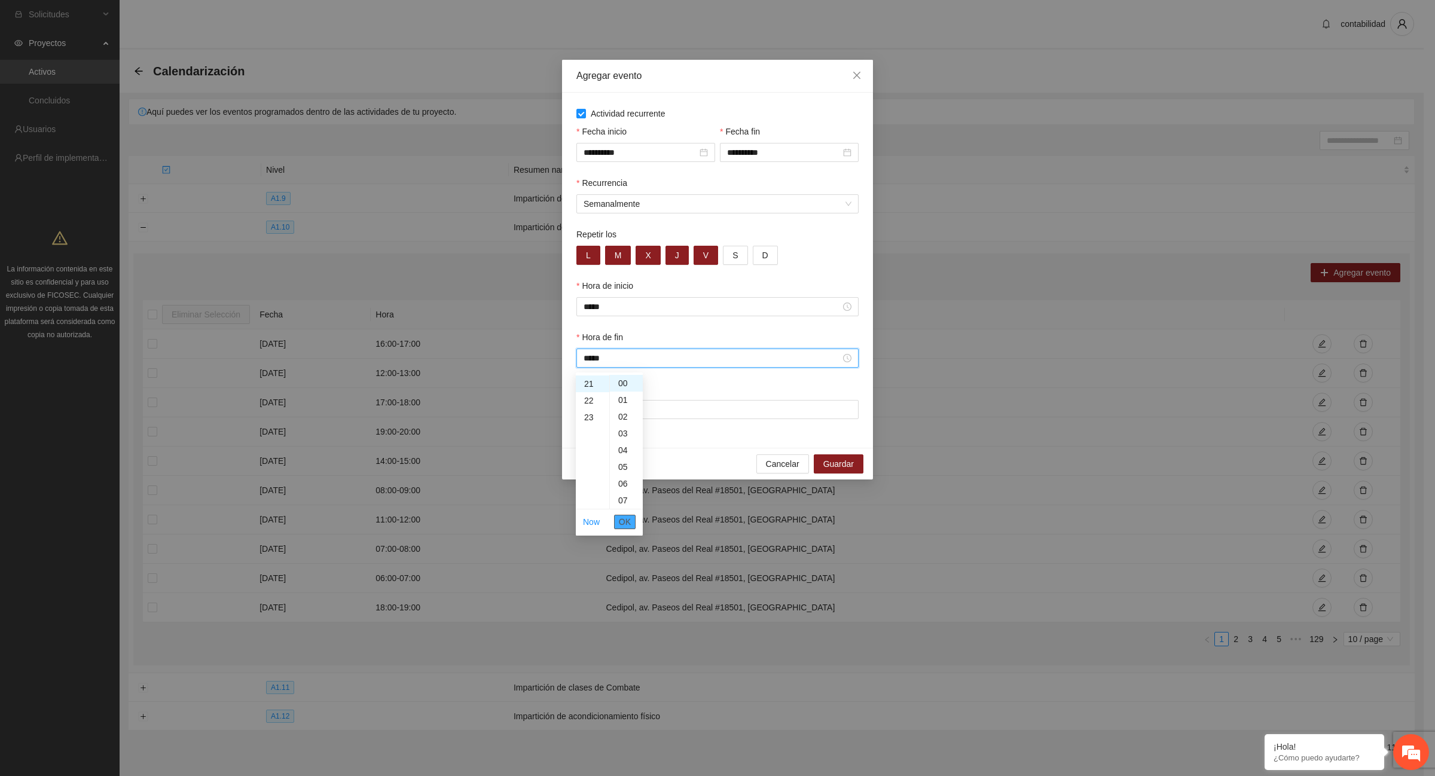
click at [626, 521] on span "OK" at bounding box center [625, 521] width 12 height 13
click at [607, 412] on input "Lugar" at bounding box center [717, 409] width 282 height 19
type input "**********"
click at [739, 262] on button "S" at bounding box center [735, 255] width 25 height 19
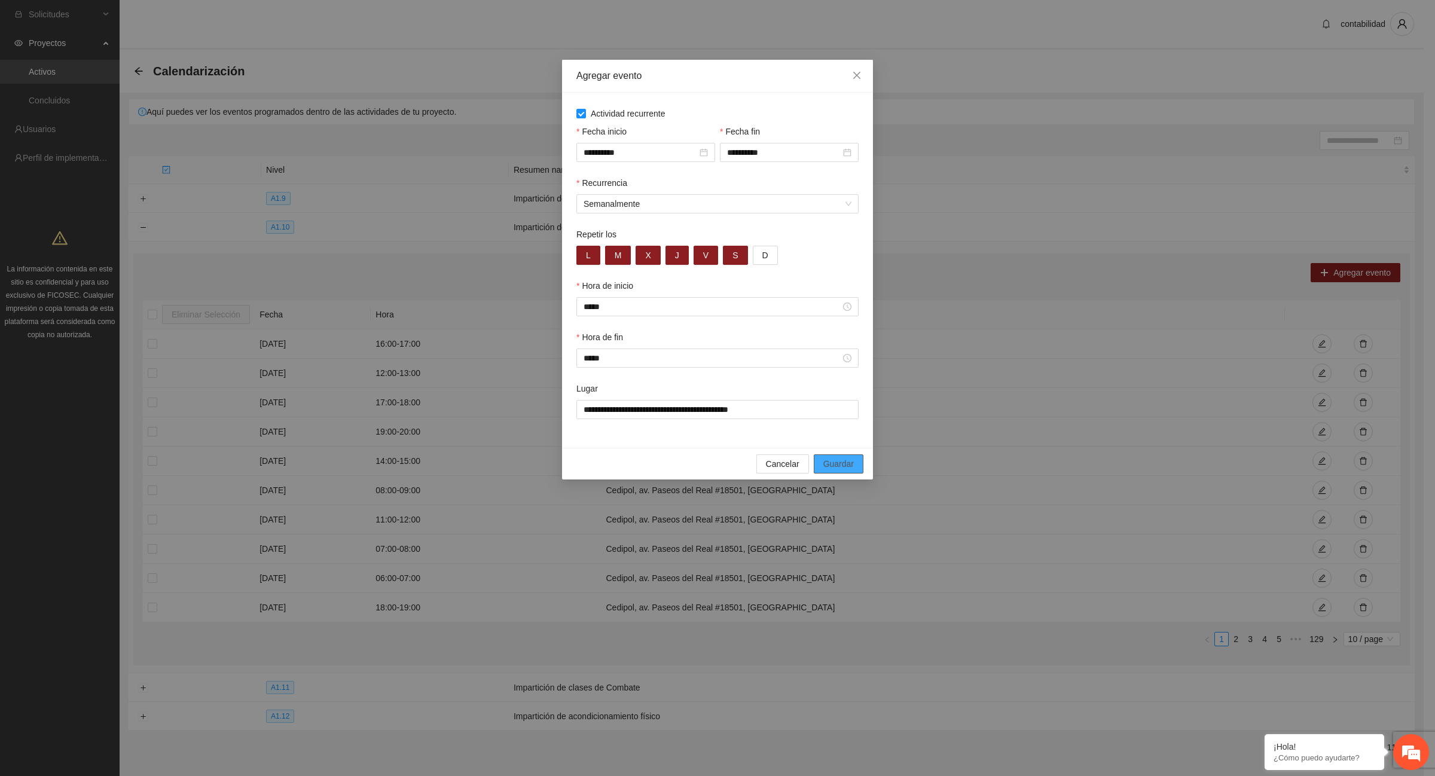
click at [835, 470] on span "Guardar" at bounding box center [838, 463] width 30 height 13
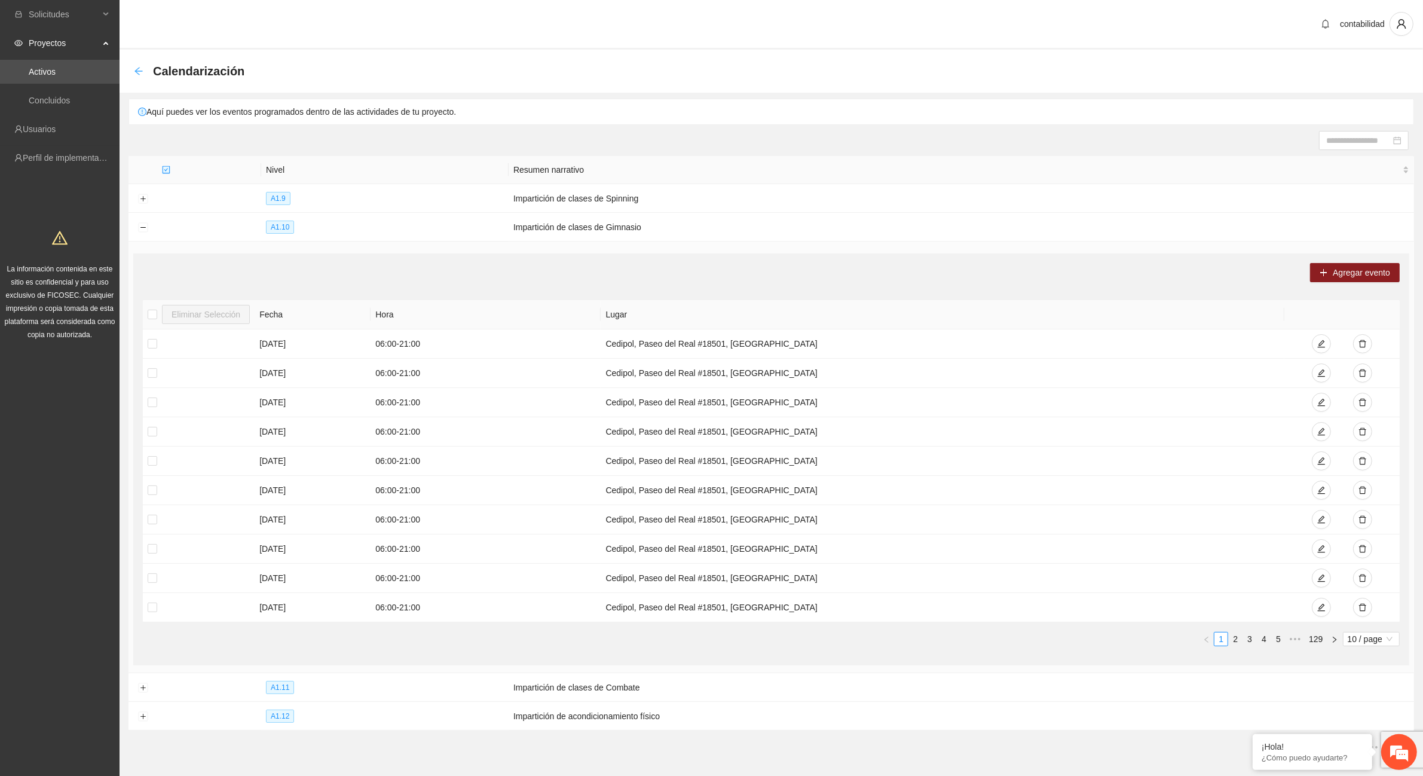
click at [137, 66] on icon "arrow-left" at bounding box center [139, 71] width 10 height 10
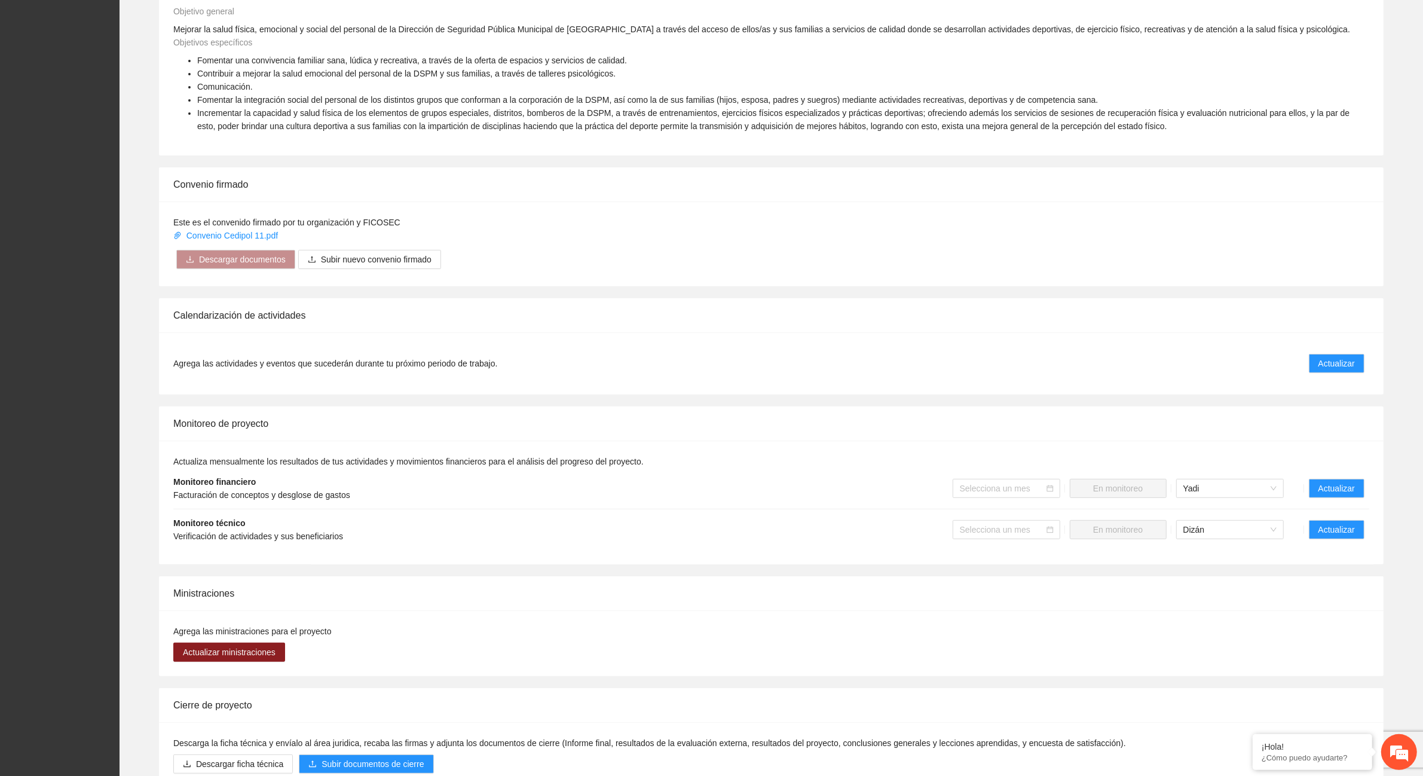
scroll to position [598, 0]
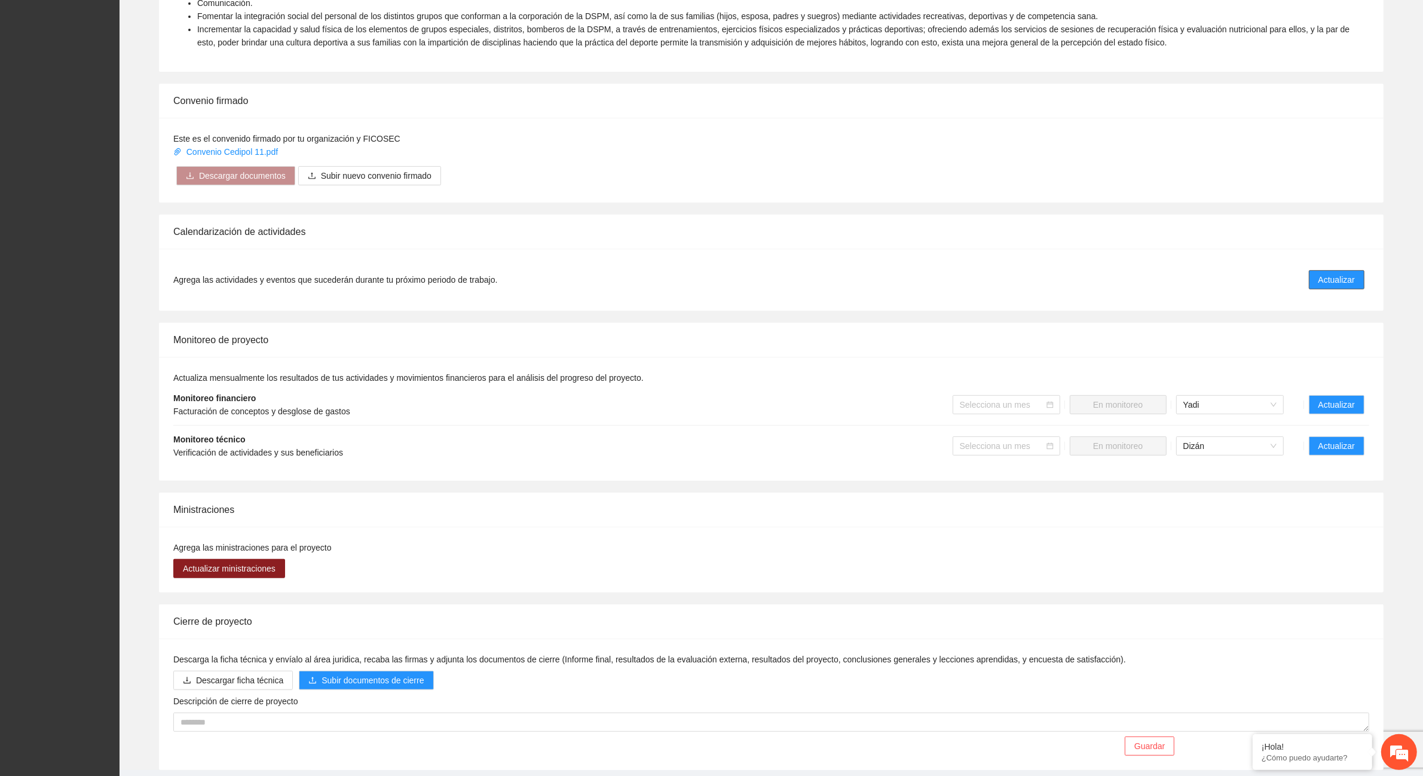
click at [1343, 280] on span "Actualizar" at bounding box center [1337, 279] width 36 height 13
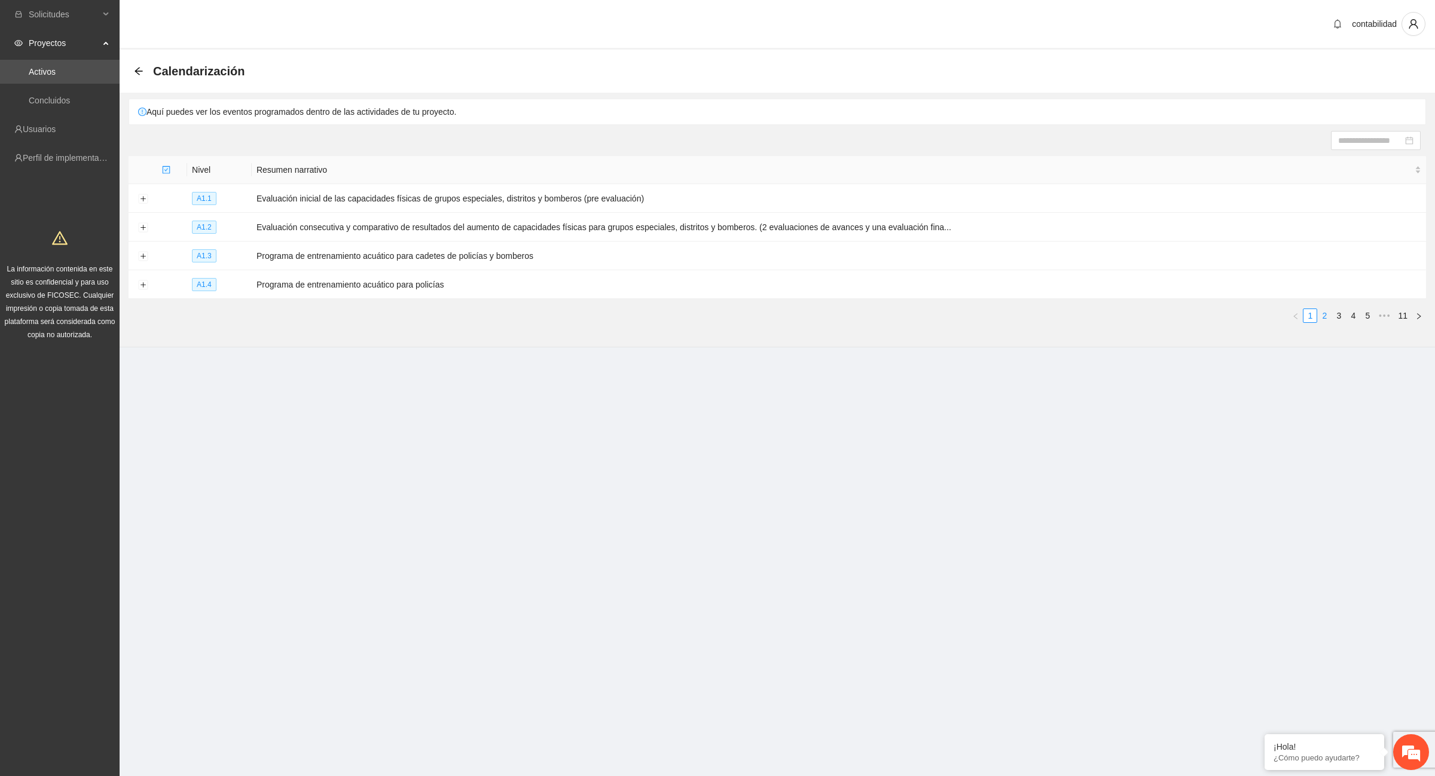
click at [1325, 314] on link "2" at bounding box center [1324, 315] width 13 height 13
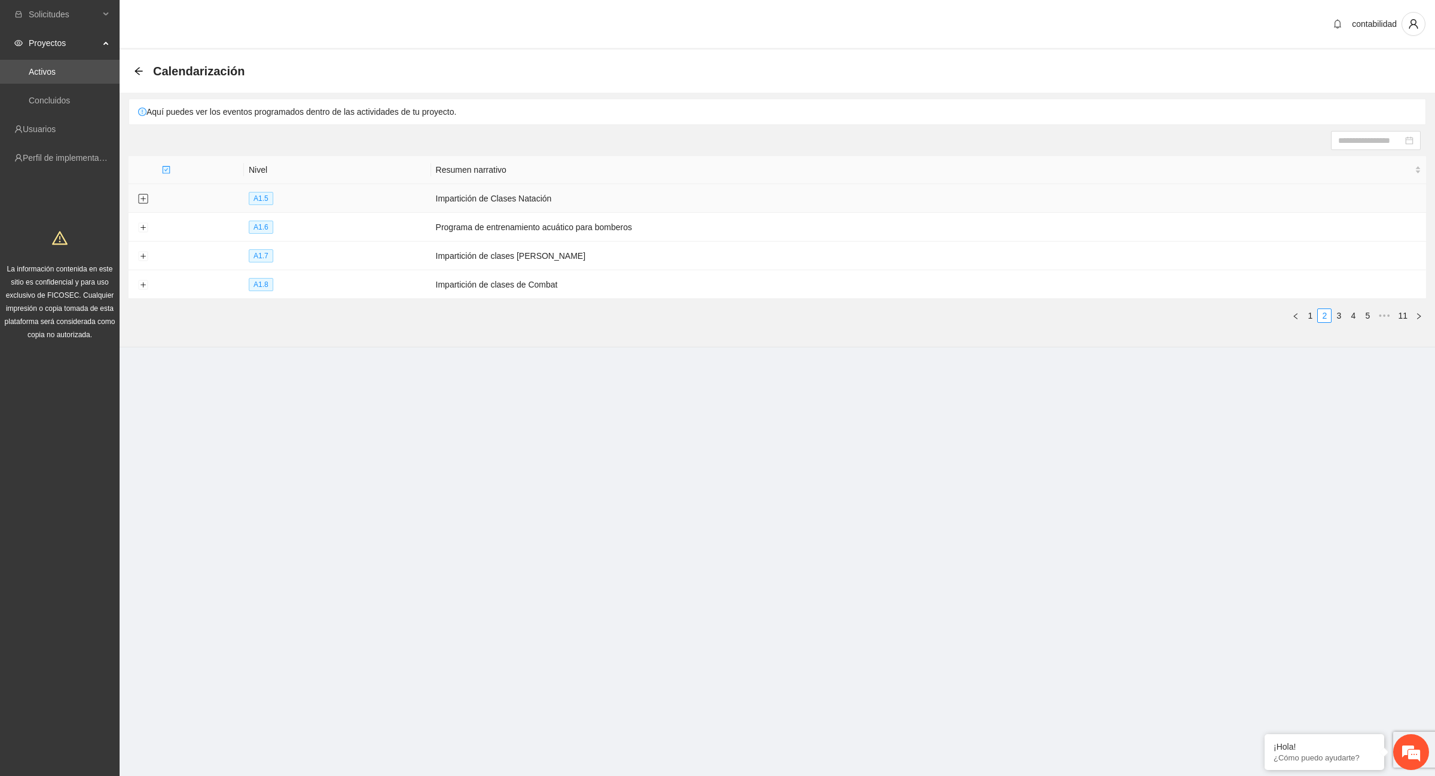
click at [142, 199] on button "Expand row" at bounding box center [143, 199] width 10 height 10
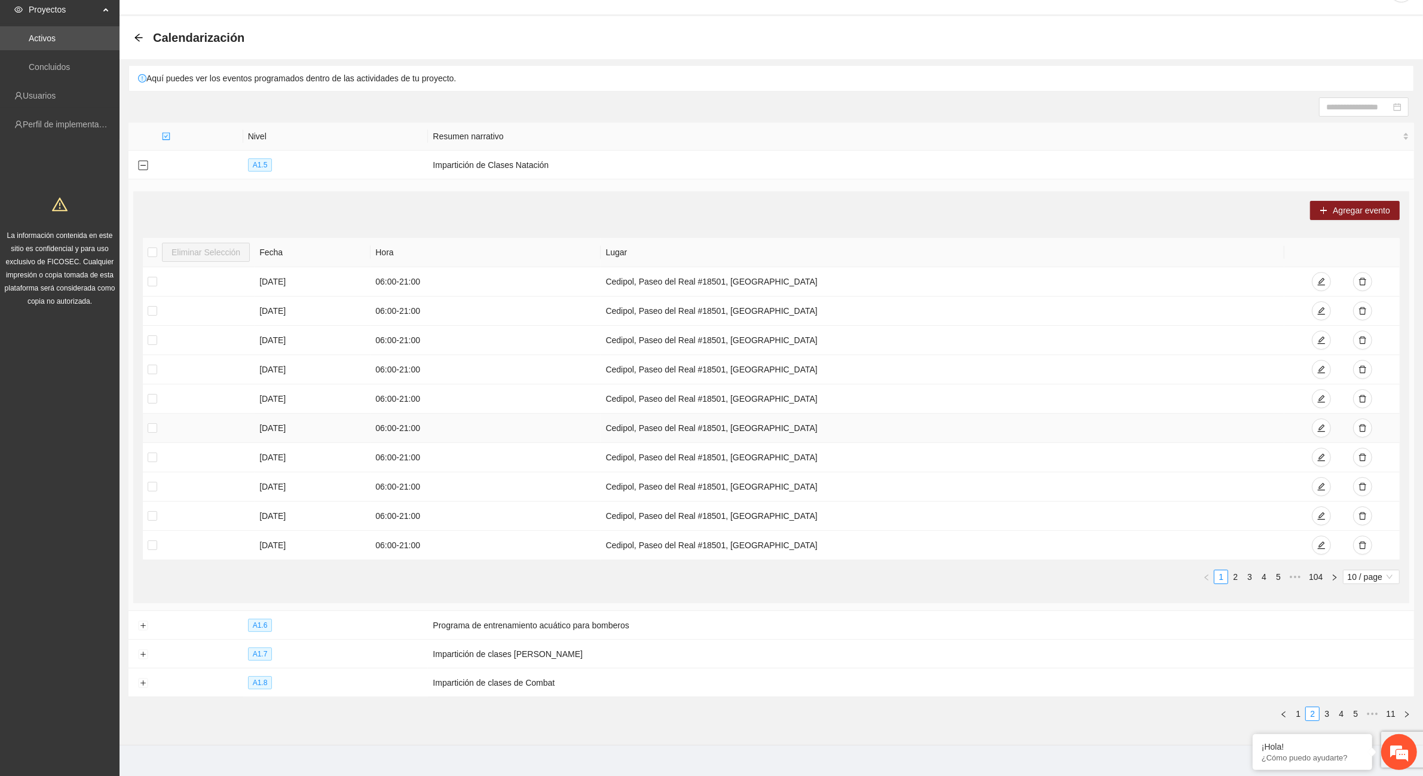
scroll to position [51, 0]
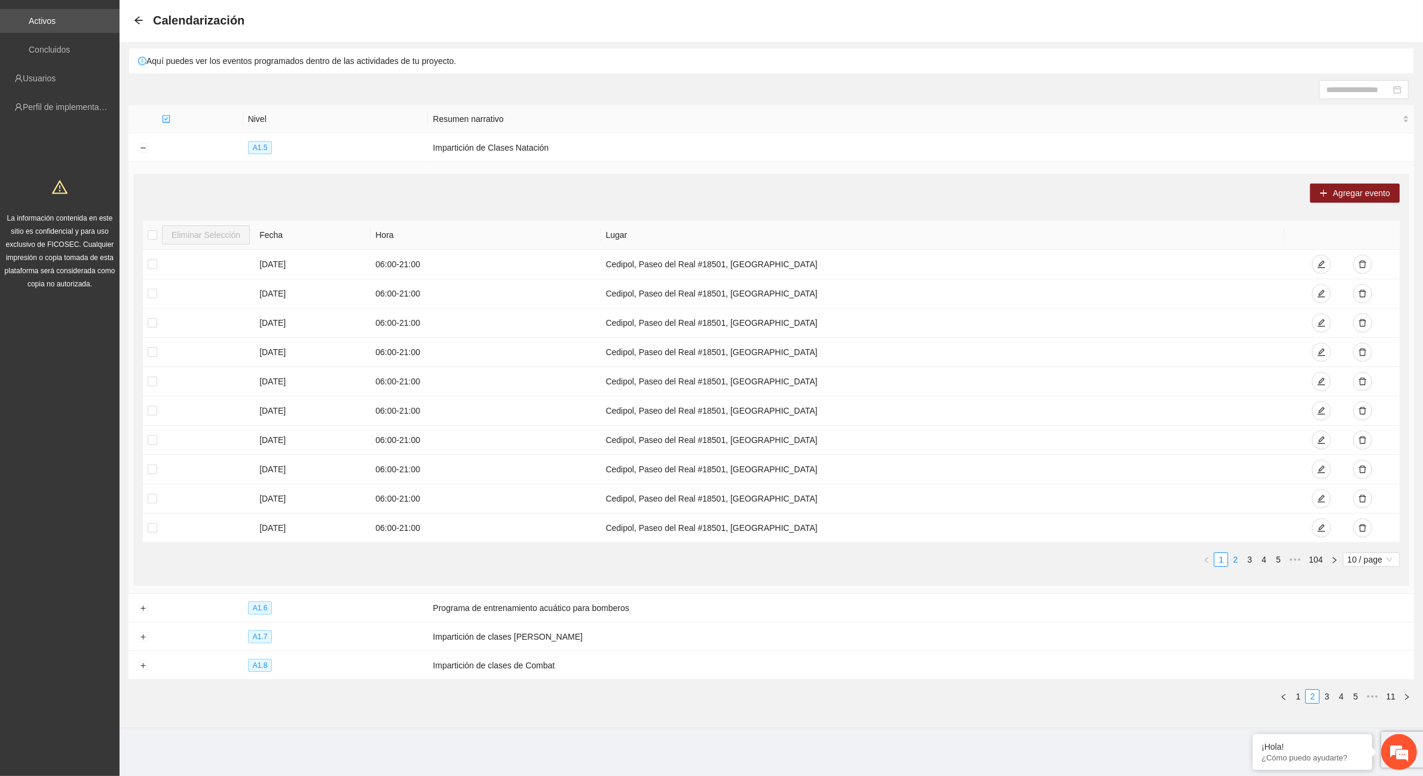
click at [1234, 561] on link "2" at bounding box center [1235, 559] width 13 height 13
click at [1251, 563] on link "3" at bounding box center [1249, 559] width 13 height 13
click at [1236, 563] on link "2" at bounding box center [1235, 559] width 13 height 13
click at [1217, 563] on link "1" at bounding box center [1221, 559] width 13 height 13
click at [1158, 342] on td "Cedipol, Paseo del Real #18501, [GEOGRAPHIC_DATA]" at bounding box center [943, 352] width 684 height 29
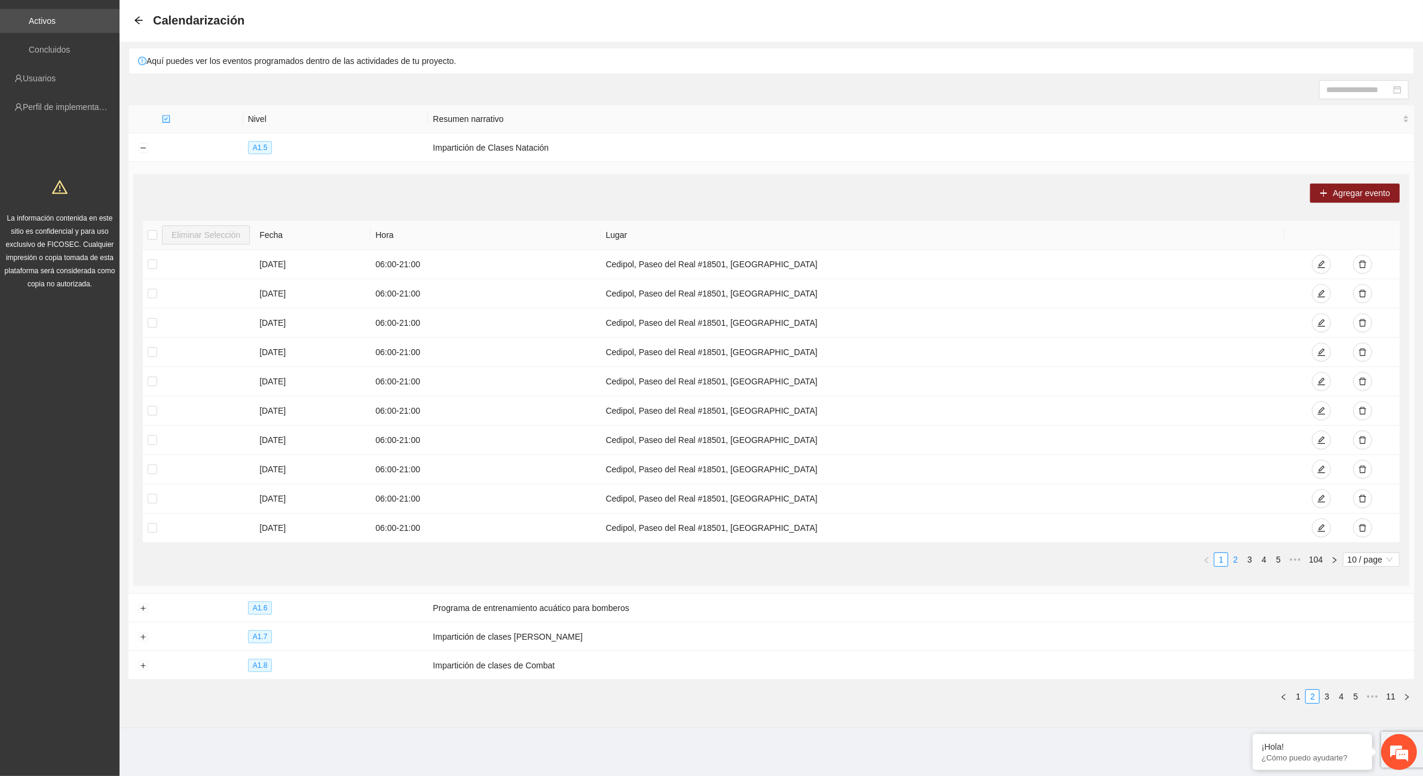
click at [1233, 562] on link "2" at bounding box center [1235, 559] width 13 height 13
click at [1224, 561] on link "1" at bounding box center [1221, 559] width 13 height 13
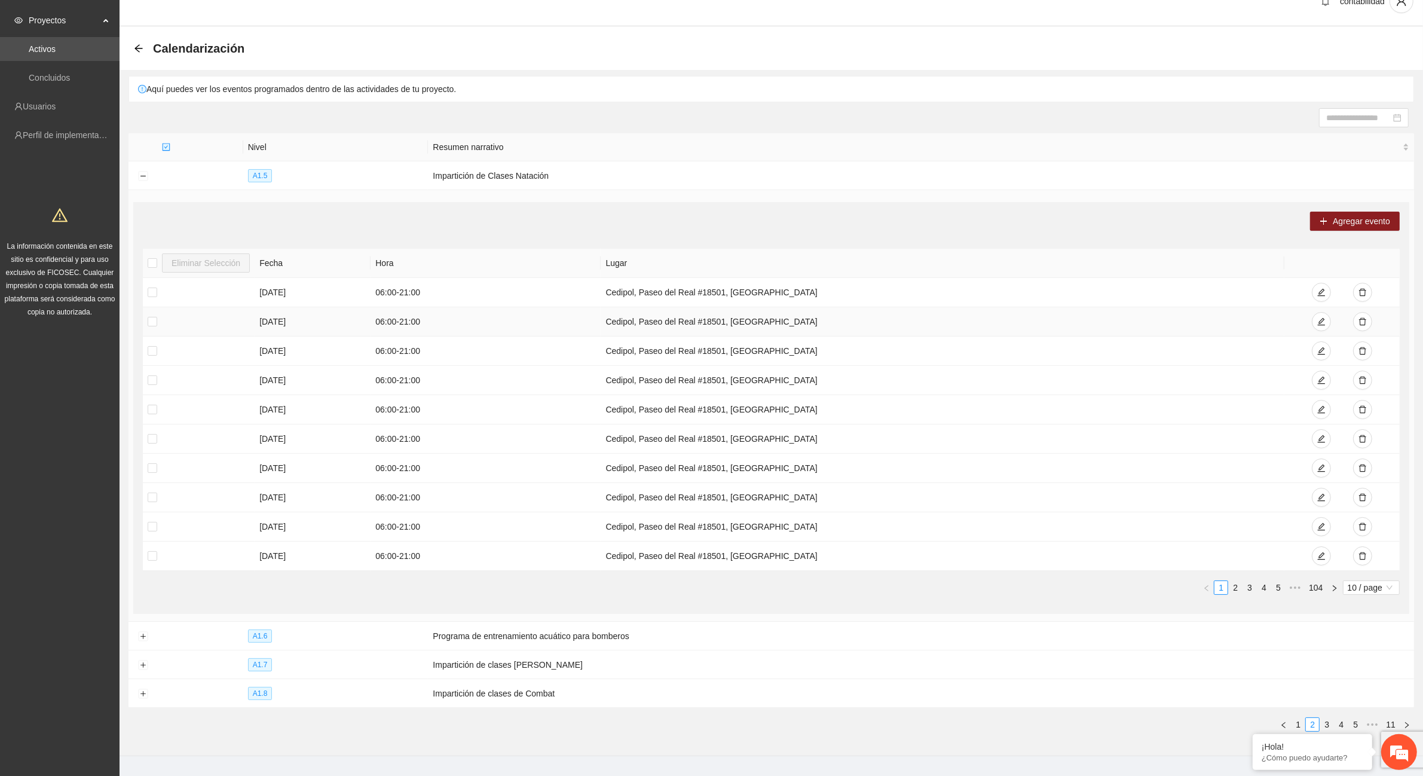
scroll to position [0, 0]
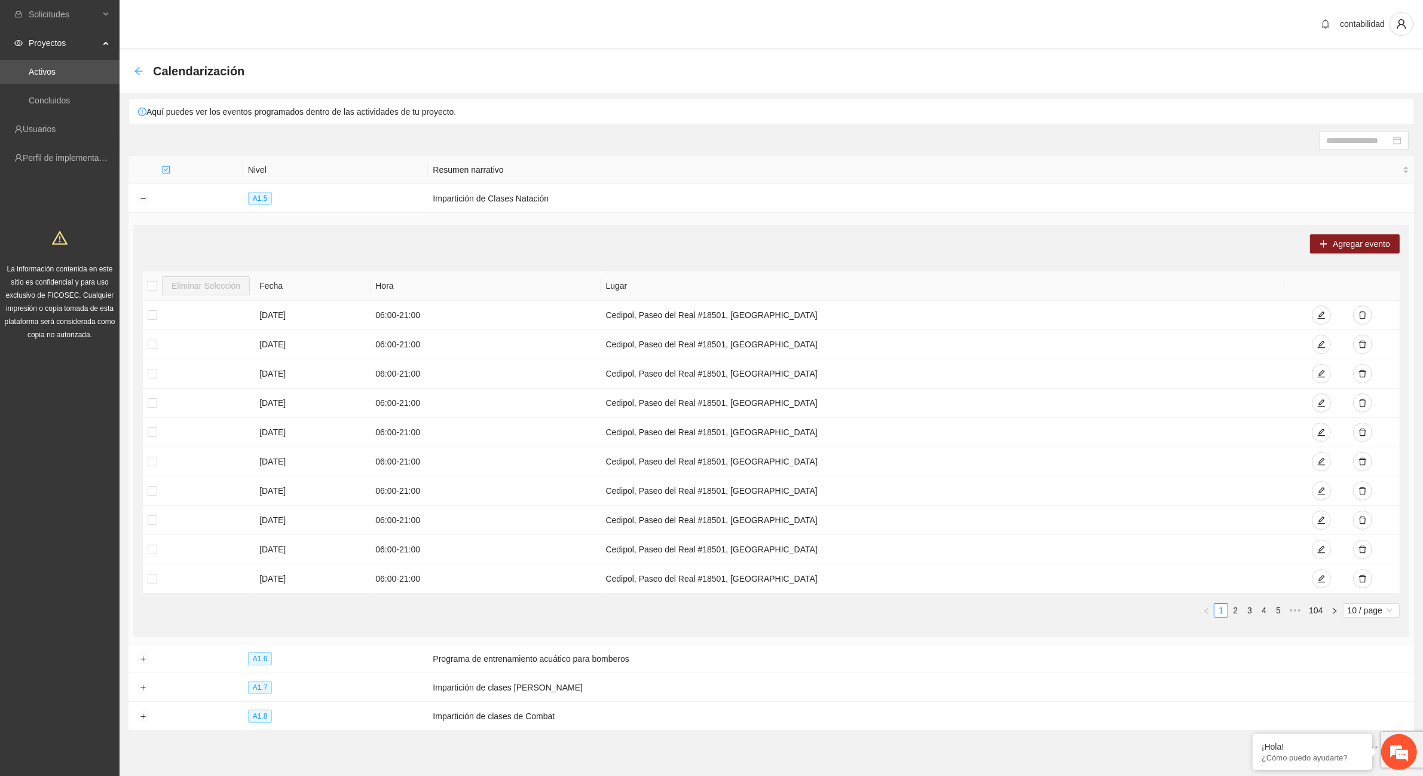
click at [135, 75] on icon "arrow-left" at bounding box center [139, 71] width 10 height 10
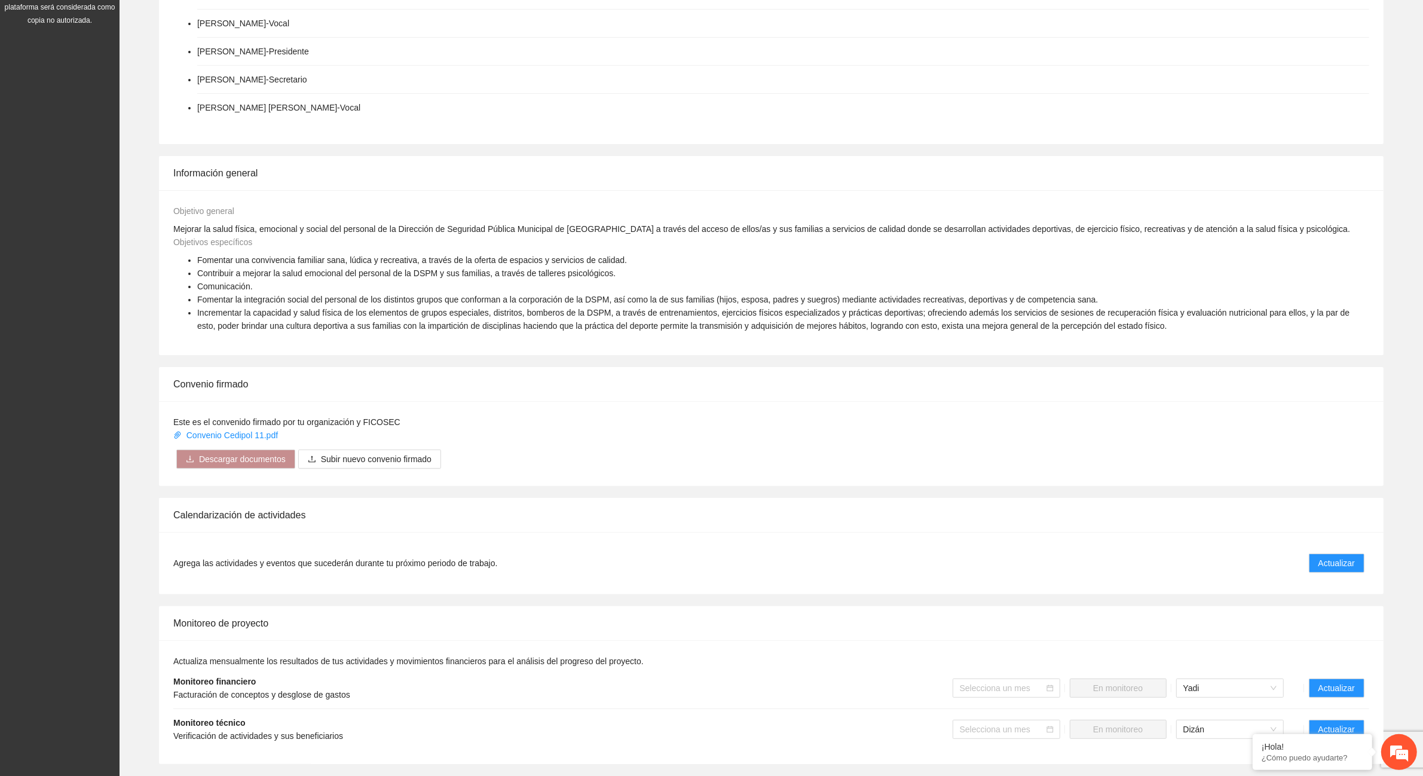
scroll to position [448, 0]
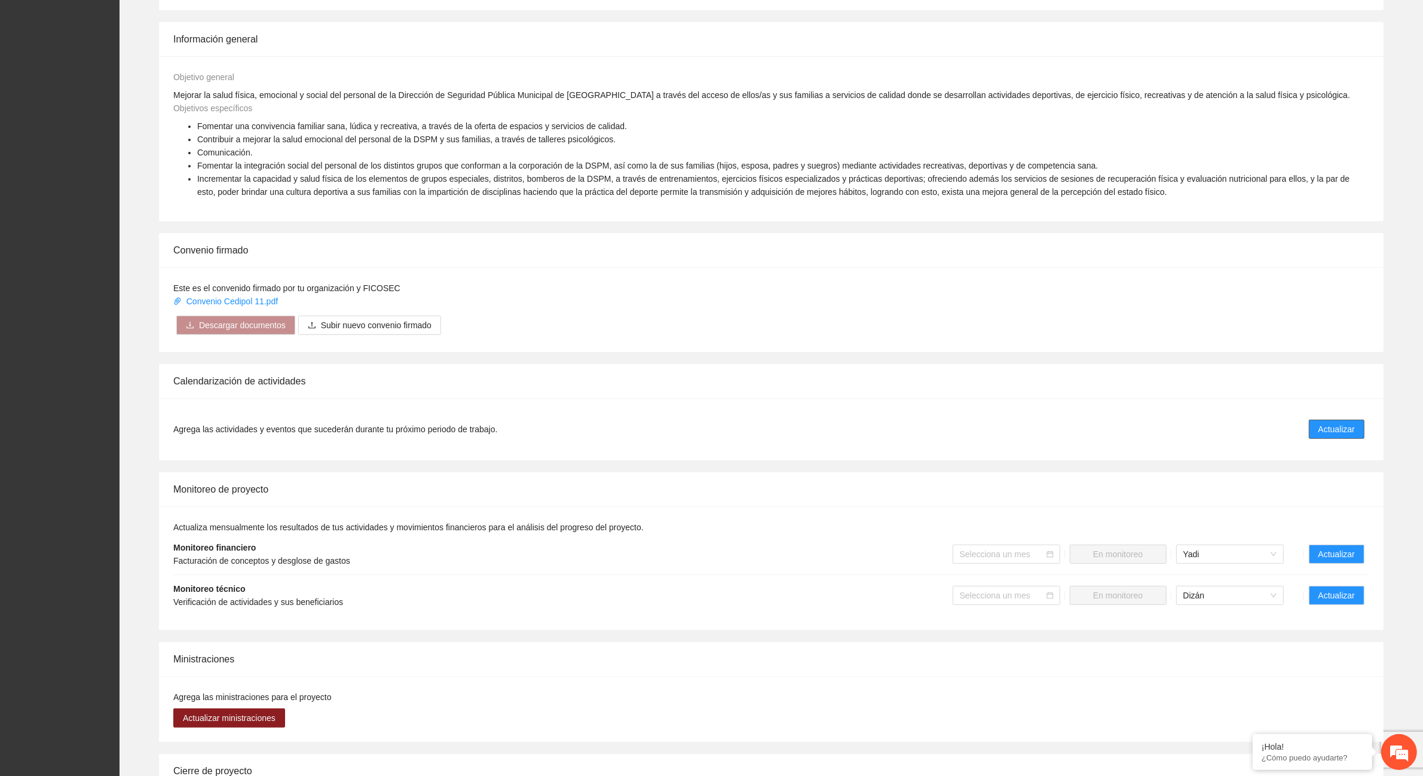
click at [1333, 429] on span "Actualizar" at bounding box center [1337, 429] width 36 height 13
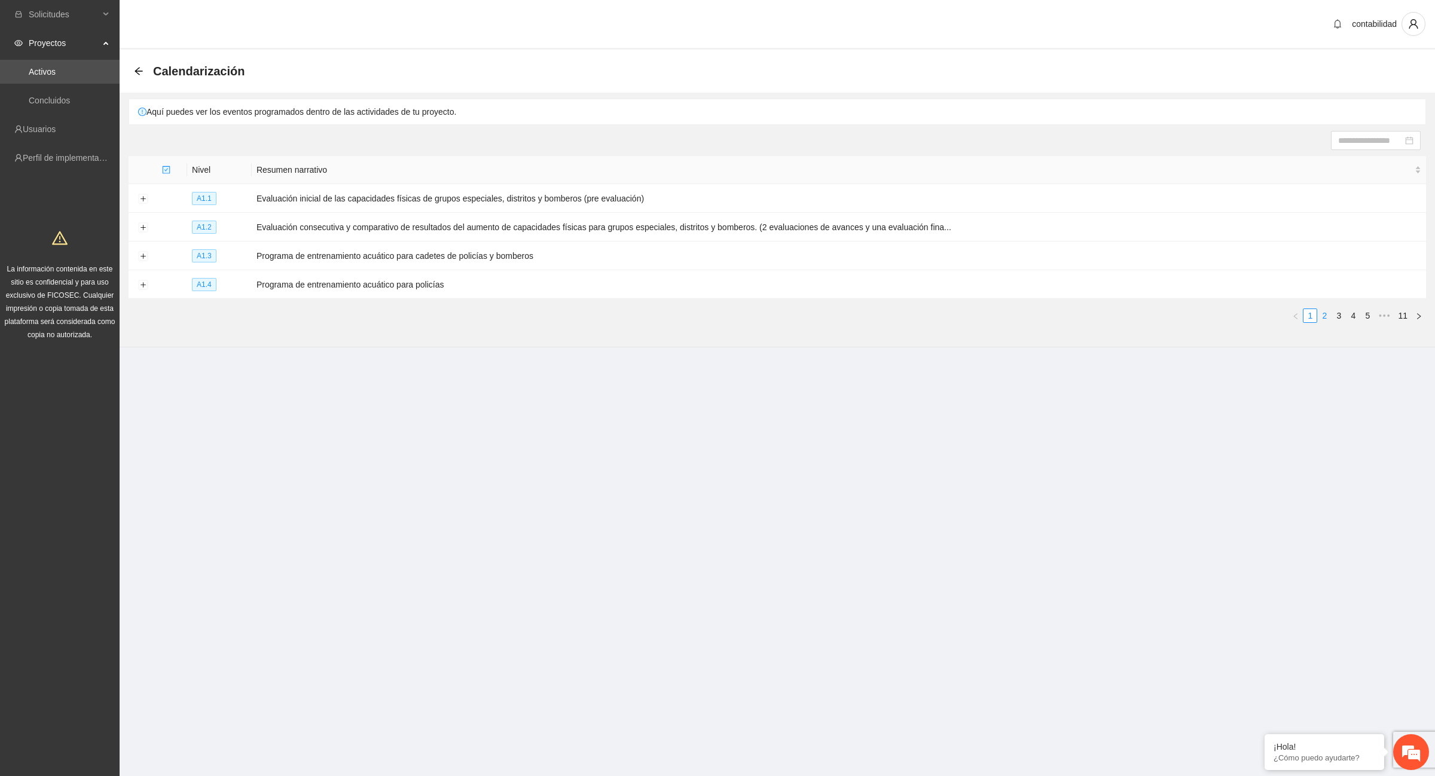
click at [1328, 314] on link "2" at bounding box center [1324, 315] width 13 height 13
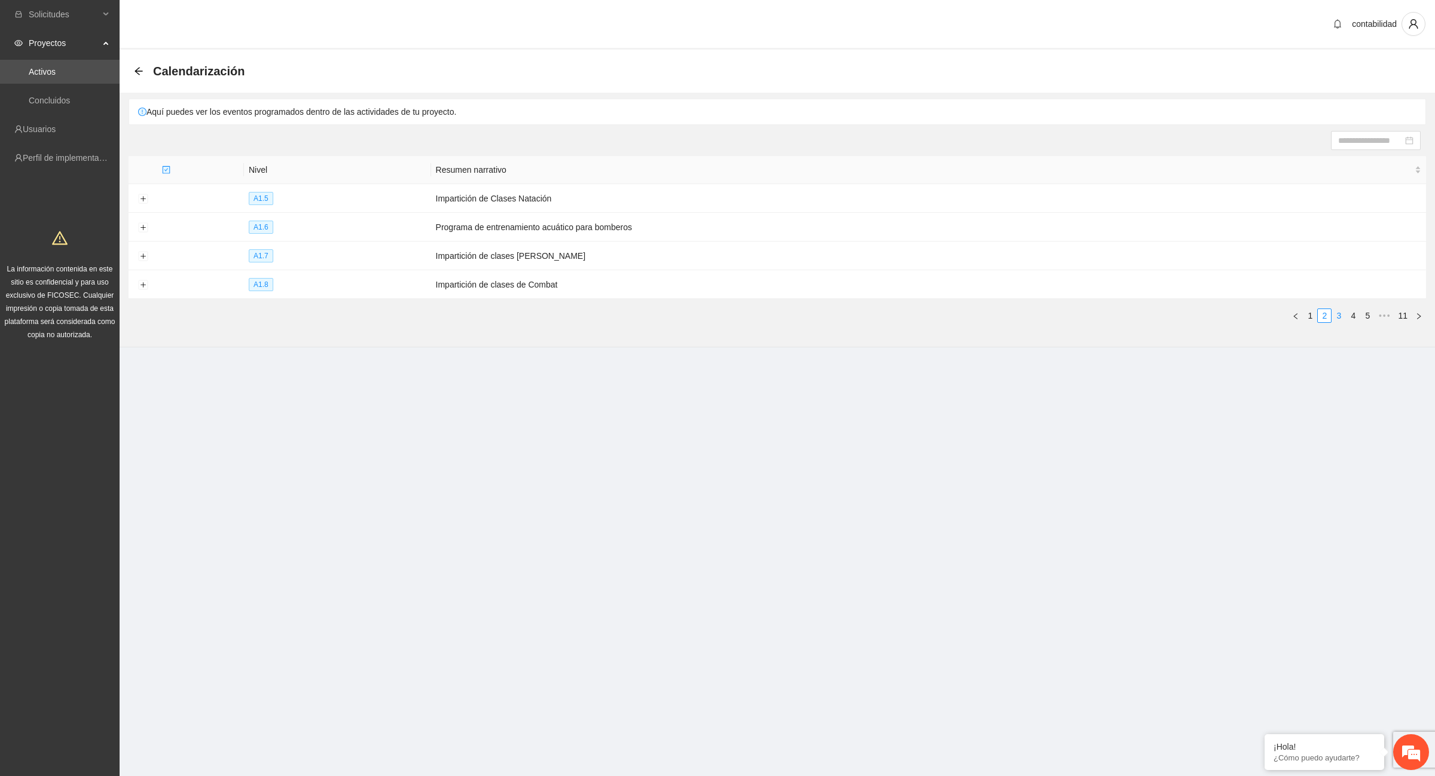
click at [1340, 316] on link "3" at bounding box center [1338, 315] width 13 height 13
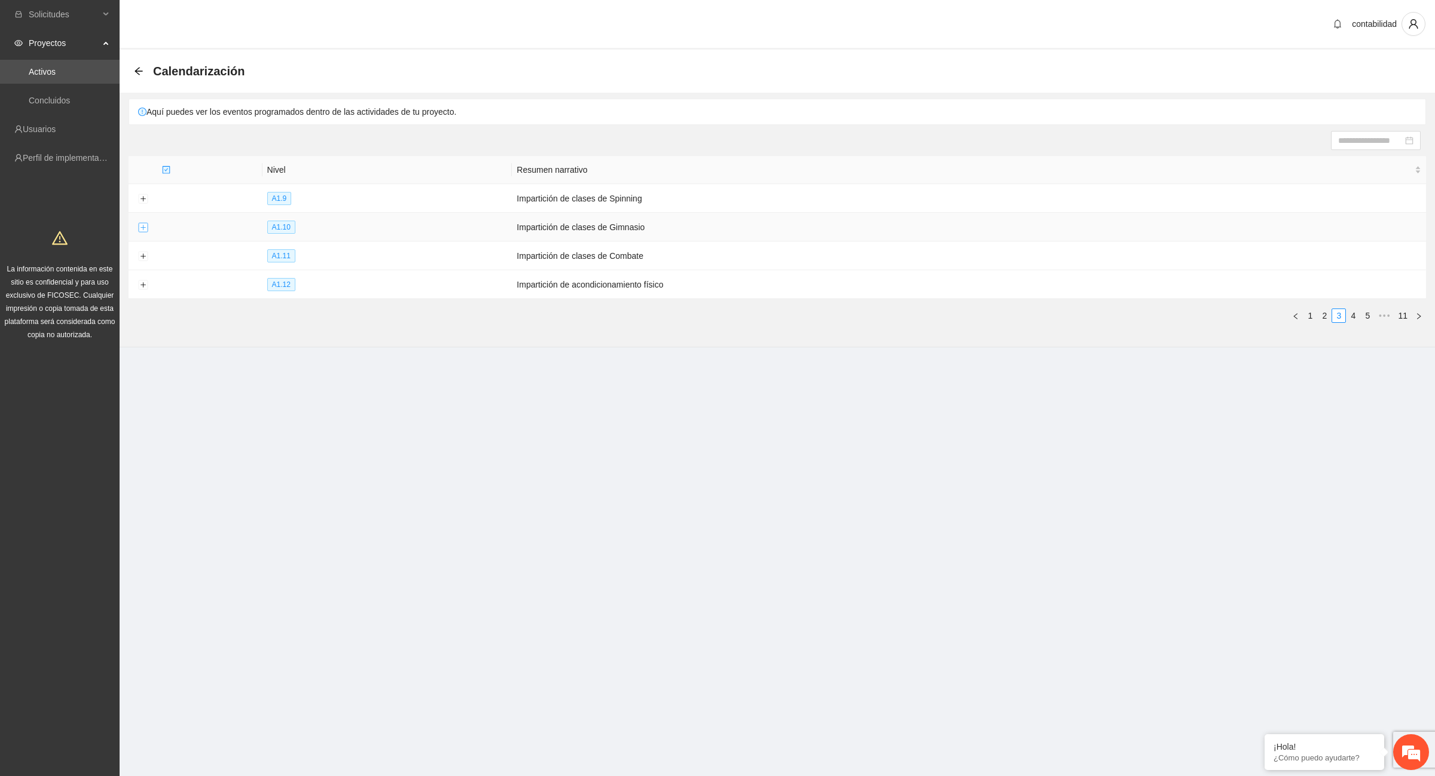
click at [141, 229] on button "Expand row" at bounding box center [143, 228] width 10 height 10
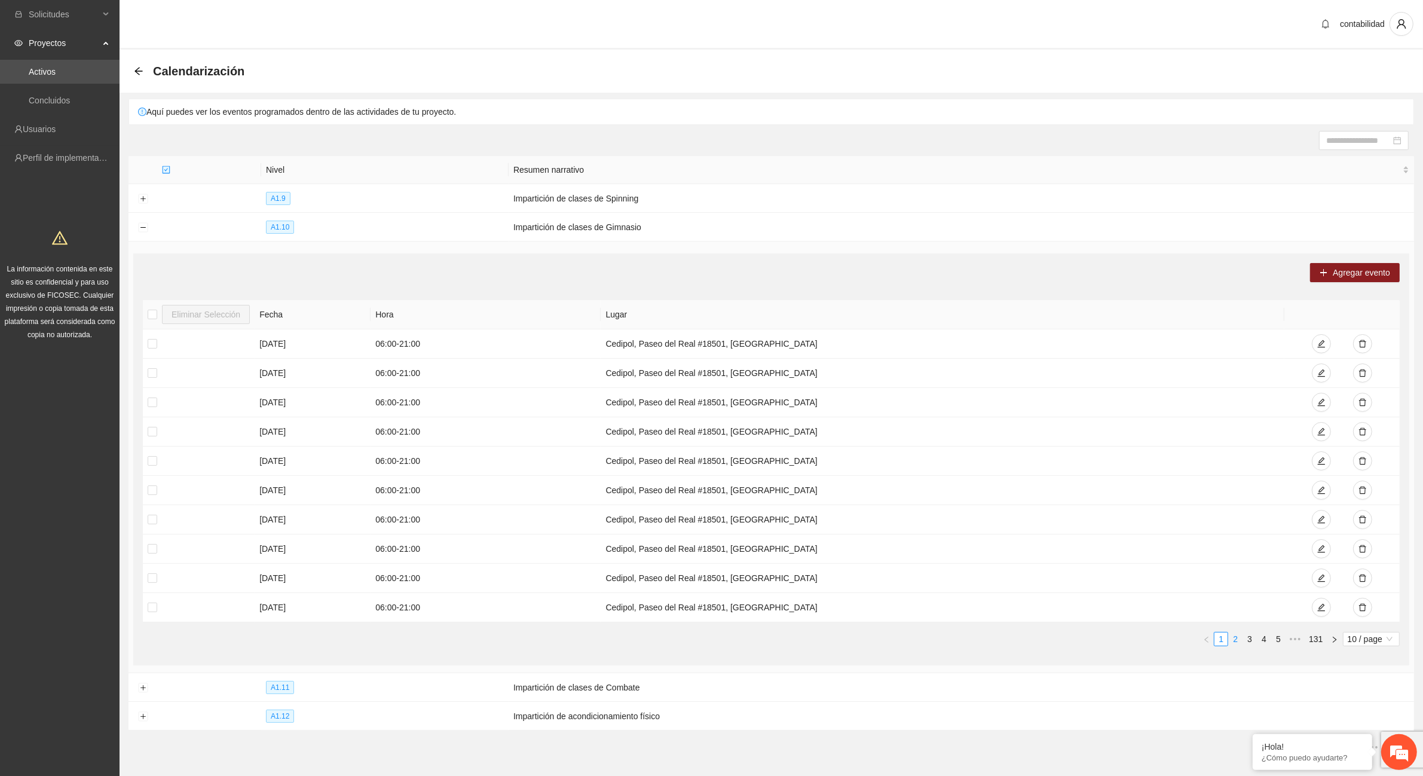
click at [1236, 640] on link "2" at bounding box center [1235, 638] width 13 height 13
click at [1251, 643] on link "3" at bounding box center [1249, 638] width 13 height 13
click at [1233, 641] on link "2" at bounding box center [1235, 638] width 13 height 13
click at [1020, 521] on td "Cedipol, Paseo del Real #18501, [GEOGRAPHIC_DATA]" at bounding box center [943, 519] width 684 height 29
click at [1247, 643] on link "3" at bounding box center [1249, 638] width 13 height 13
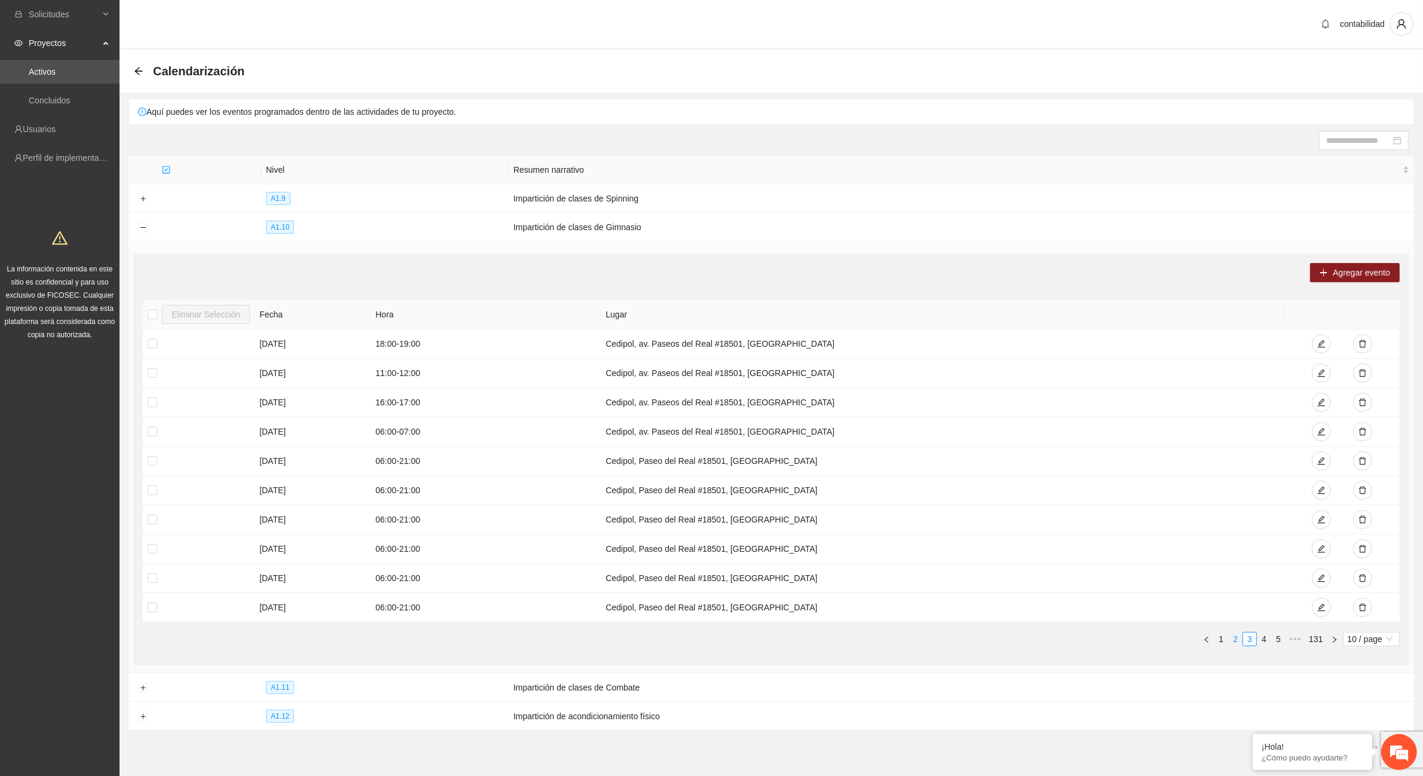
click at [1236, 643] on link "2" at bounding box center [1235, 638] width 13 height 13
click at [1224, 643] on link "1" at bounding box center [1221, 638] width 13 height 13
click at [1322, 429] on icon "edit" at bounding box center [1322, 432] width 8 height 8
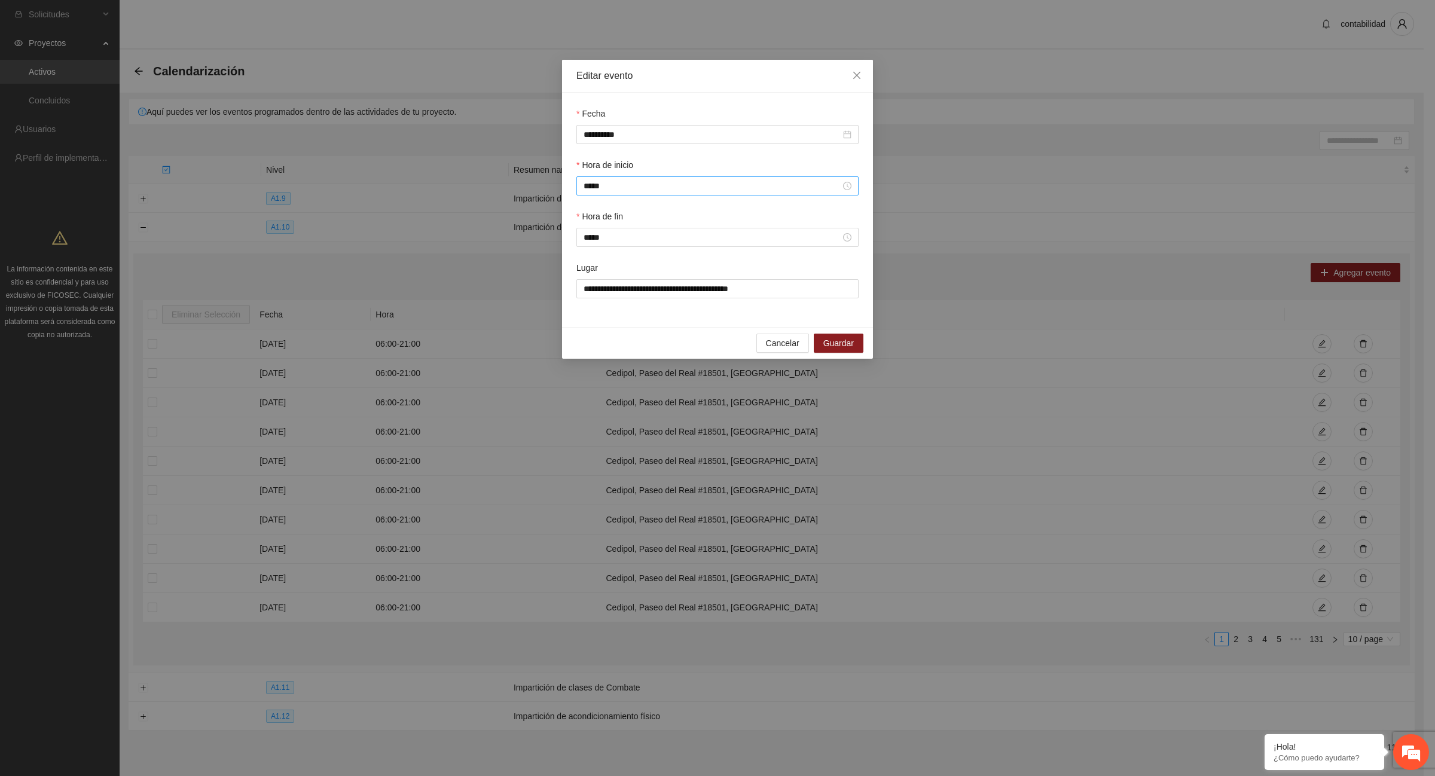
click at [852, 185] on div "*****" at bounding box center [717, 185] width 282 height 19
click at [586, 228] on div "07" at bounding box center [592, 227] width 33 height 17
type input "*****"
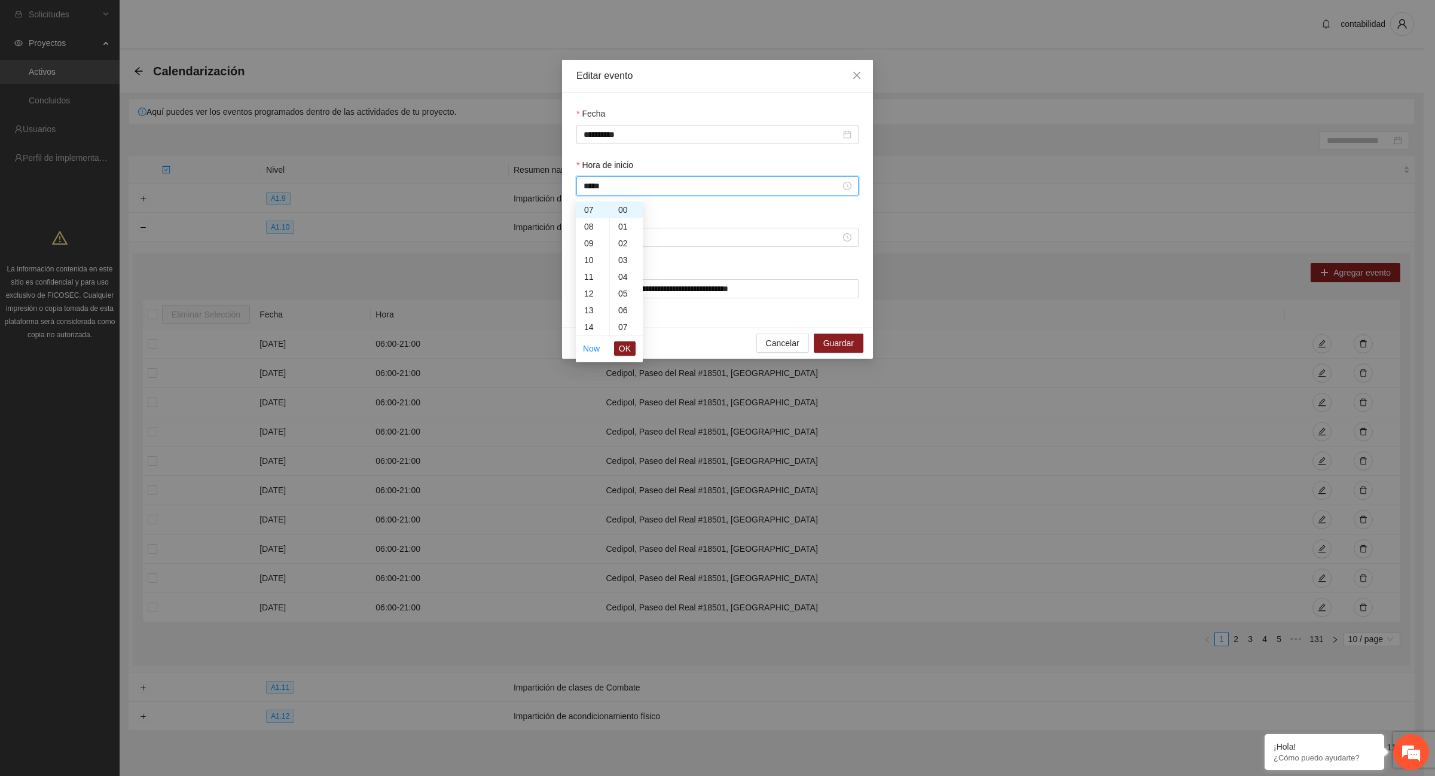
click at [624, 356] on li "OK" at bounding box center [625, 348] width 22 height 20
click at [625, 348] on span "OK" at bounding box center [625, 348] width 12 height 13
click at [840, 243] on input "*****" at bounding box center [711, 237] width 257 height 13
click at [623, 347] on div "14" at bounding box center [626, 347] width 33 height 17
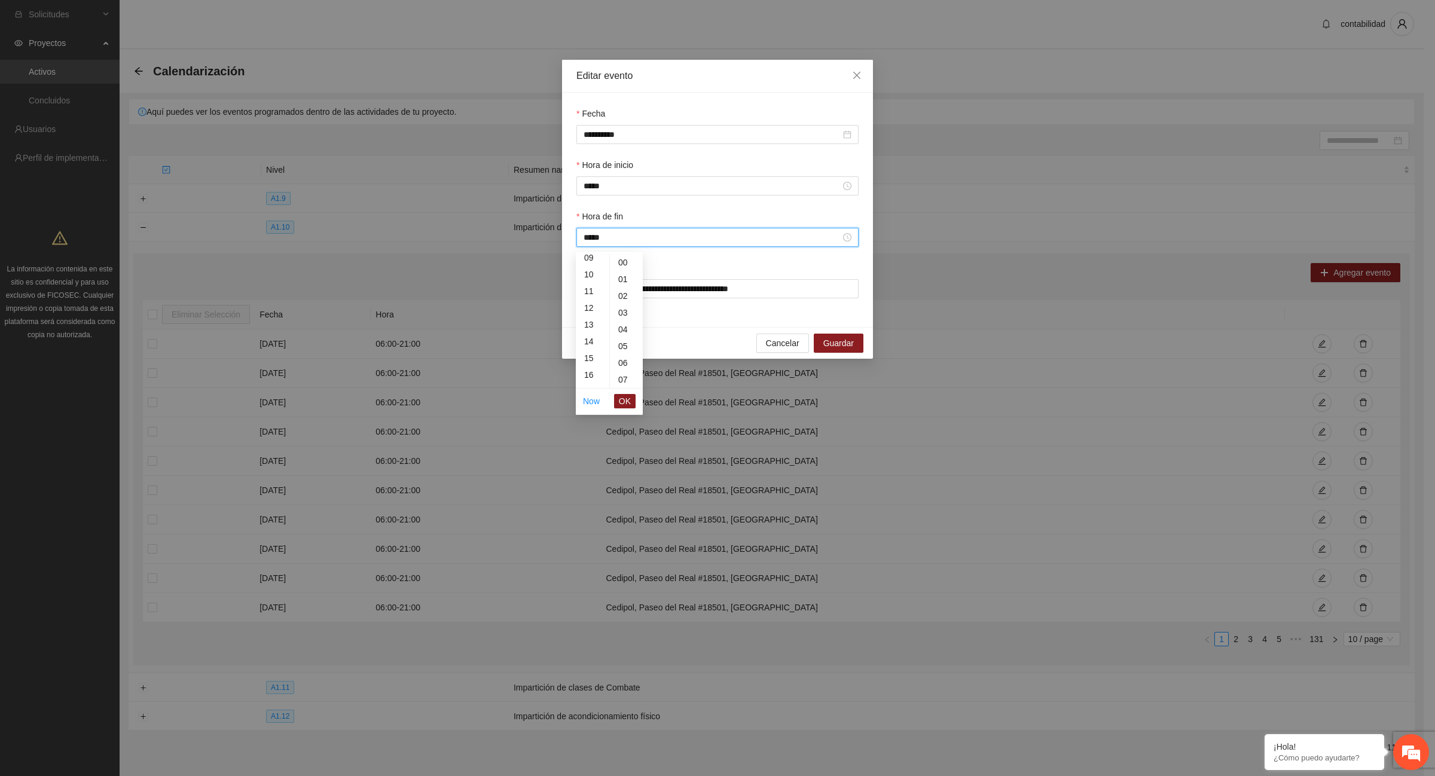
scroll to position [0, 0]
click at [590, 378] on div "07" at bounding box center [592, 379] width 33 height 17
click at [626, 259] on div "00" at bounding box center [626, 262] width 33 height 17
click at [589, 377] on div "14" at bounding box center [592, 379] width 33 height 17
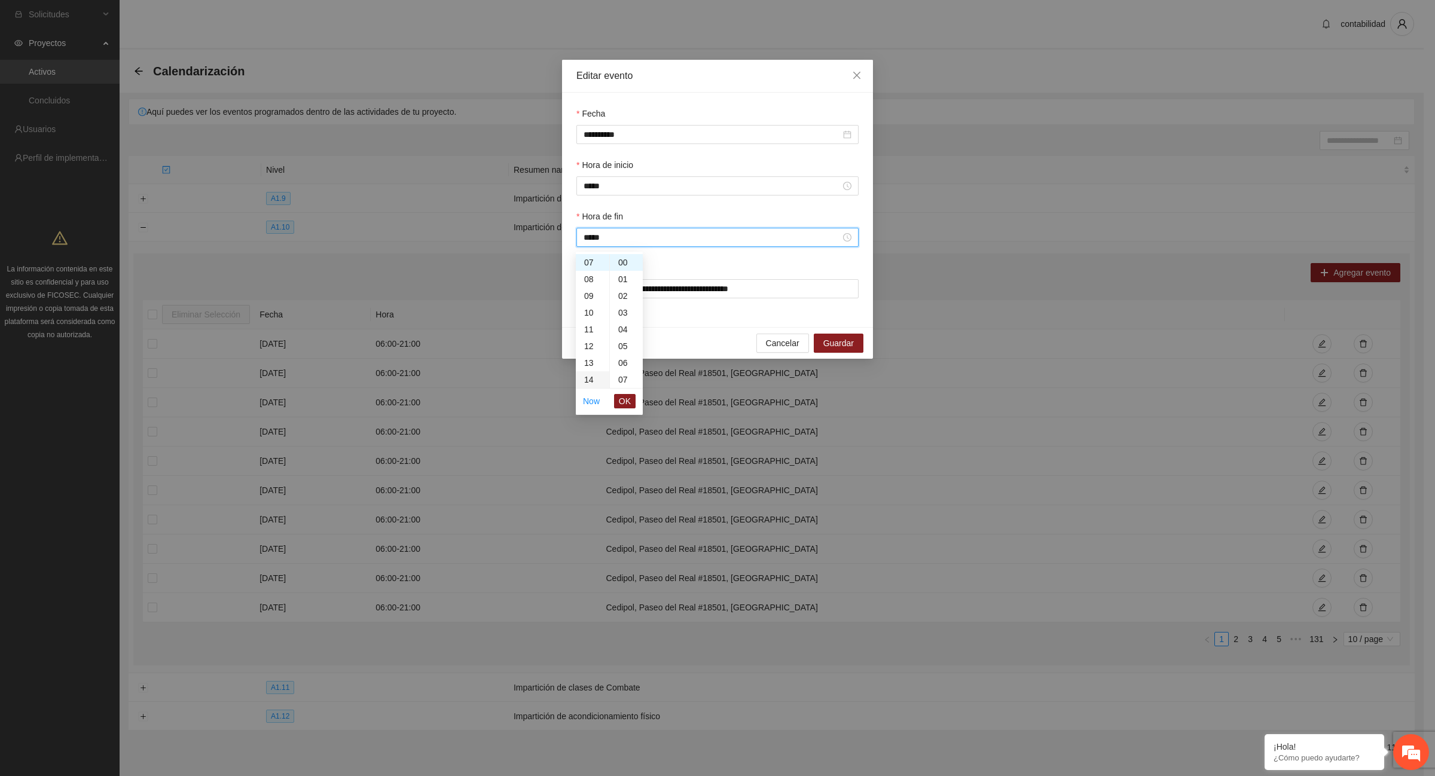
type input "*****"
click at [626, 405] on span "OK" at bounding box center [625, 401] width 12 height 13
click at [839, 350] on span "Guardar" at bounding box center [838, 343] width 30 height 13
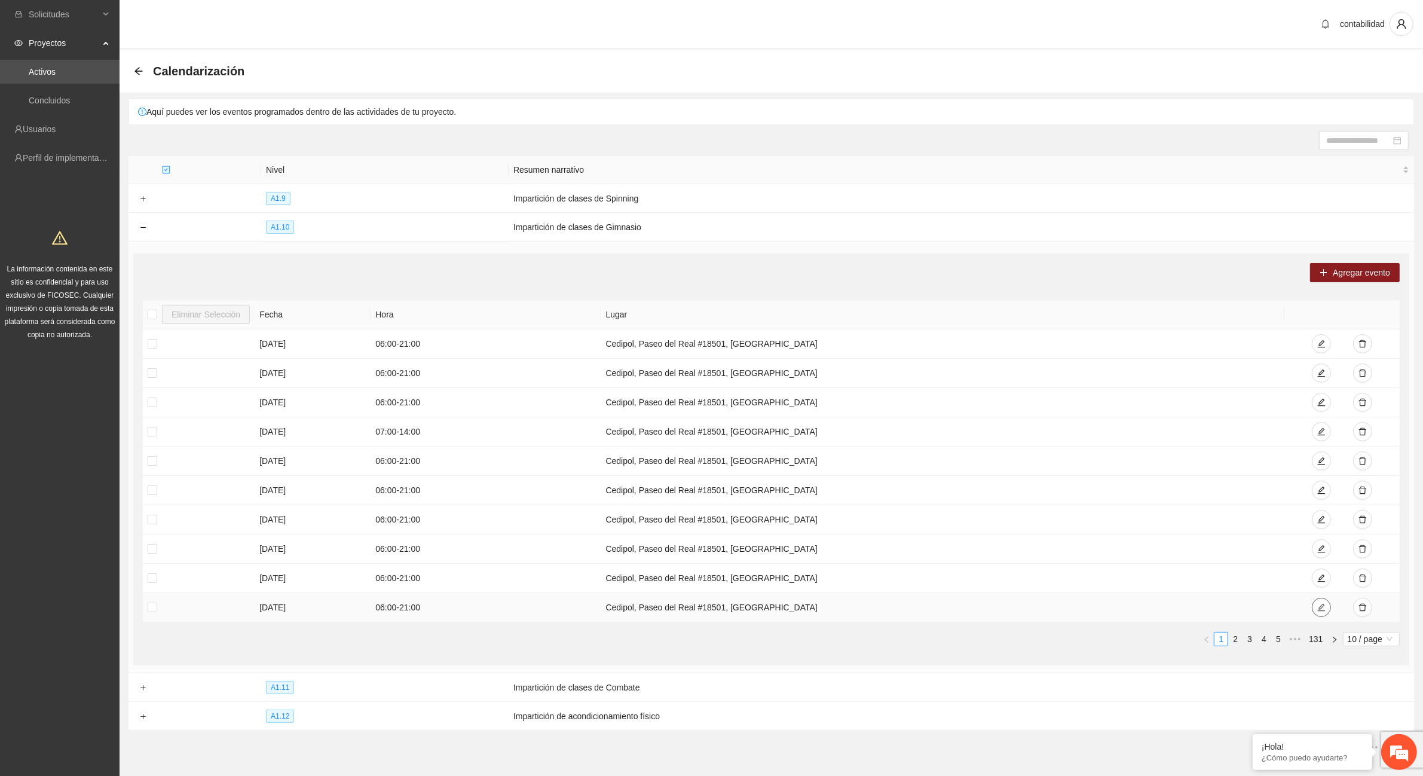
click at [1319, 611] on icon "edit" at bounding box center [1322, 607] width 8 height 8
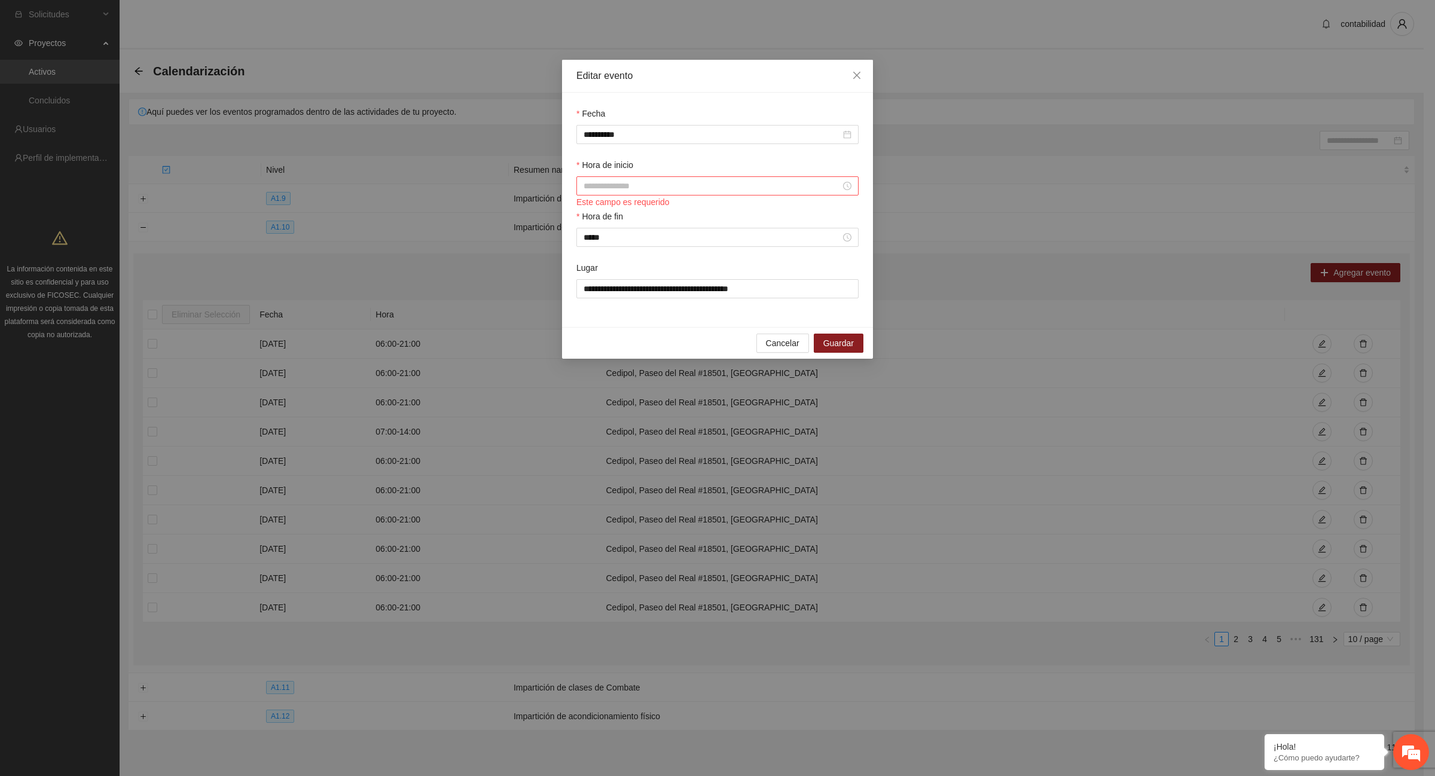
click at [707, 187] on input "Hora de inicio" at bounding box center [711, 185] width 257 height 13
click at [589, 324] on div "07" at bounding box center [592, 327] width 33 height 17
type input "*****"
click at [626, 345] on span "OK" at bounding box center [625, 348] width 12 height 13
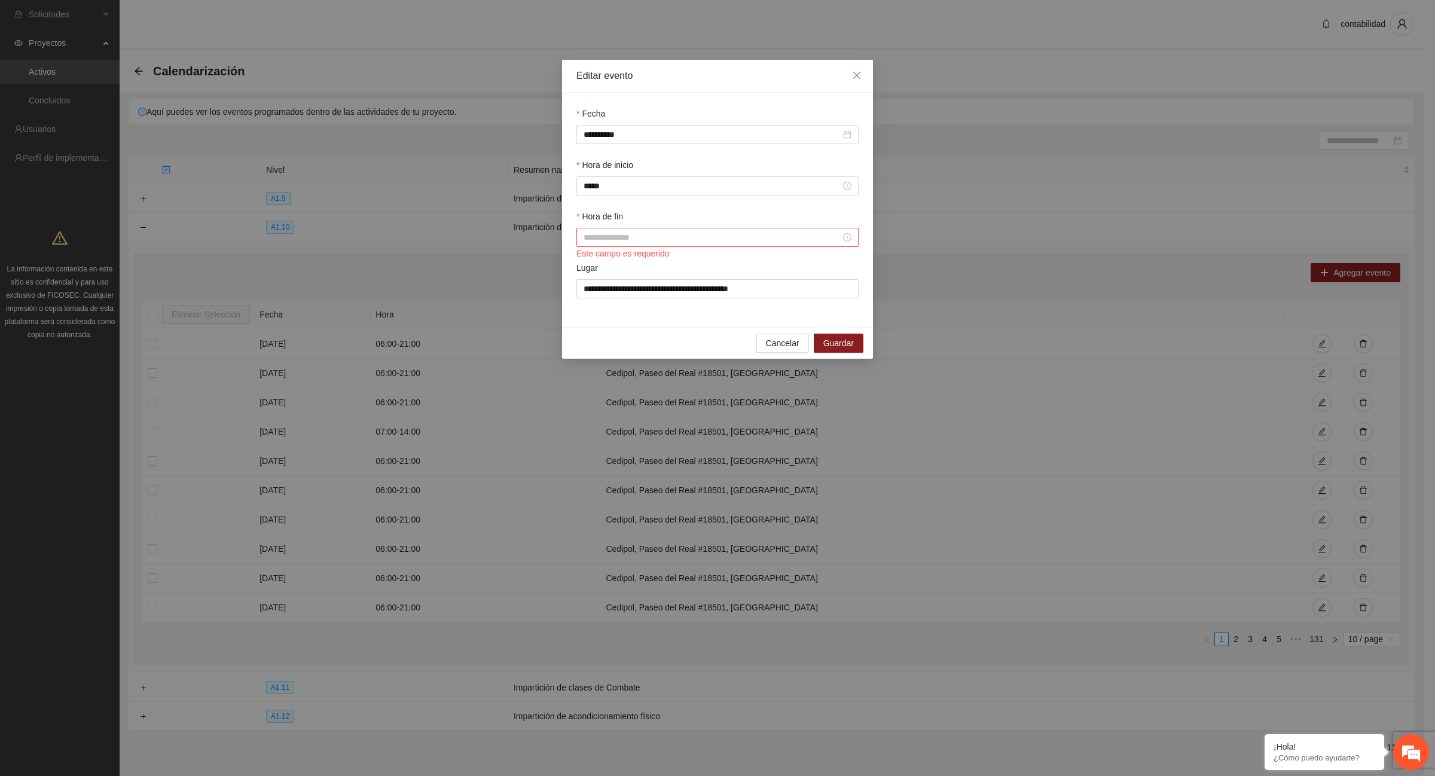
click at [624, 240] on input "Hora de fin" at bounding box center [711, 237] width 257 height 13
click at [590, 375] on div "14" at bounding box center [592, 377] width 33 height 17
type input "*****"
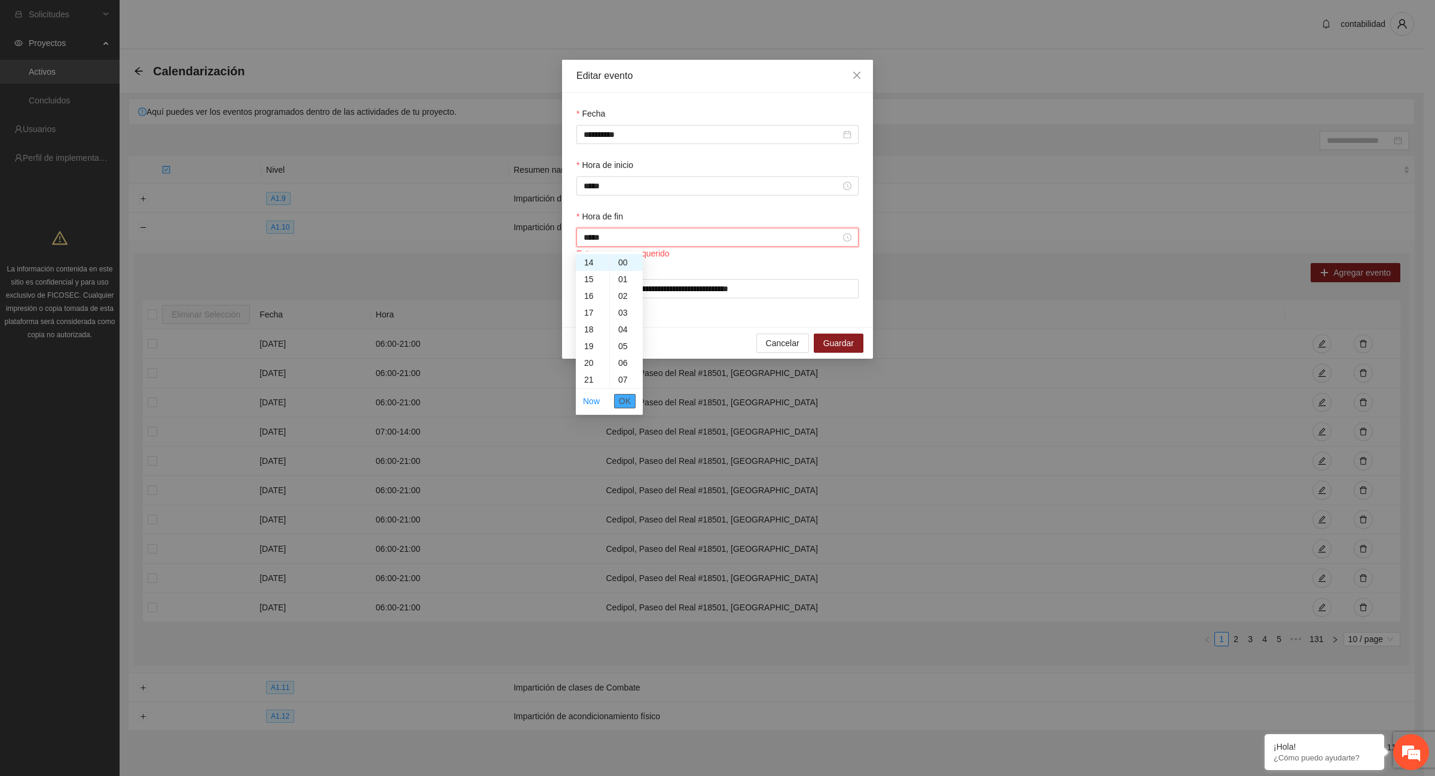
click at [623, 404] on span "OK" at bounding box center [625, 401] width 12 height 13
click at [838, 349] on span "Guardar" at bounding box center [838, 343] width 30 height 13
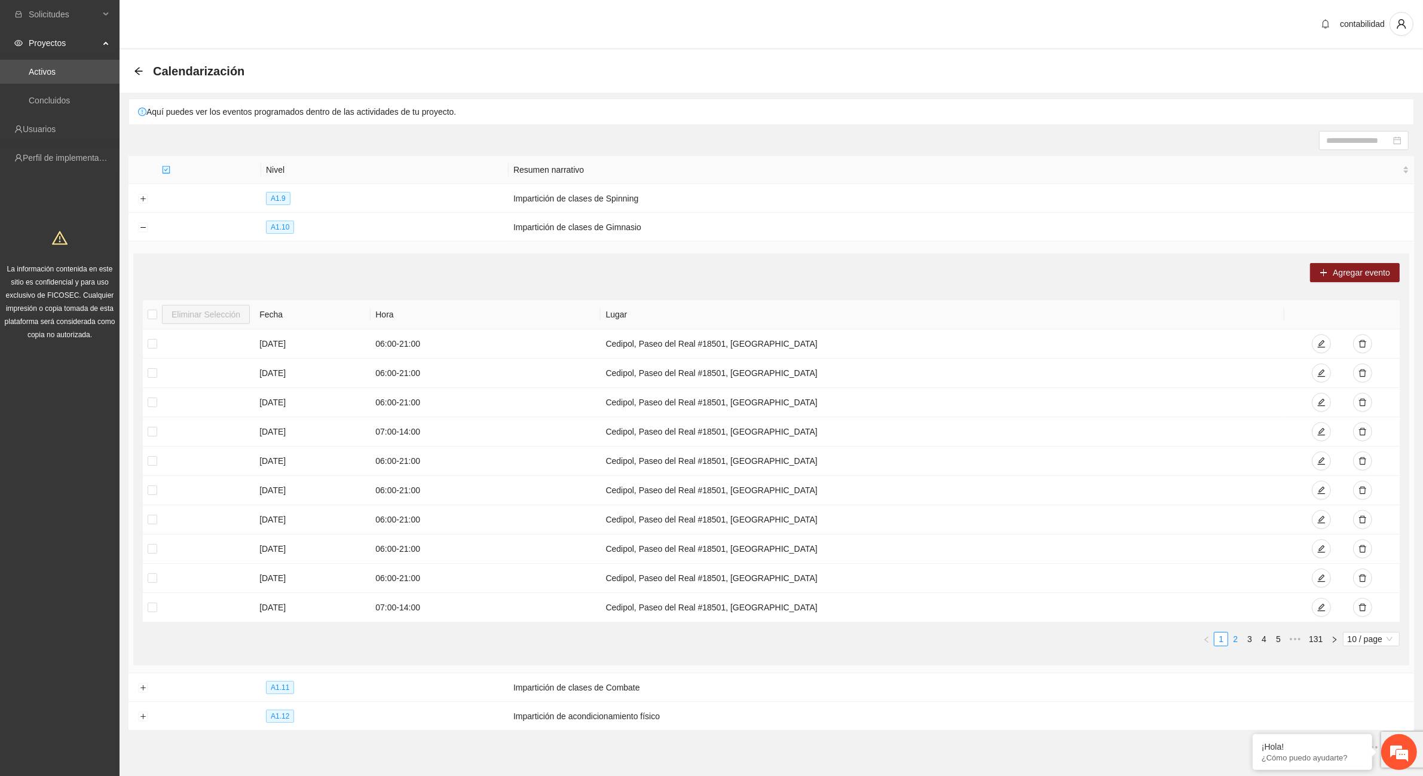
click at [1237, 644] on link "2" at bounding box center [1235, 638] width 13 height 13
click at [1323, 549] on icon "edit" at bounding box center [1322, 549] width 8 height 8
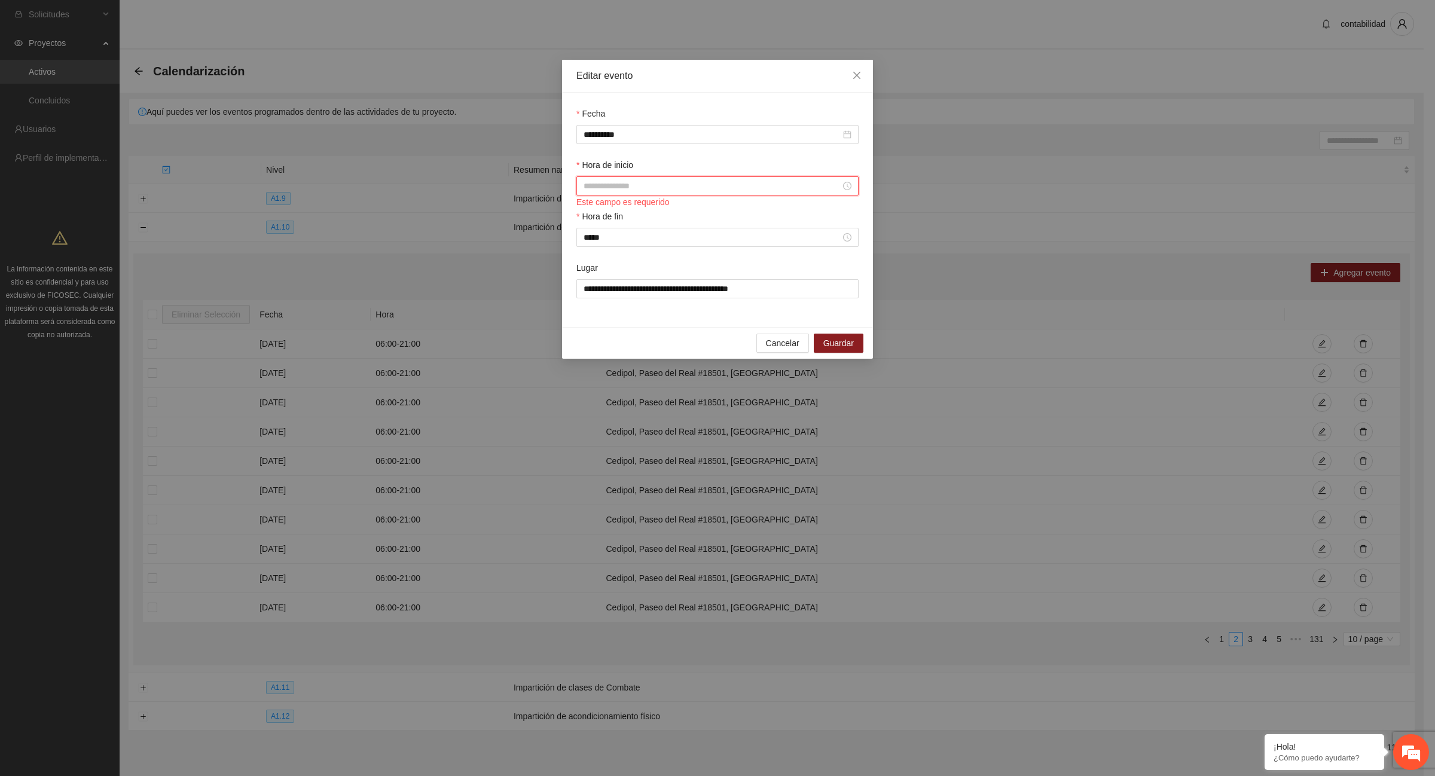
click at [628, 184] on input "Hora de inicio" at bounding box center [711, 185] width 257 height 13
click at [587, 326] on div "07" at bounding box center [592, 327] width 33 height 17
type input "*****"
click at [626, 350] on span "OK" at bounding box center [625, 348] width 12 height 13
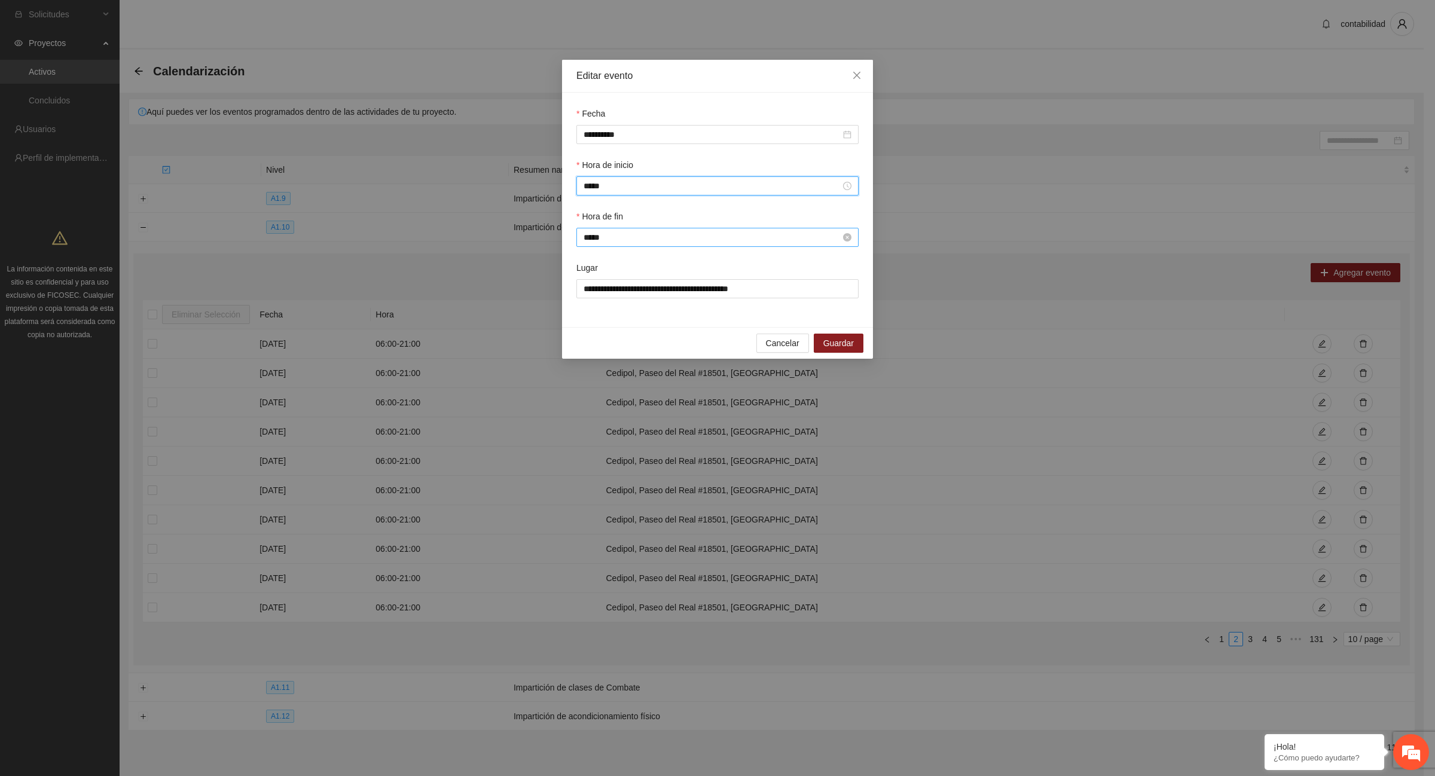
click at [598, 243] on input "*****" at bounding box center [711, 237] width 257 height 13
click at [590, 283] on div "14" at bounding box center [592, 280] width 33 height 17
type input "*****"
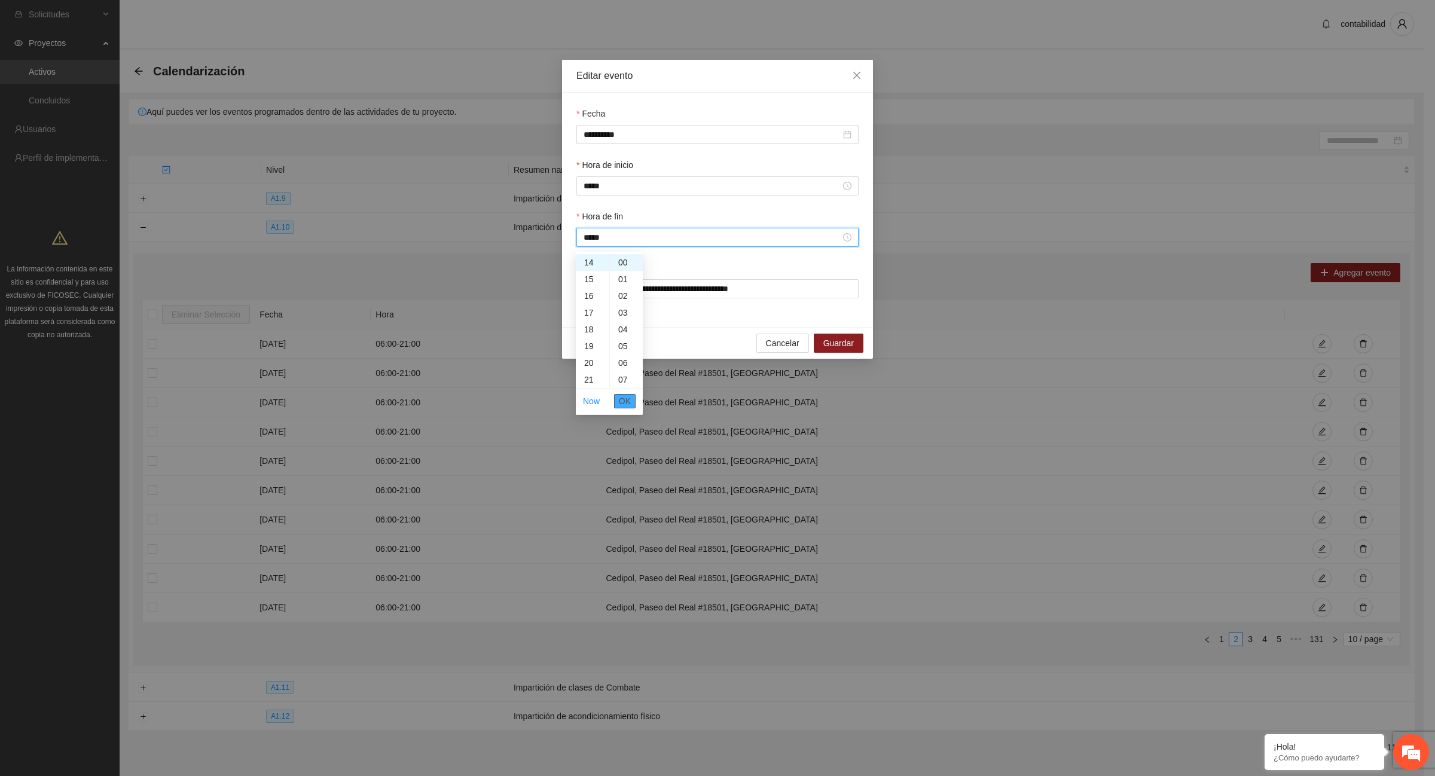
click at [629, 401] on span "OK" at bounding box center [625, 401] width 12 height 13
click at [843, 345] on span "Guardar" at bounding box center [838, 343] width 30 height 13
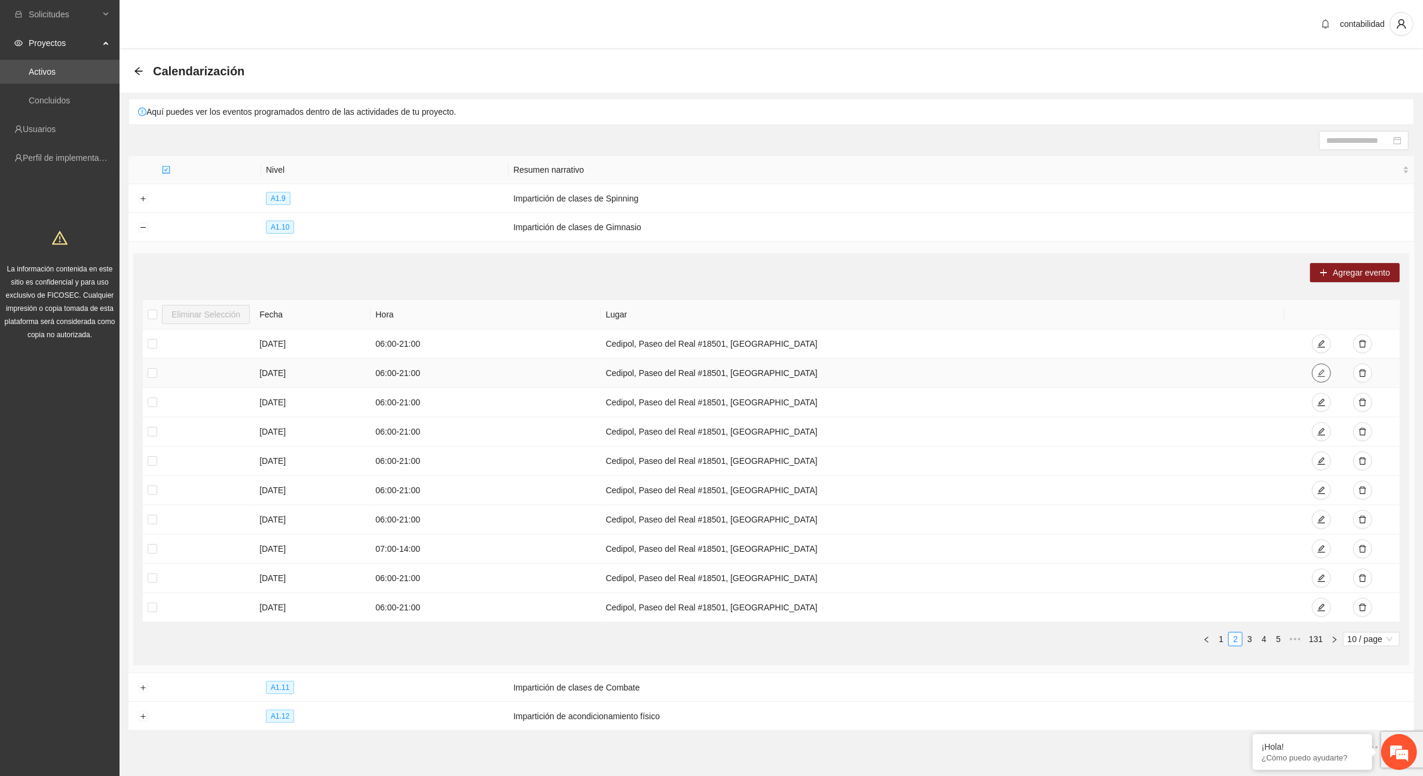
click at [1323, 372] on icon "edit" at bounding box center [1322, 373] width 8 height 8
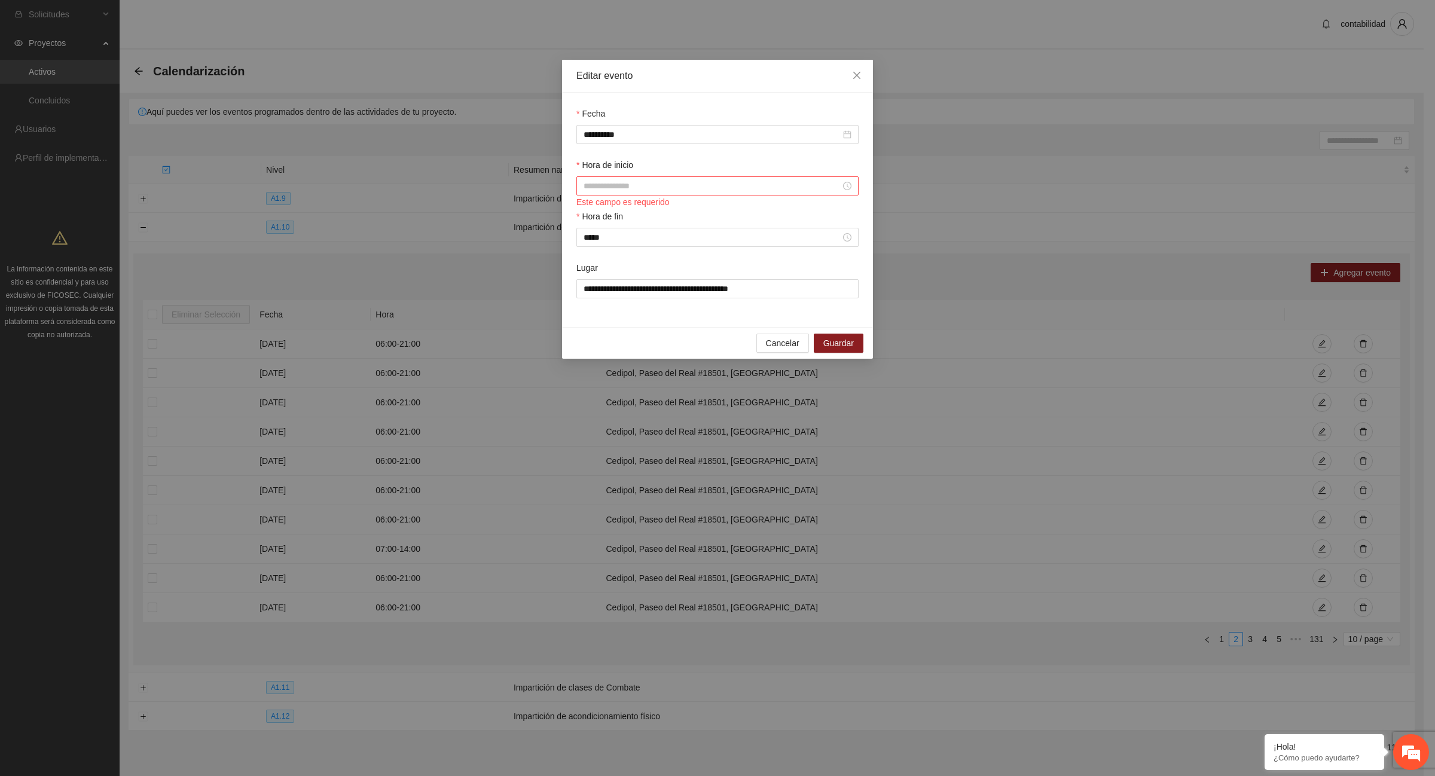
click at [638, 190] on input "Hora de inicio" at bounding box center [711, 185] width 257 height 13
click at [590, 325] on div "07" at bounding box center [592, 327] width 33 height 17
type input "*****"
click at [625, 344] on span "OK" at bounding box center [625, 348] width 12 height 13
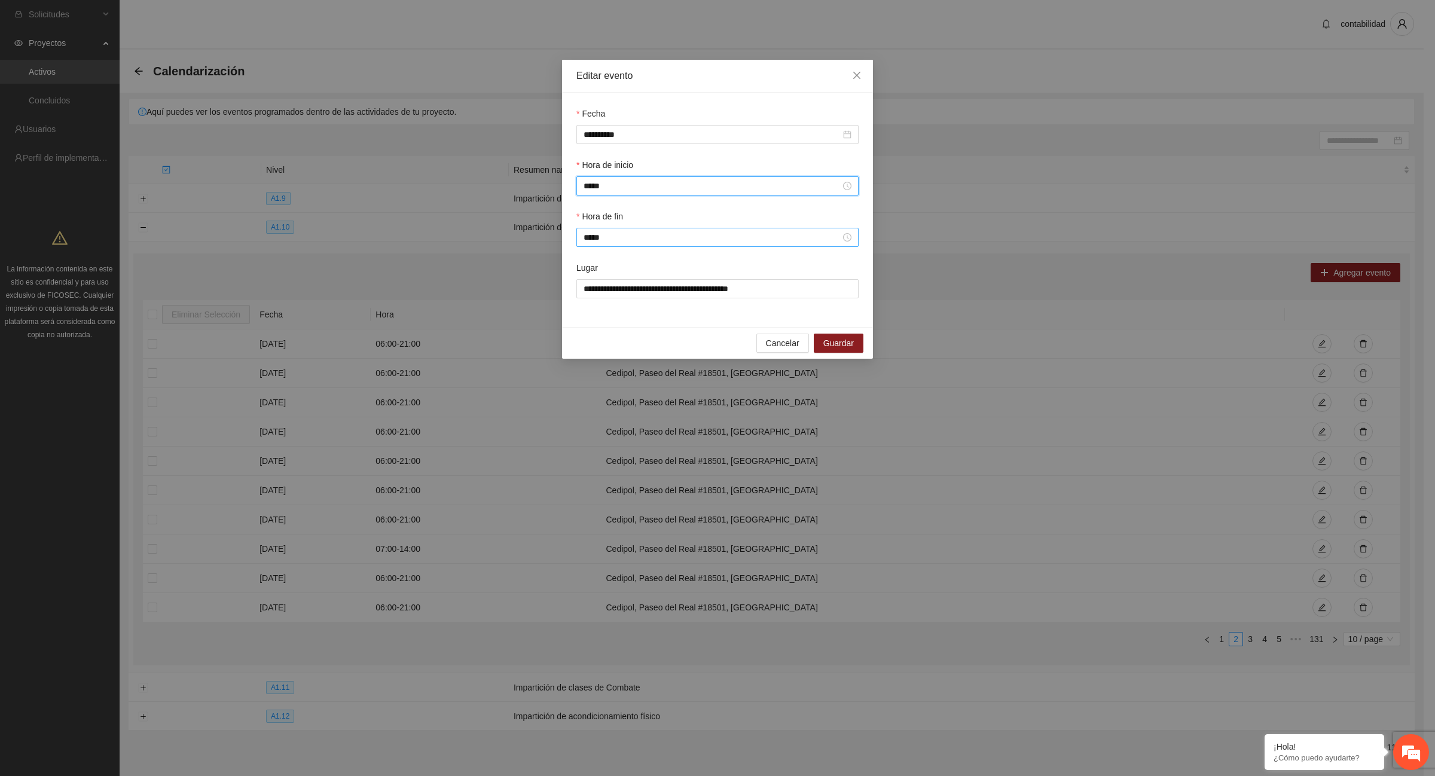
click at [609, 230] on div "*****" at bounding box center [717, 237] width 282 height 19
click at [589, 287] on div "14" at bounding box center [592, 290] width 33 height 17
type input "*****"
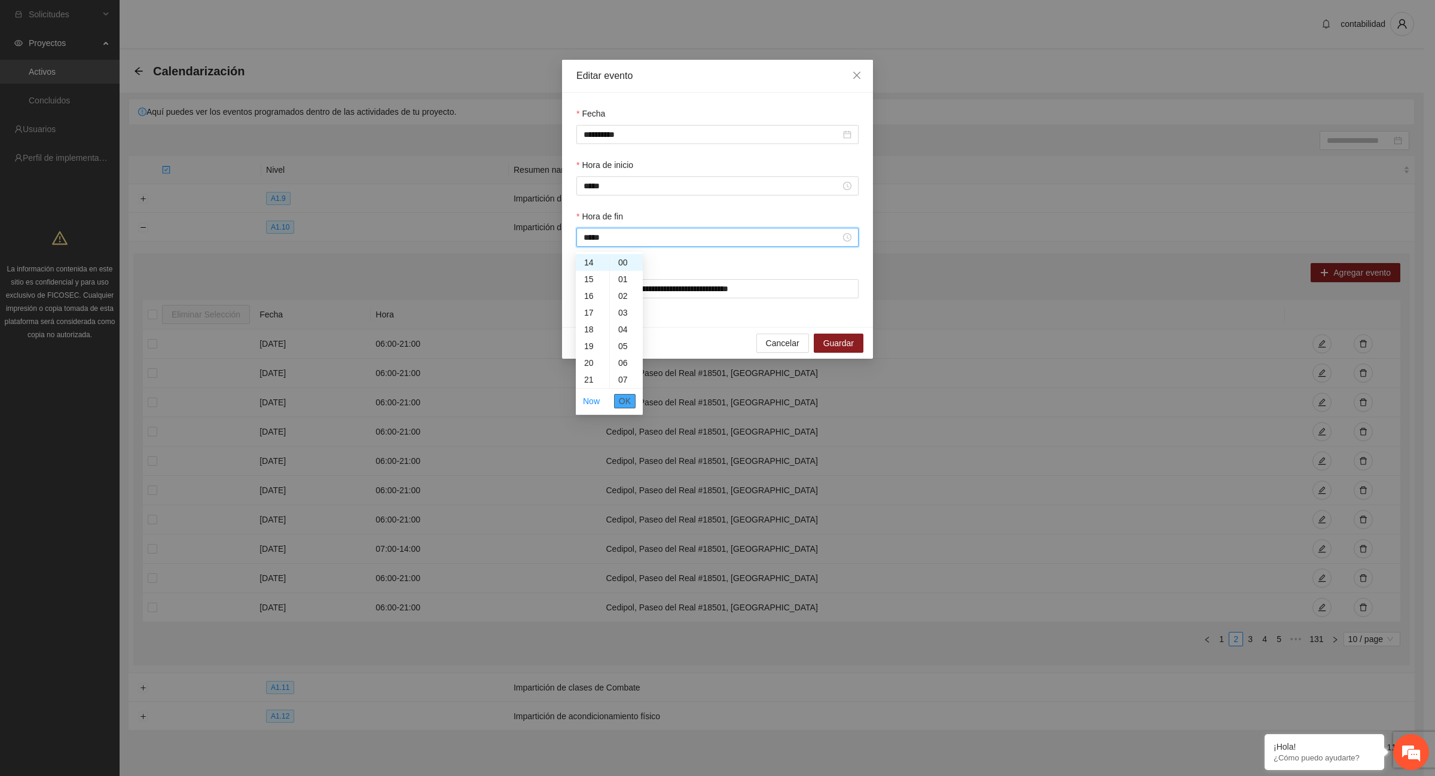
click at [631, 401] on button "OK" at bounding box center [625, 401] width 22 height 14
click at [855, 349] on button "Guardar" at bounding box center [839, 343] width 50 height 19
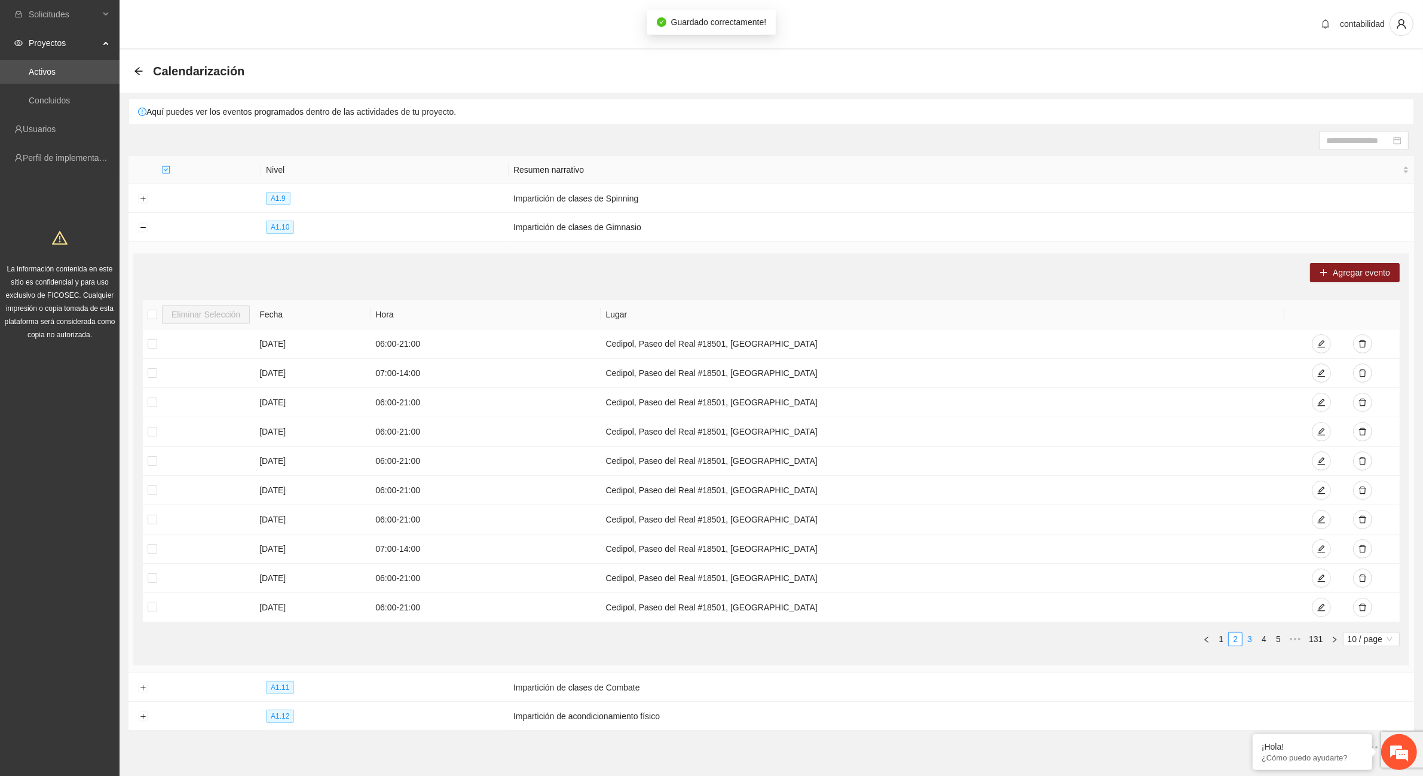
click at [1251, 641] on link "3" at bounding box center [1249, 638] width 13 height 13
click at [1318, 493] on icon "edit" at bounding box center [1322, 490] width 8 height 8
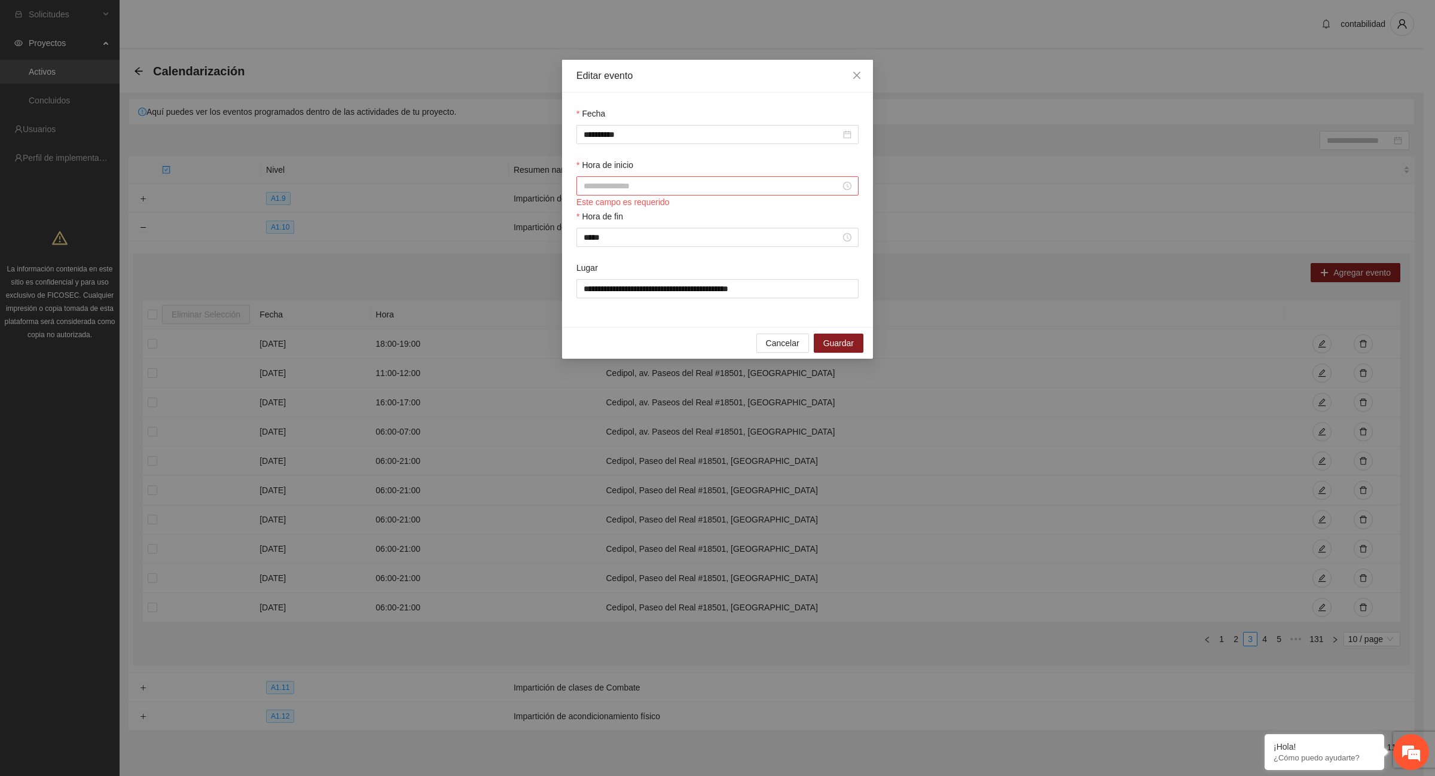
click at [584, 187] on input "Hora de inicio" at bounding box center [711, 185] width 257 height 13
click at [586, 326] on div "07" at bounding box center [592, 327] width 33 height 17
type input "*****"
click at [625, 353] on span "OK" at bounding box center [625, 348] width 12 height 13
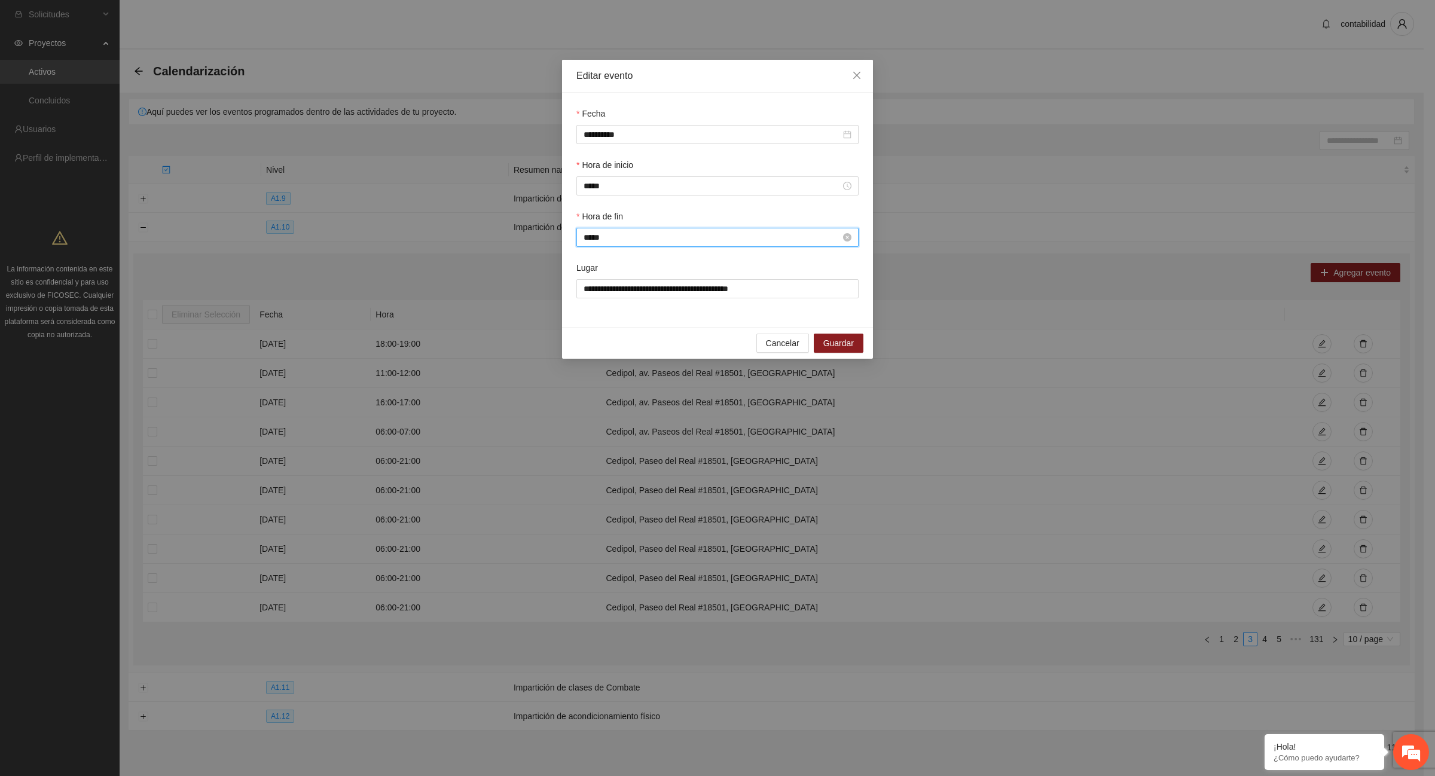
click at [600, 244] on input "*****" at bounding box center [711, 237] width 257 height 13
click at [590, 304] on div "14" at bounding box center [592, 305] width 33 height 17
type input "*****"
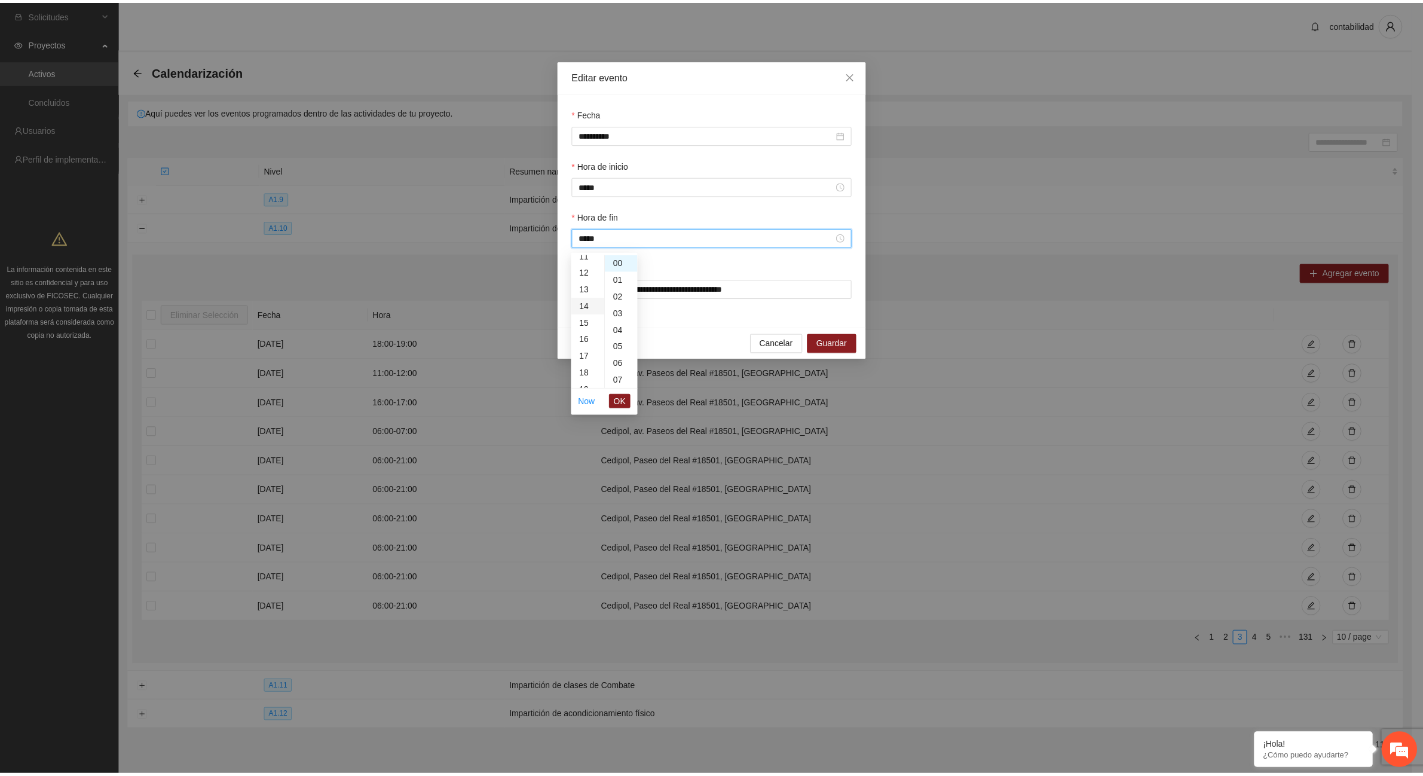
scroll to position [234, 0]
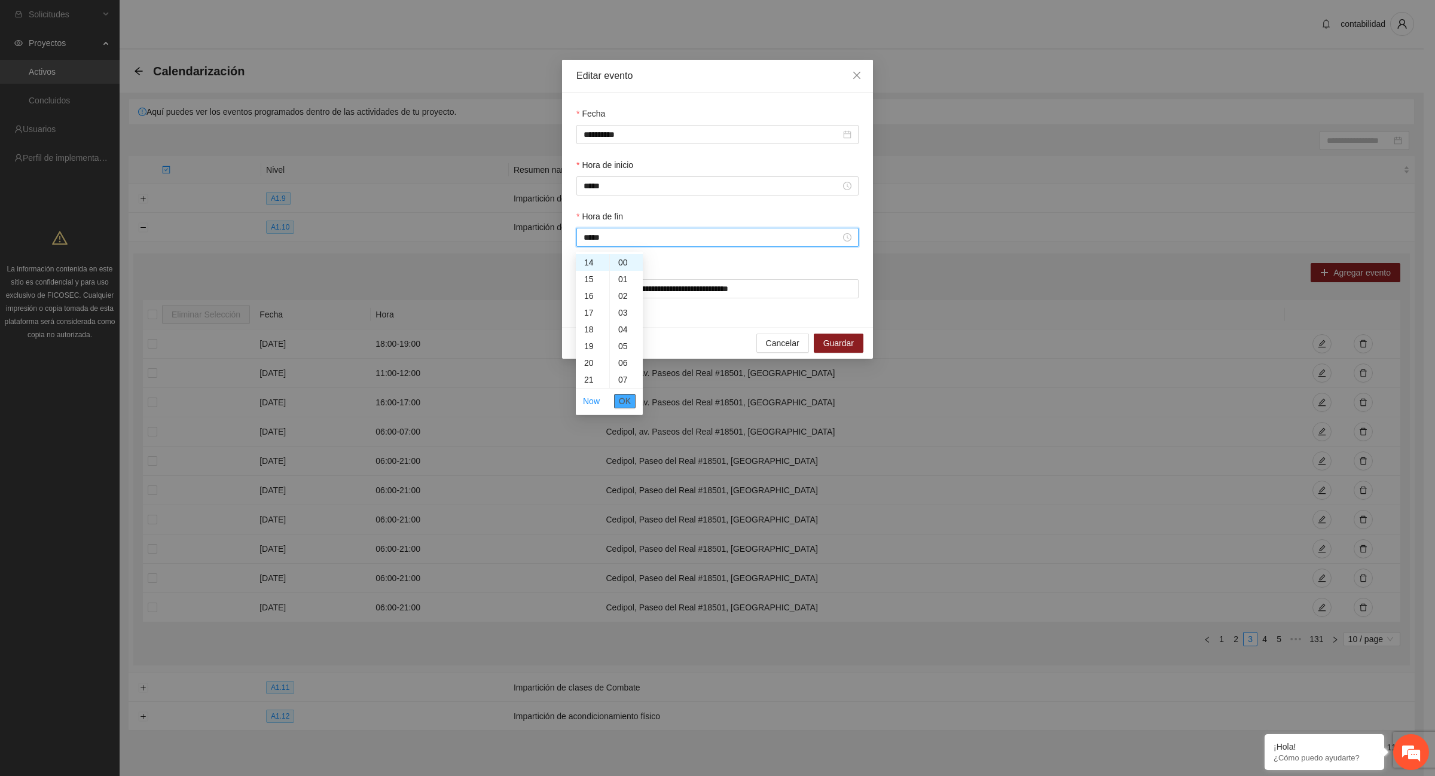
click at [632, 407] on button "OK" at bounding box center [625, 401] width 22 height 14
click at [843, 344] on span "Guardar" at bounding box center [838, 343] width 30 height 13
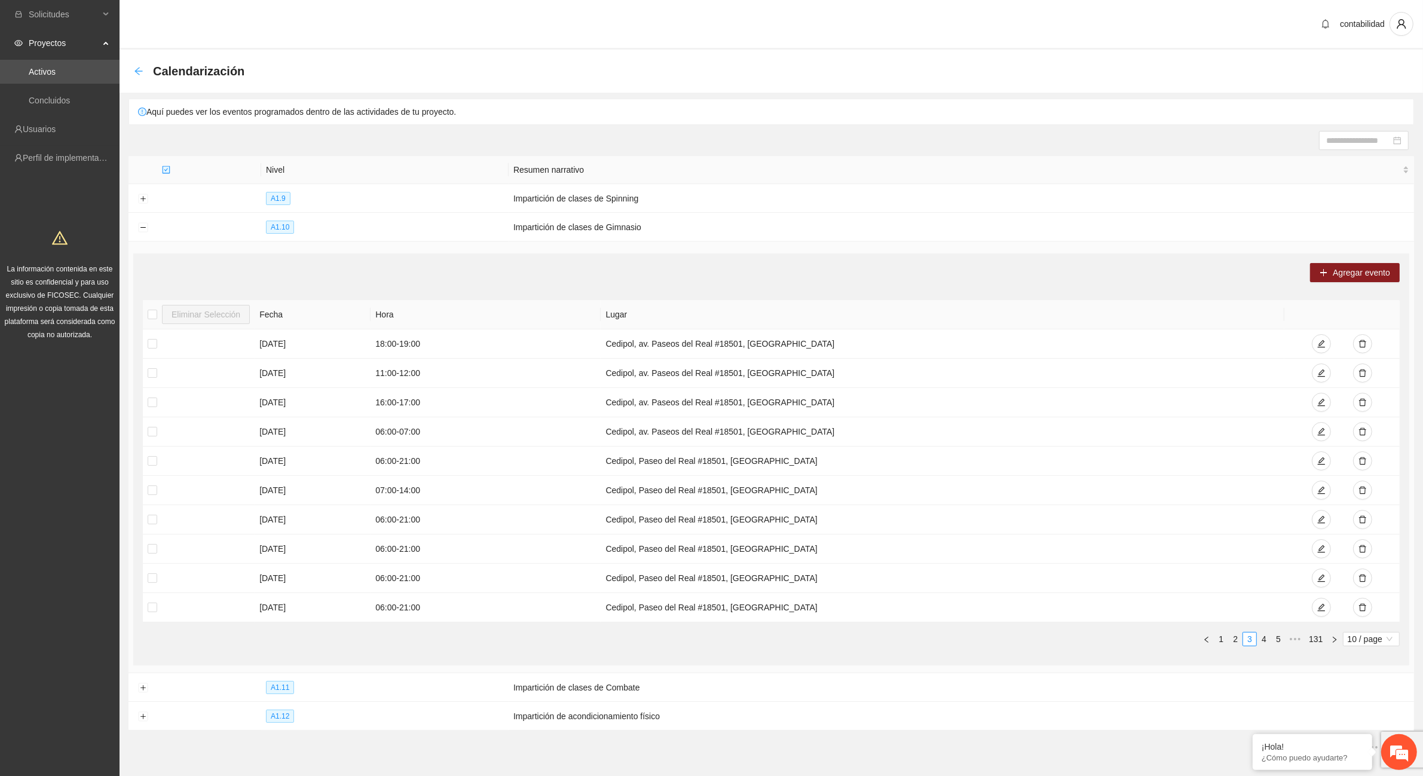
click at [137, 69] on icon "arrow-left" at bounding box center [139, 71] width 8 height 8
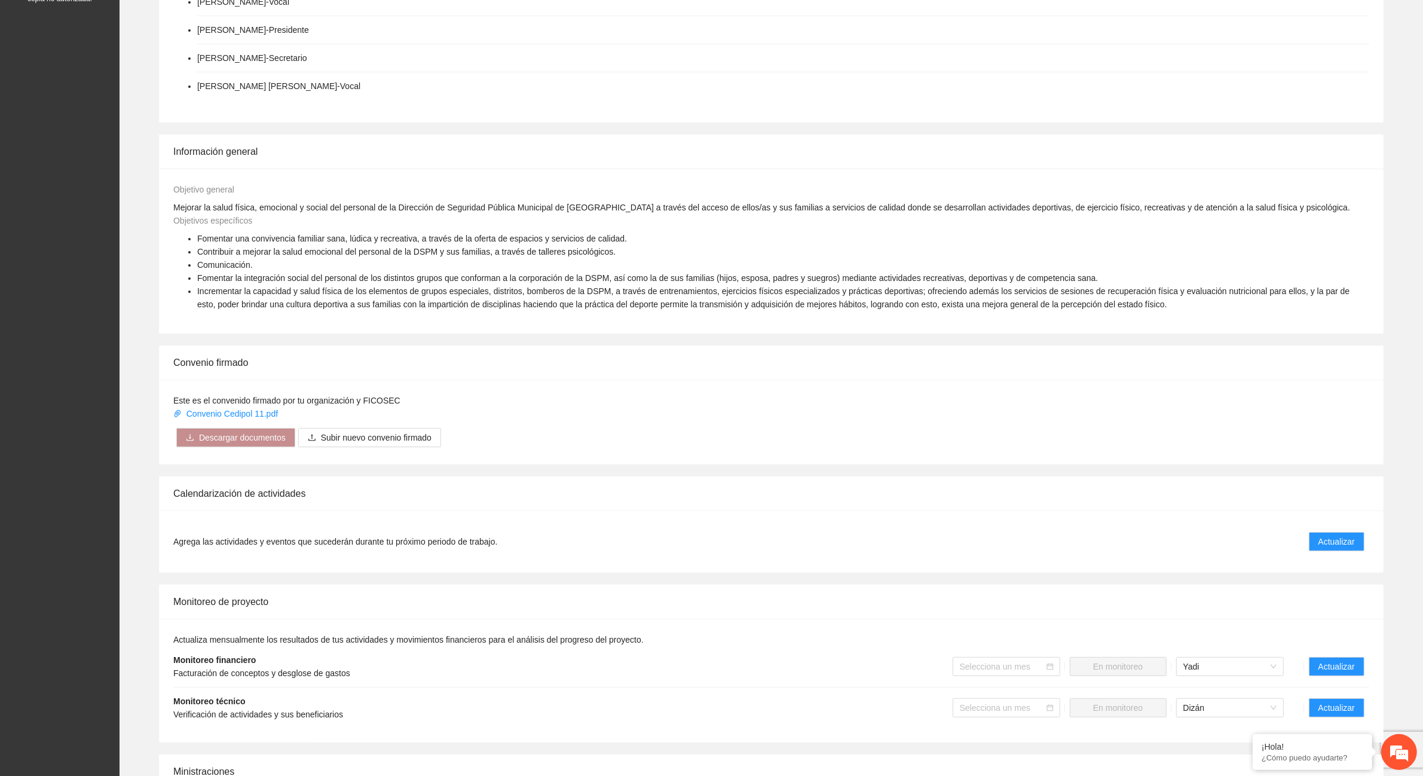
scroll to position [448, 0]
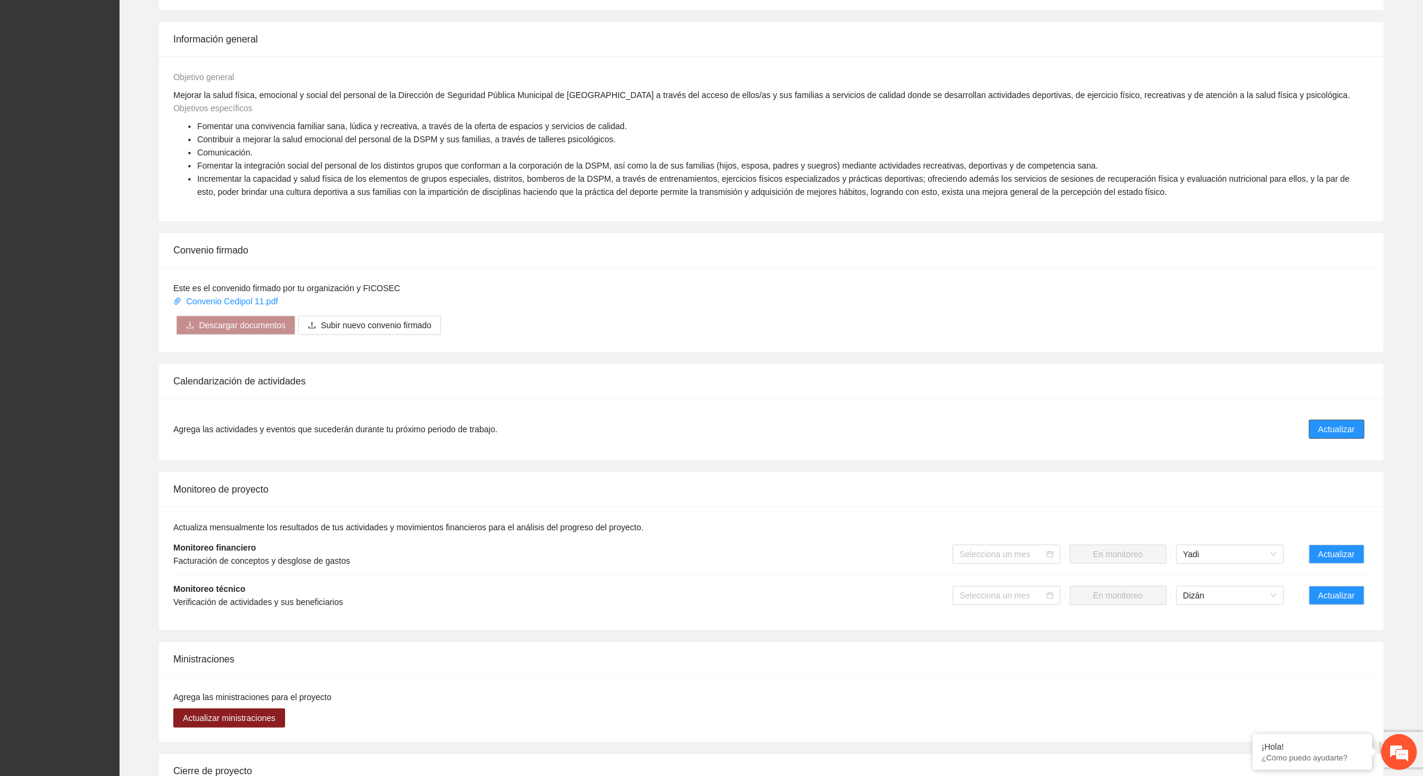
click at [1333, 429] on span "Actualizar" at bounding box center [1337, 429] width 36 height 13
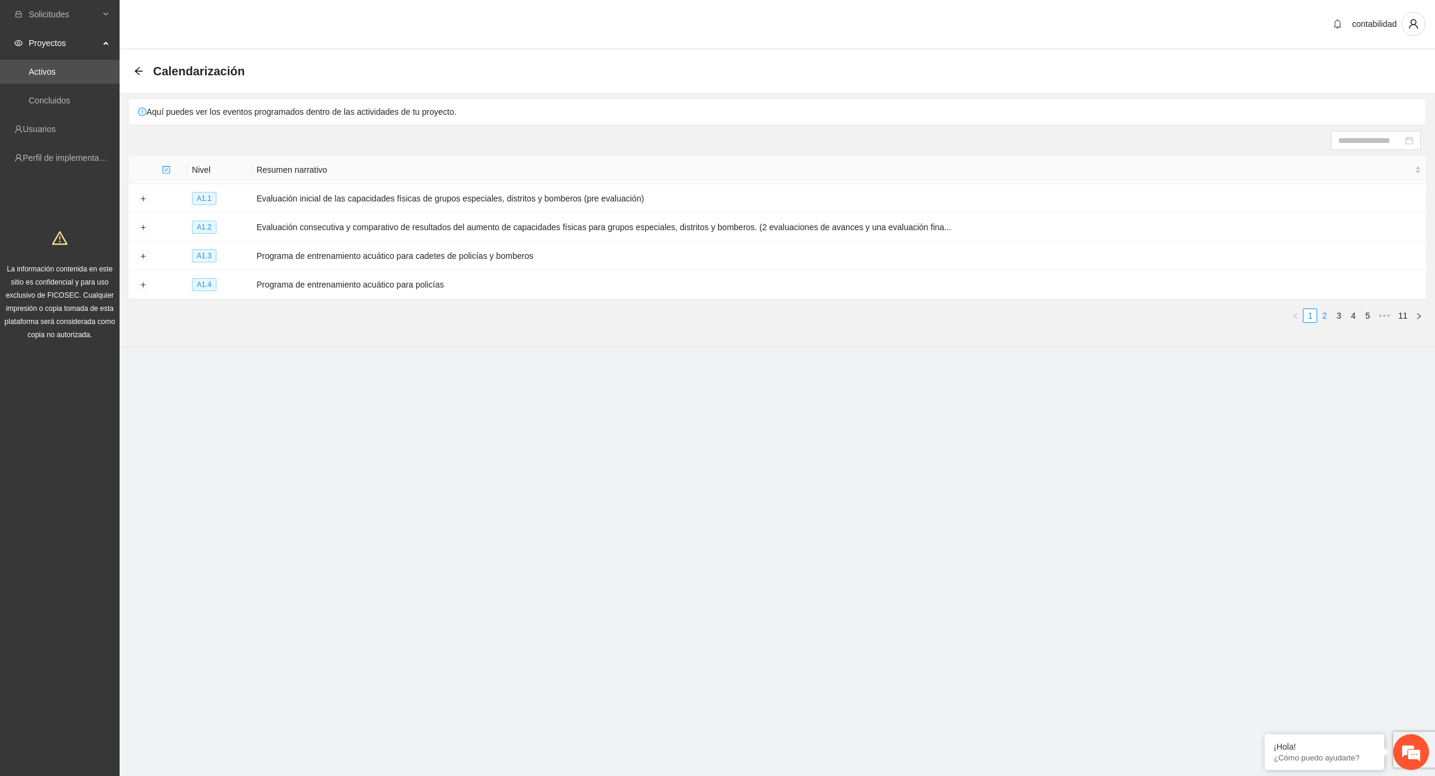
click at [1328, 314] on link "2" at bounding box center [1324, 315] width 13 height 13
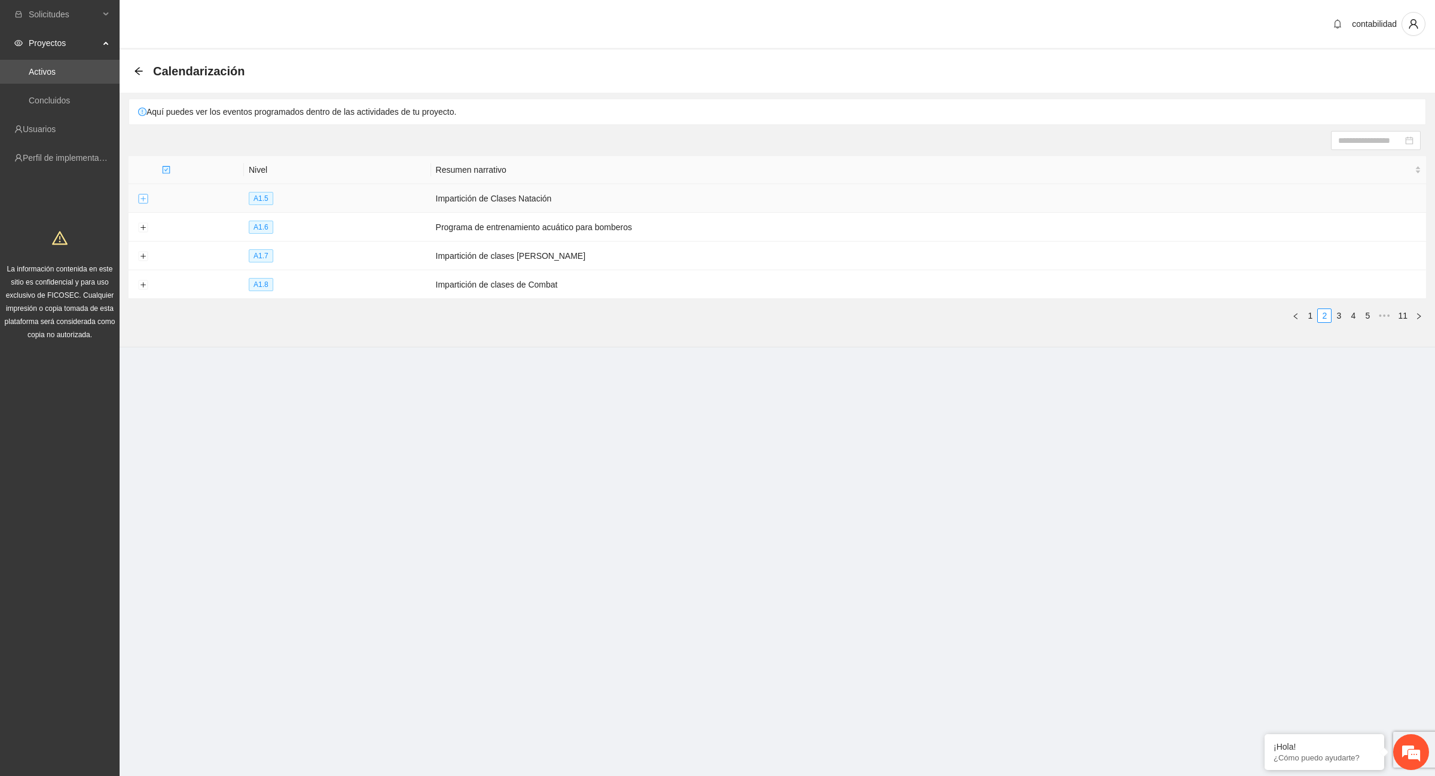
click at [144, 200] on button "Expand row" at bounding box center [143, 199] width 10 height 10
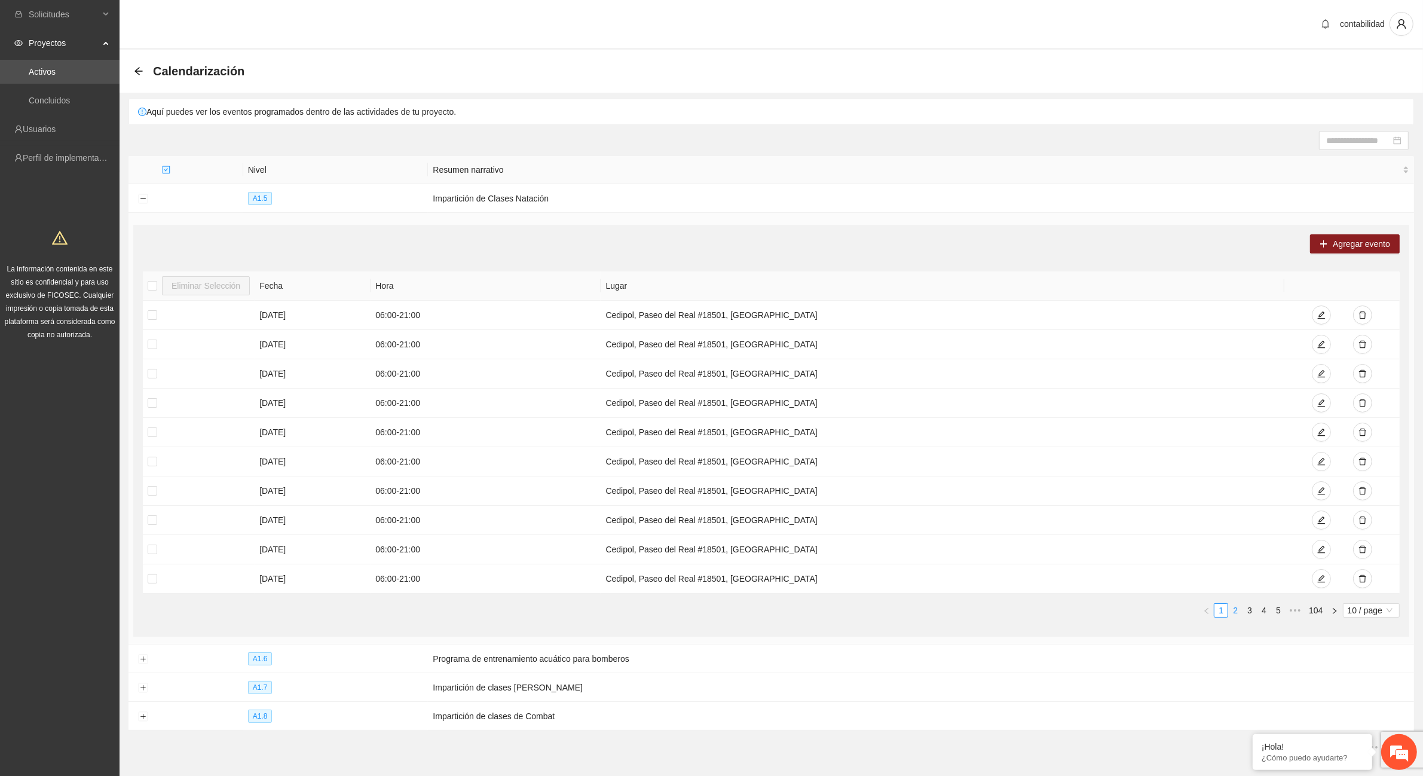
click at [1234, 610] on link "2" at bounding box center [1235, 610] width 13 height 13
